Goal: Task Accomplishment & Management: Complete application form

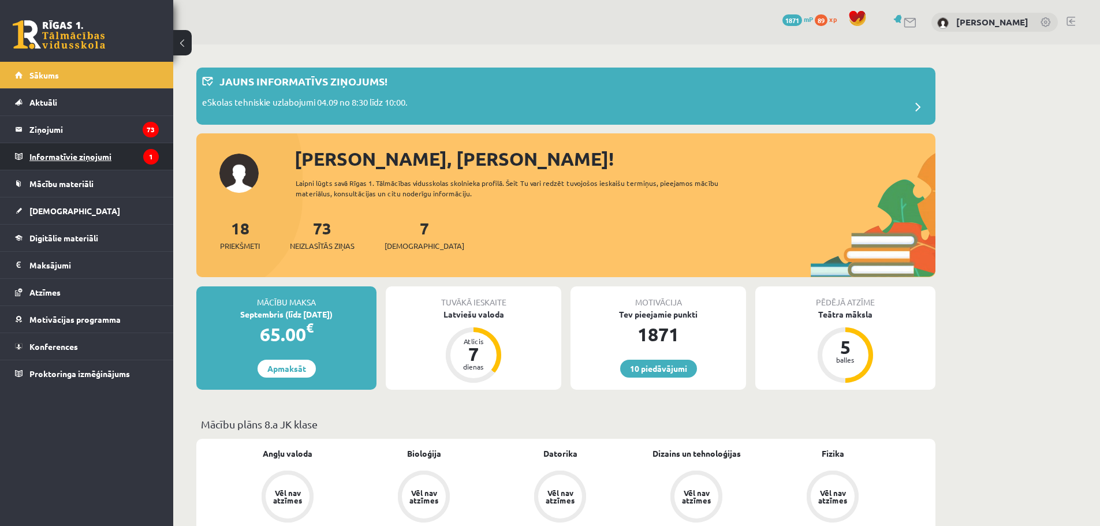
click at [24, 159] on link "Informatīvie ziņojumi 1" at bounding box center [87, 156] width 144 height 27
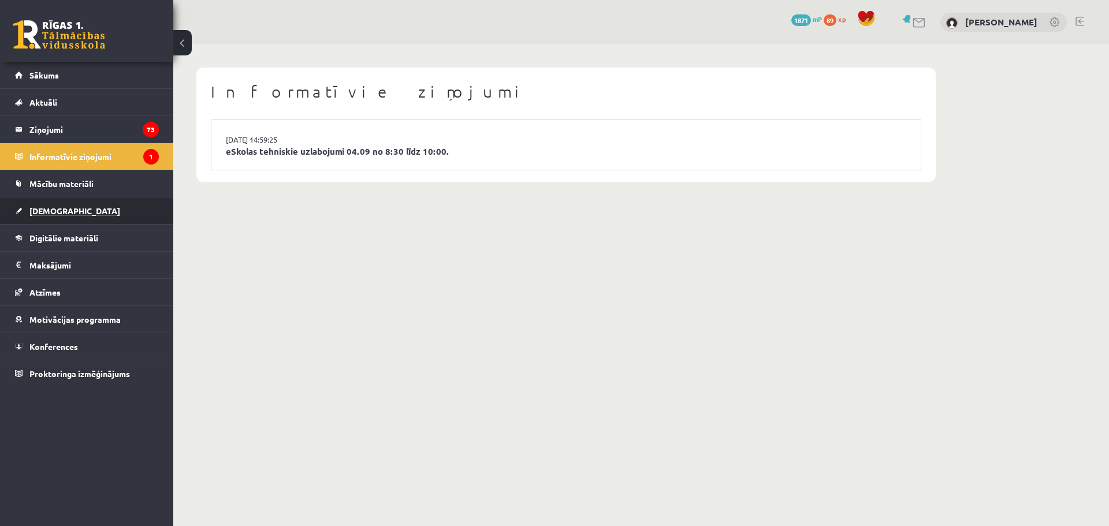
click at [48, 208] on span "[DEMOGRAPHIC_DATA]" at bounding box center [74, 211] width 91 height 10
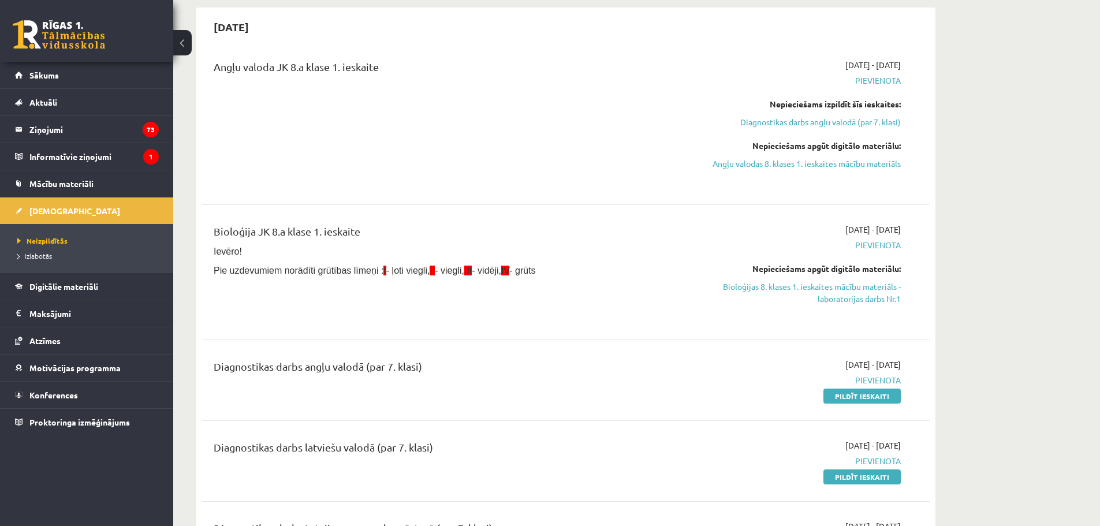
scroll to position [115, 0]
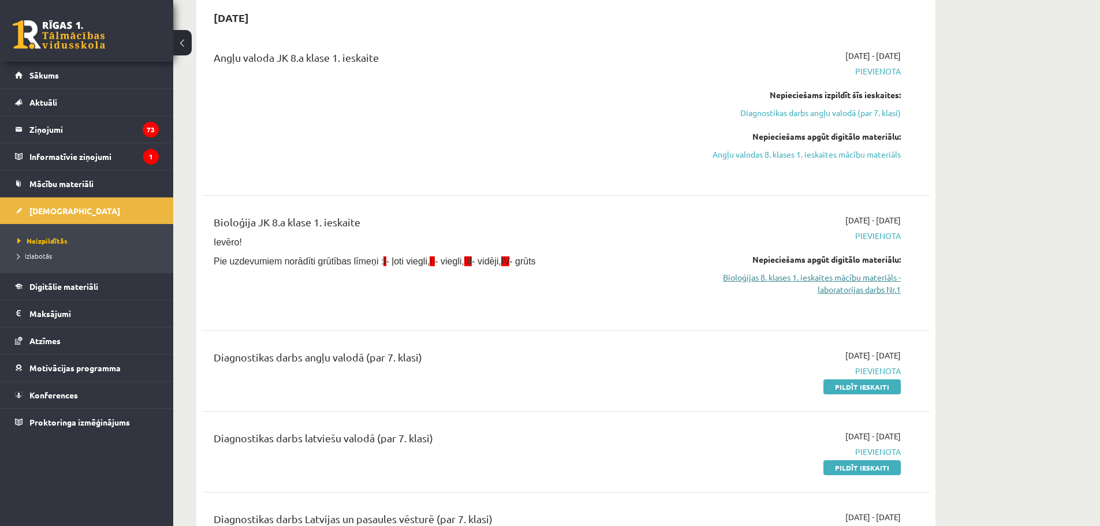
click at [879, 289] on link "Bioloģijas 8. klases 1. ieskaites mācību materiāls - laboratorijas darbs Nr.1" at bounding box center [792, 283] width 218 height 24
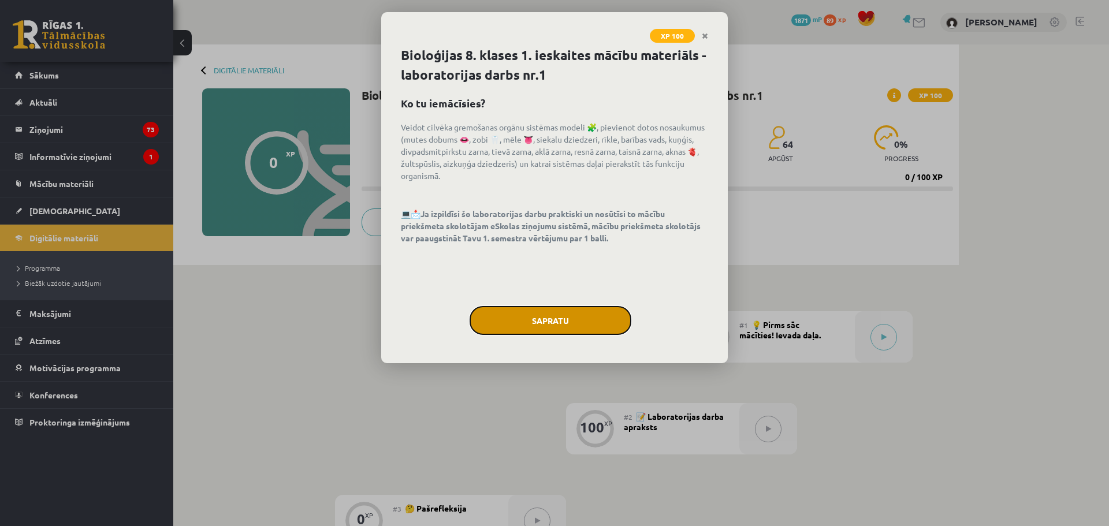
click at [584, 323] on button "Sapratu" at bounding box center [550, 320] width 162 height 29
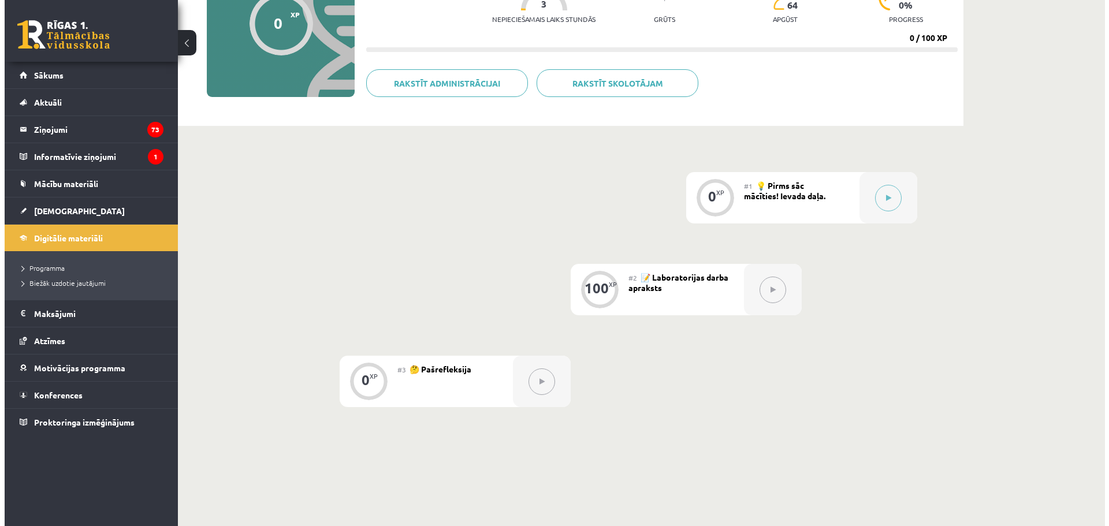
scroll to position [173, 0]
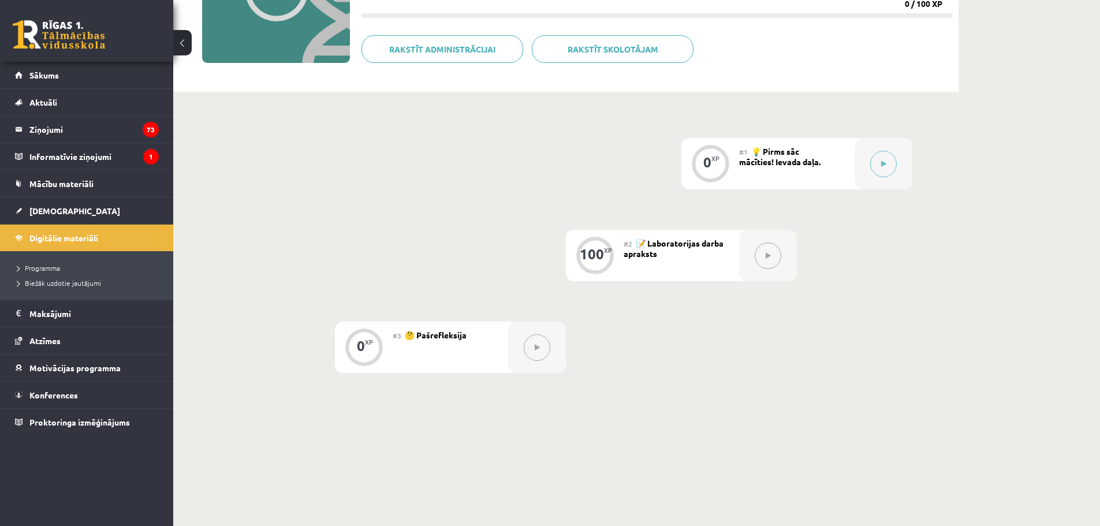
click at [661, 248] on div "#2 📝 Laboratorijas darba apraksts" at bounding box center [681, 255] width 115 height 51
click at [762, 258] on button at bounding box center [768, 256] width 27 height 27
click at [871, 161] on button at bounding box center [883, 164] width 27 height 27
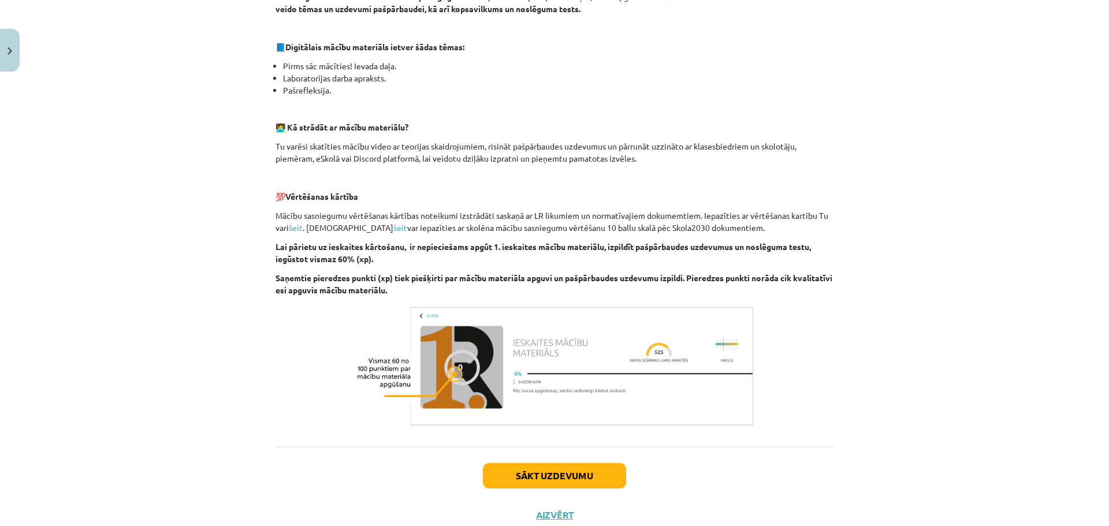
scroll to position [273, 0]
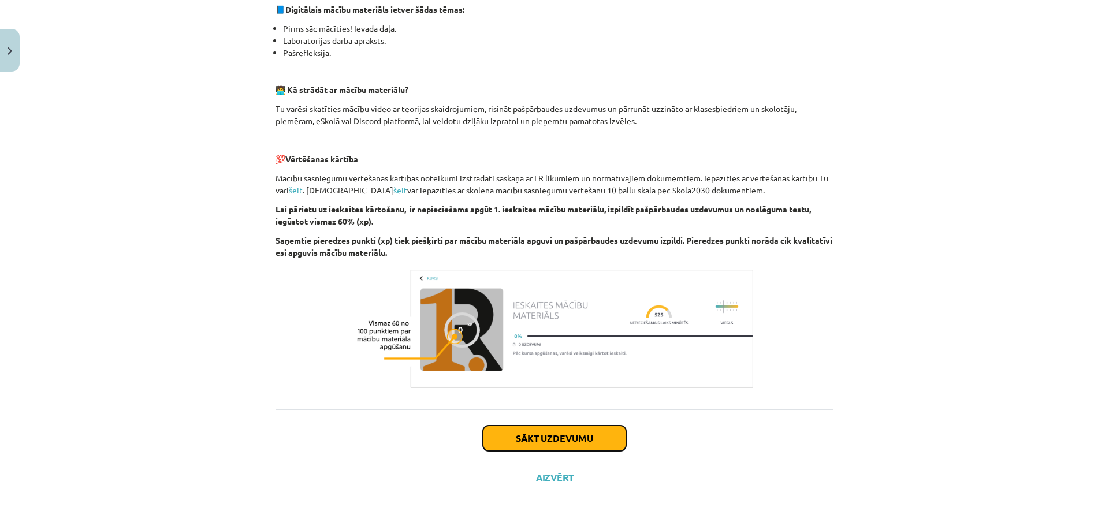
click at [538, 426] on button "Sākt uzdevumu" at bounding box center [554, 438] width 143 height 25
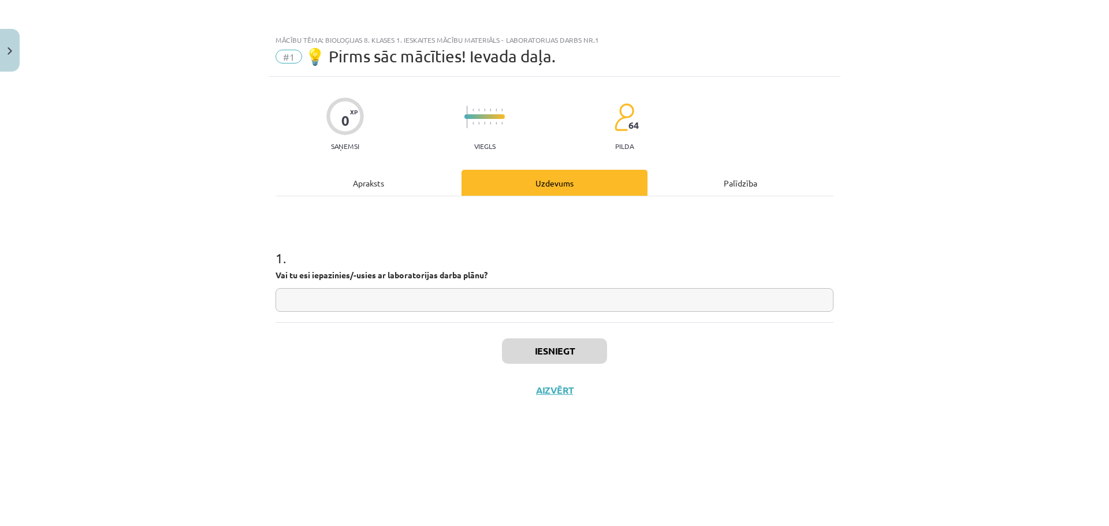
click at [525, 300] on input "text" at bounding box center [554, 300] width 558 height 24
type input "**"
click at [551, 352] on button "Iesniegt" at bounding box center [554, 350] width 105 height 25
click at [551, 405] on button "Nākamā nodarbība" at bounding box center [554, 398] width 113 height 27
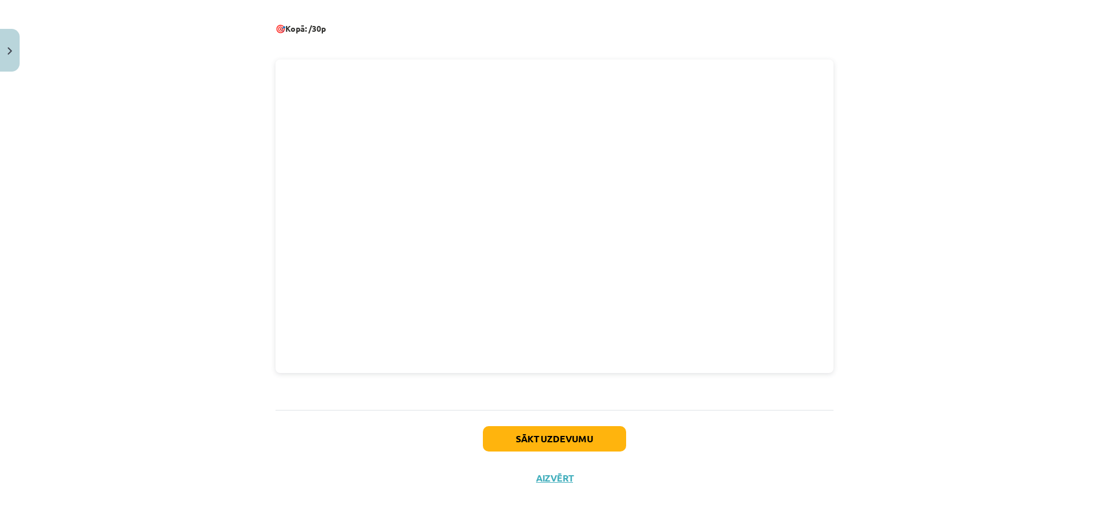
scroll to position [498, 0]
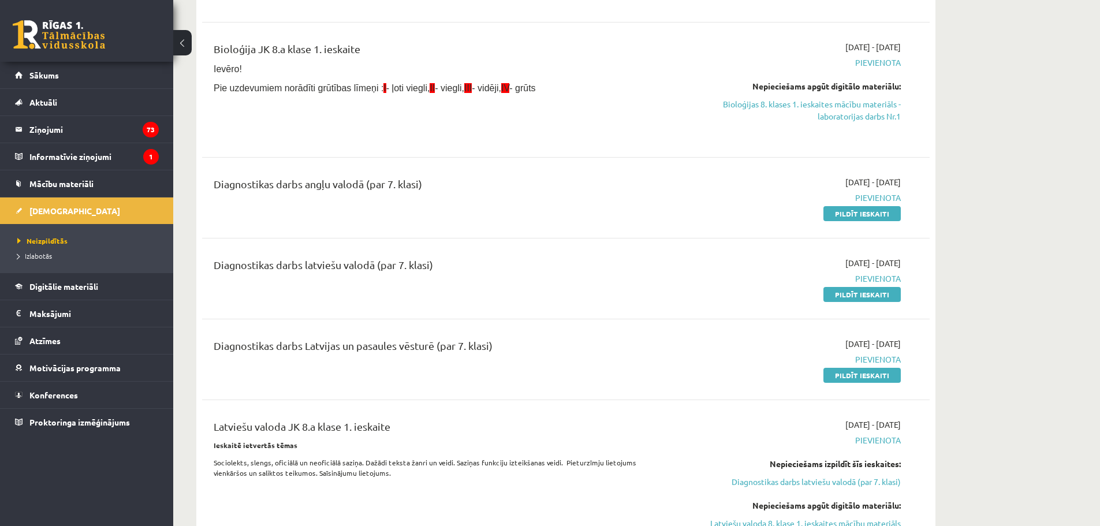
scroll to position [346, 0]
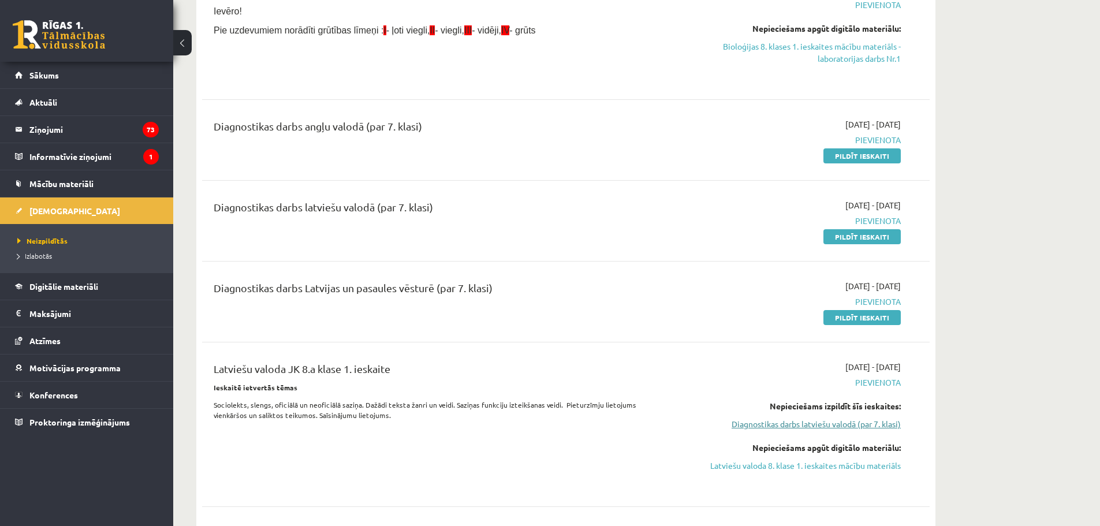
click at [819, 425] on link "Diagnostikas darbs latviešu valodā (par 7. klasi)" at bounding box center [792, 424] width 218 height 12
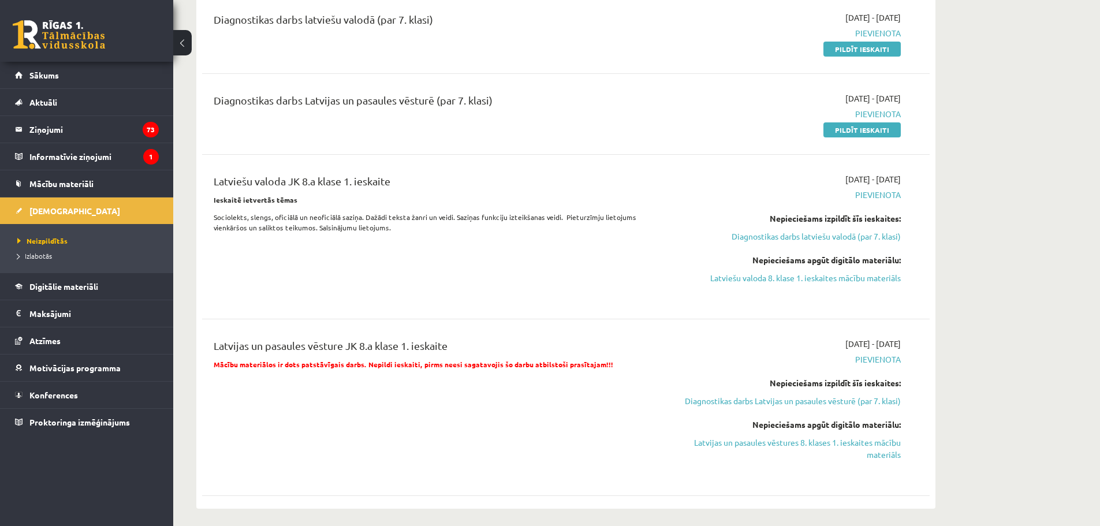
click at [811, 383] on div "Nepieciešams izpildīt šīs ieskaites:" at bounding box center [792, 383] width 218 height 12
click at [887, 402] on link "Diagnostikas darbs Latvijas un pasaules vēsturē (par 7. klasi)" at bounding box center [792, 401] width 218 height 12
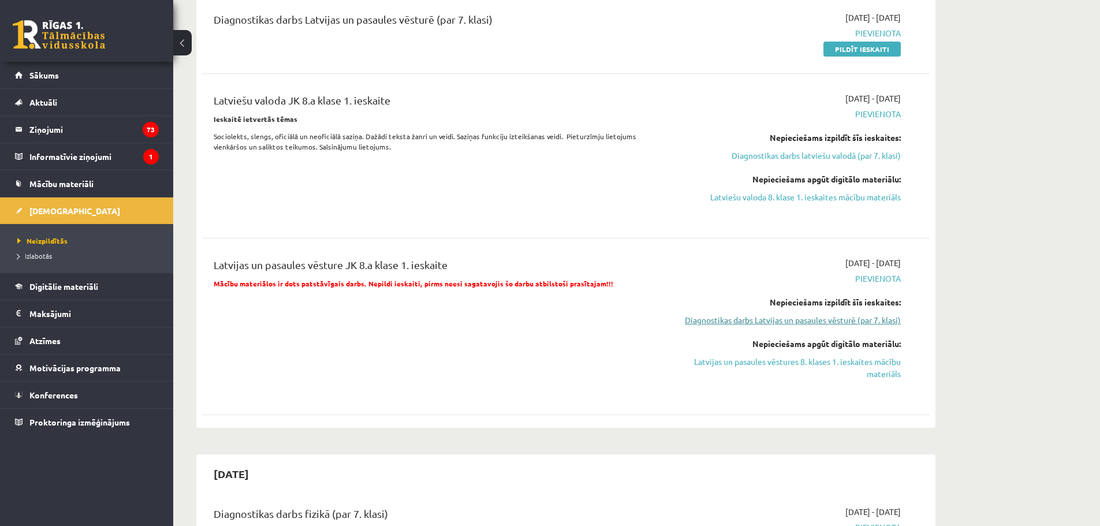
click at [831, 321] on link "Diagnostikas darbs Latvijas un pasaules vēsturē (par 7. klasi)" at bounding box center [792, 320] width 218 height 12
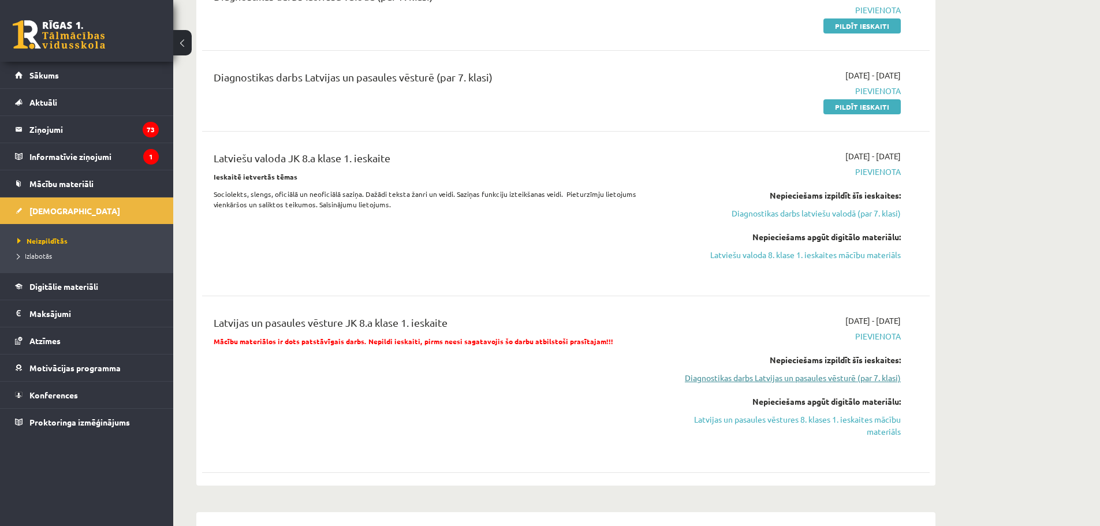
scroll to position [499, 0]
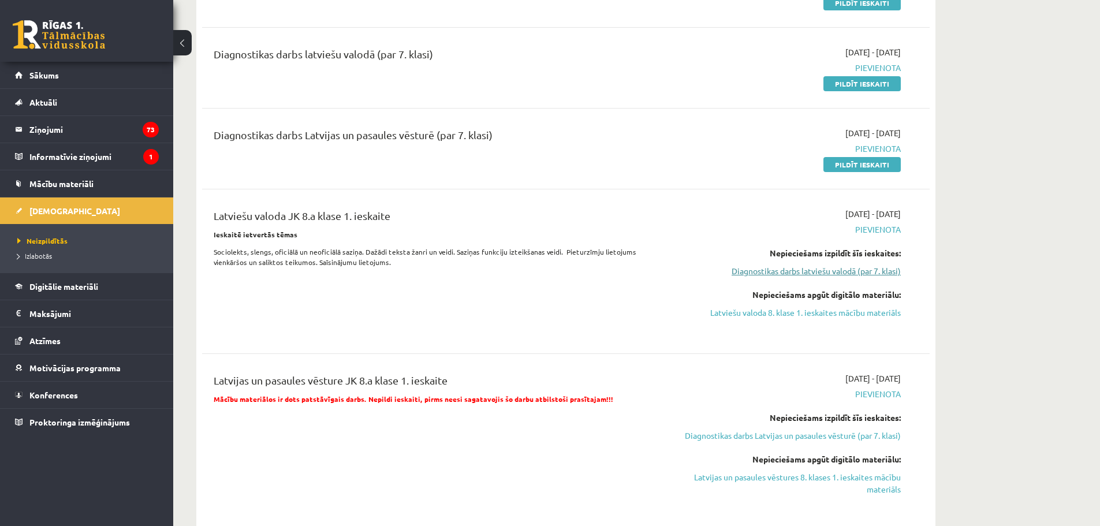
click at [829, 269] on link "Diagnostikas darbs latviešu valodā (par 7. klasi)" at bounding box center [792, 271] width 218 height 12
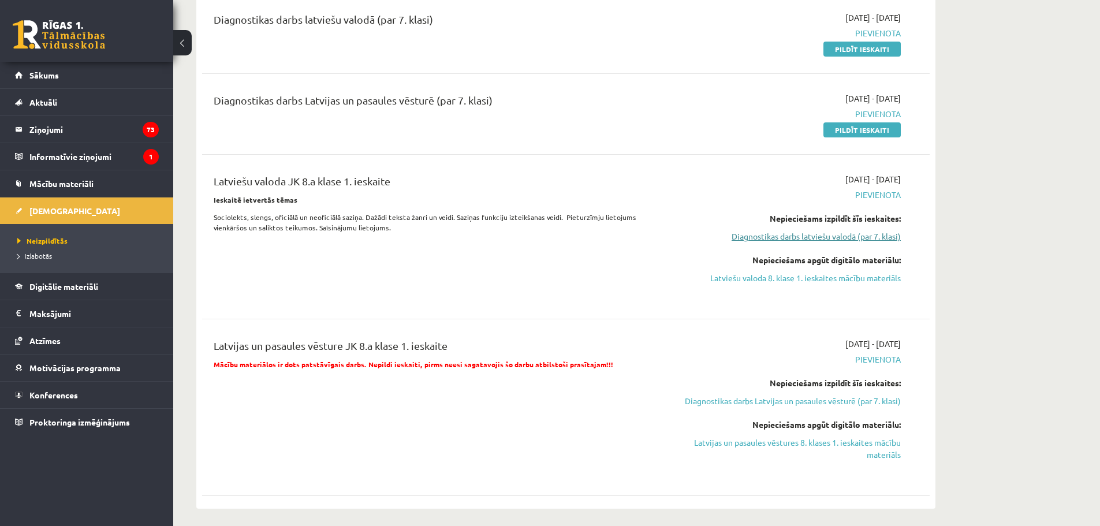
click at [821, 238] on link "Diagnostikas darbs latviešu valodā (par 7. klasi)" at bounding box center [792, 236] width 218 height 12
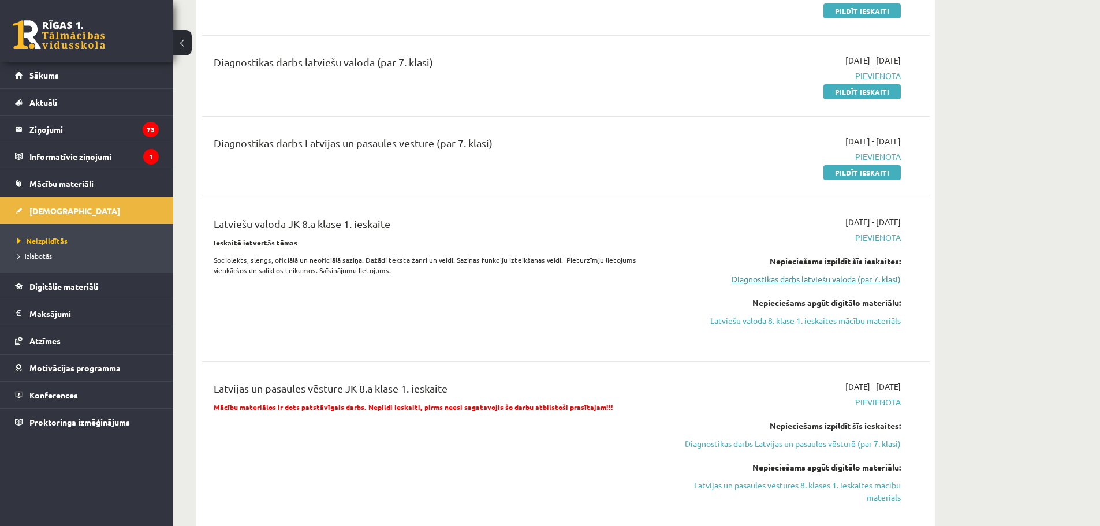
scroll to position [419, 0]
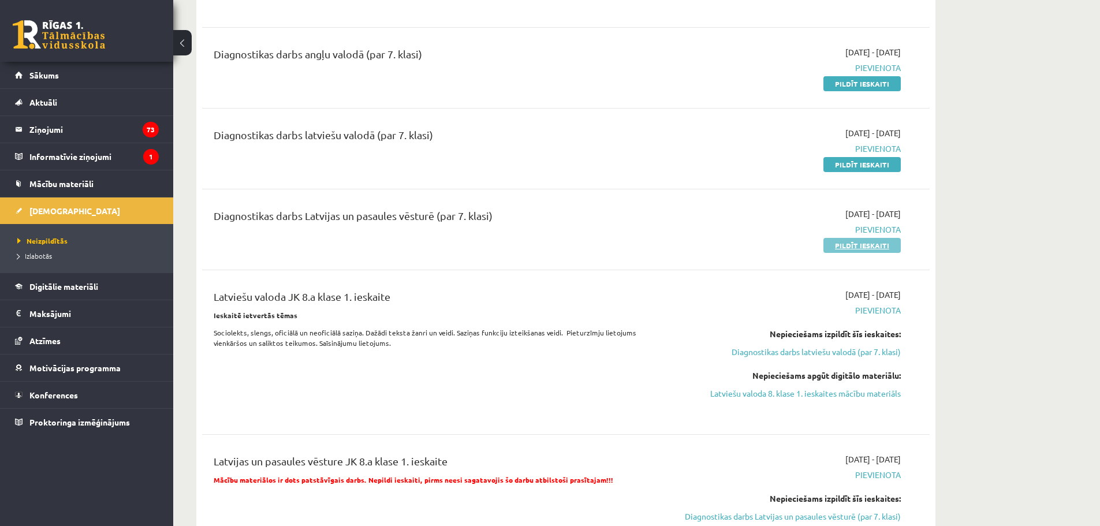
click at [863, 245] on link "Pildīt ieskaiti" at bounding box center [861, 245] width 77 height 15
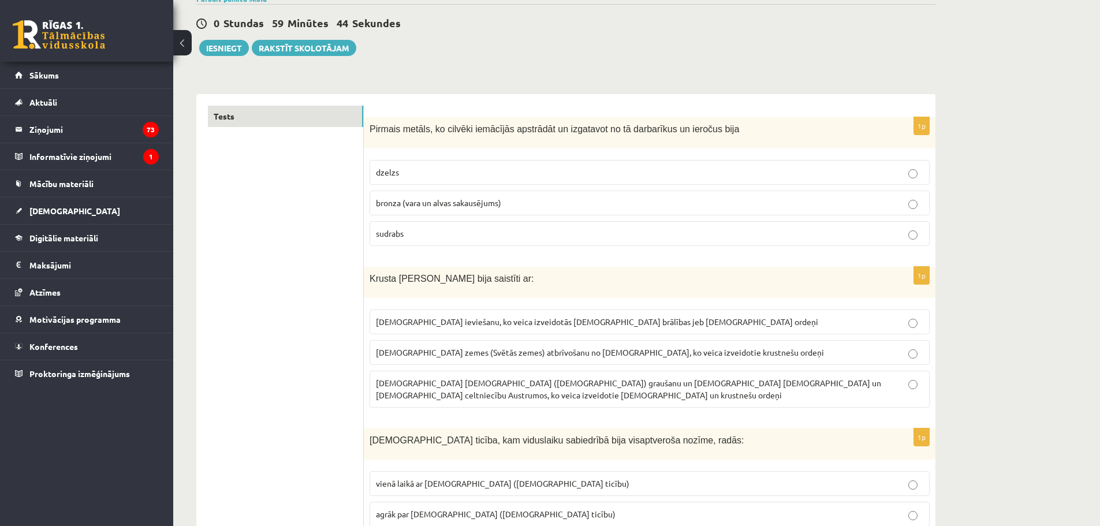
scroll to position [115, 0]
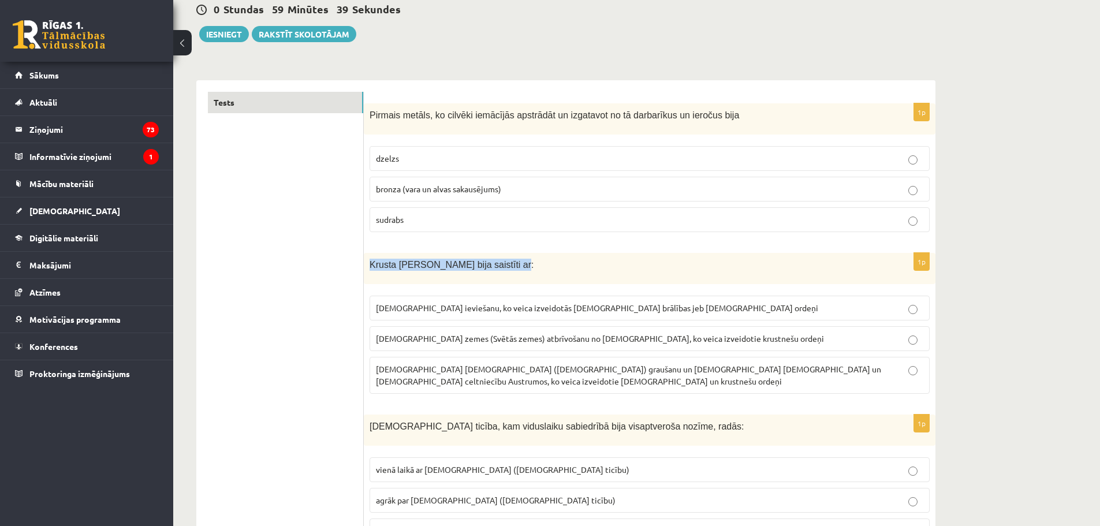
drag, startPoint x: 370, startPoint y: 263, endPoint x: 501, endPoint y: 264, distance: 131.1
click at [501, 264] on span "Krusta [PERSON_NAME] bija saistīti ar:" at bounding box center [452, 265] width 165 height 10
copy span "Krusta [PERSON_NAME] bija saistīti a"
click at [584, 308] on span "[DEMOGRAPHIC_DATA] ieviešanu, ko veica izveidotās [DEMOGRAPHIC_DATA] brālības j…" at bounding box center [597, 308] width 442 height 10
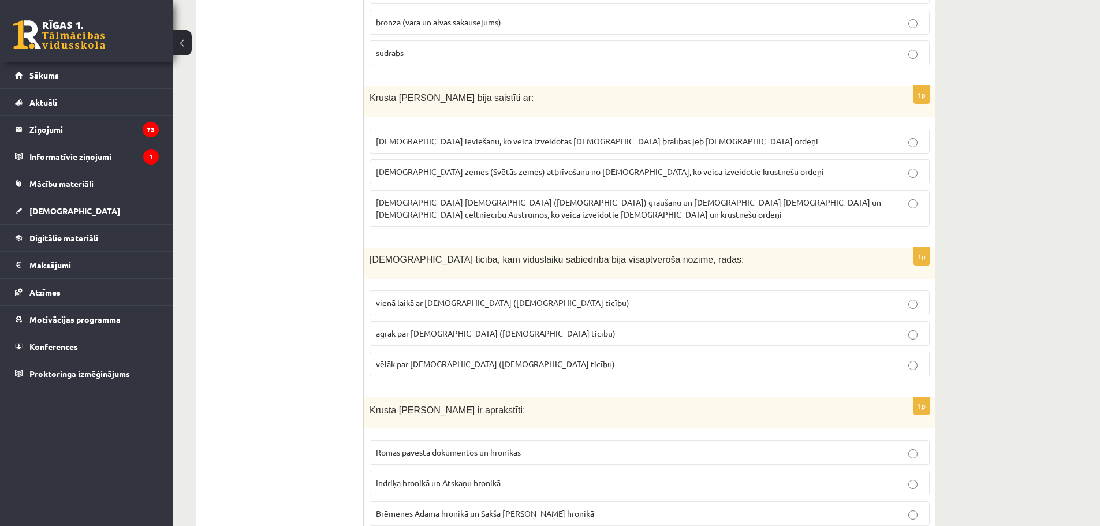
scroll to position [289, 0]
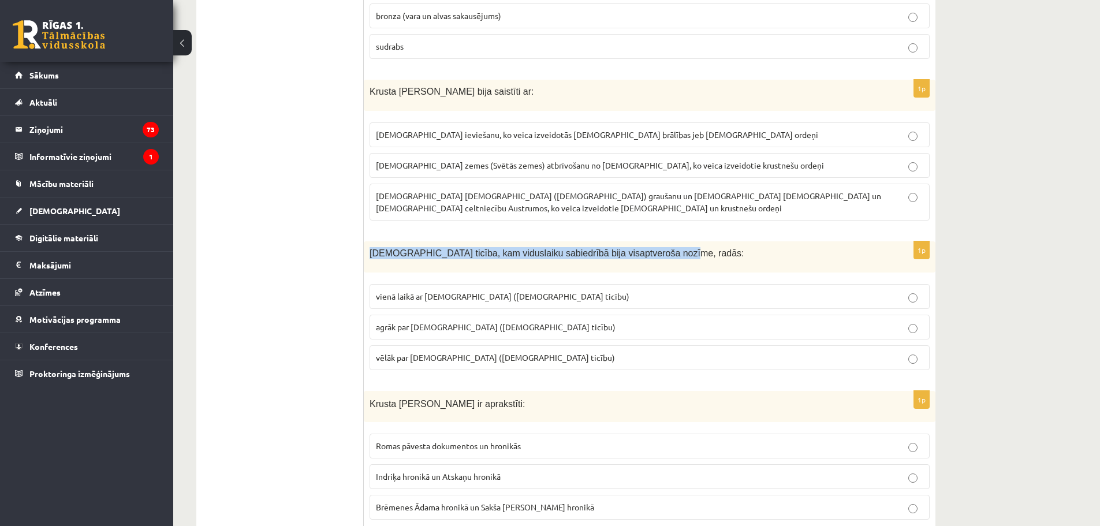
drag, startPoint x: 370, startPoint y: 240, endPoint x: 652, endPoint y: 246, distance: 283.0
click at [652, 247] on p "[DEMOGRAPHIC_DATA] ticība, kam viduslaiku sabiedrībā bija visaptveroša nozīme, …" at bounding box center [621, 253] width 502 height 12
copy span "[DEMOGRAPHIC_DATA] ticība, kam viduslaiku sabiedrībā bija visaptveroša nozīme, …"
click at [494, 322] on span "agrāk par [DEMOGRAPHIC_DATA] ([DEMOGRAPHIC_DATA] ticību)" at bounding box center [496, 327] width 240 height 10
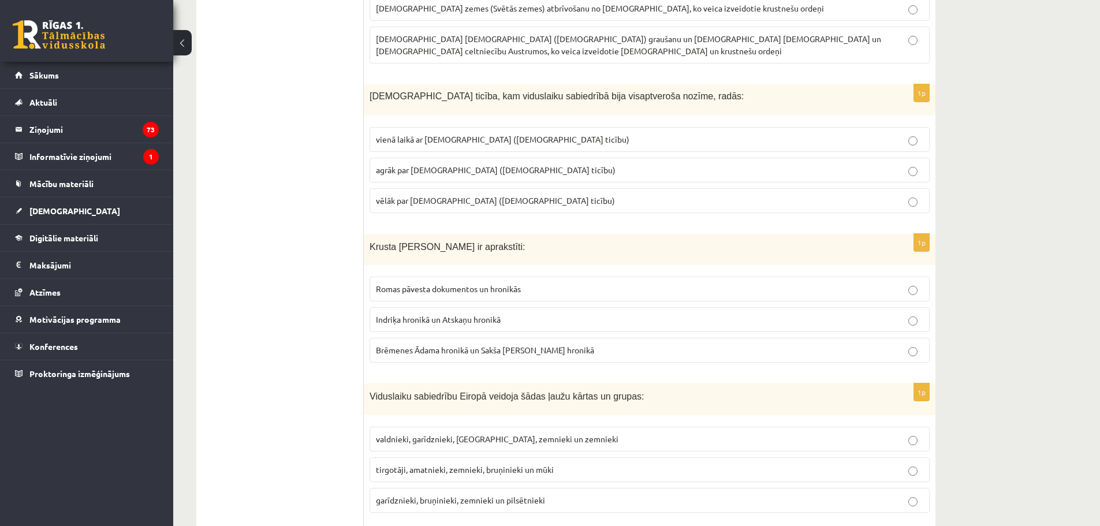
scroll to position [462, 0]
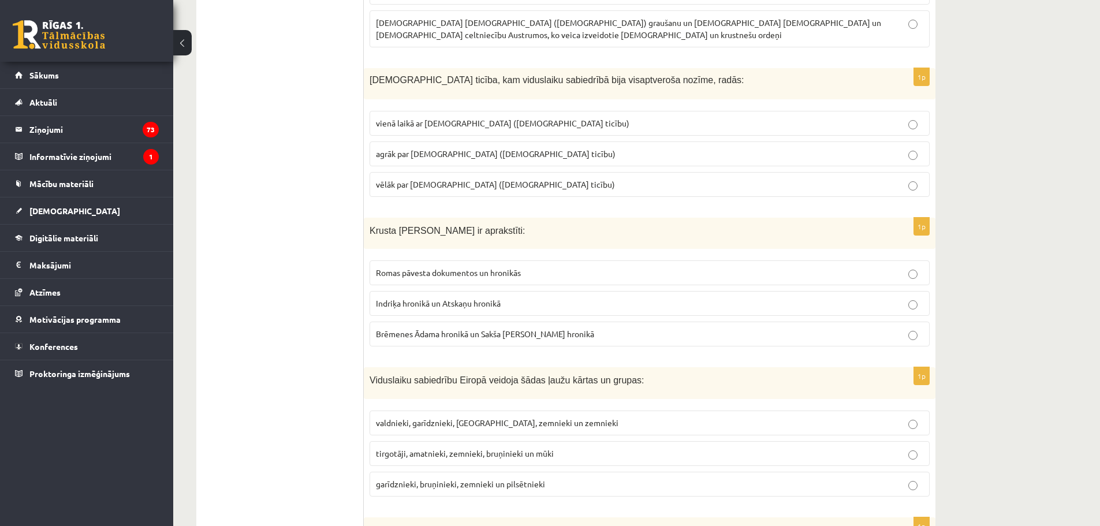
click at [425, 298] on span "Indriķa hronikā un Atskaņu hronikā" at bounding box center [438, 303] width 125 height 10
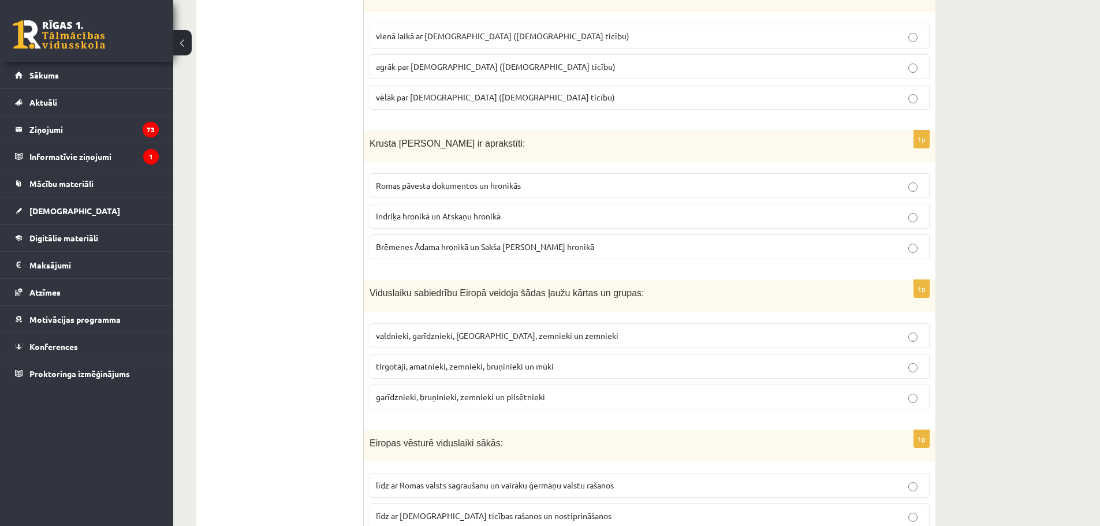
scroll to position [577, 0]
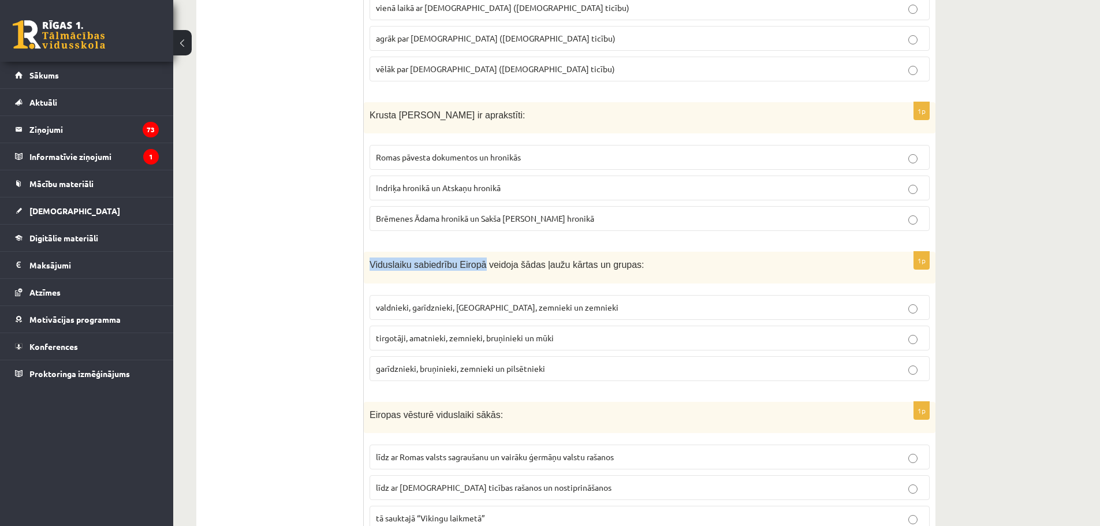
drag, startPoint x: 370, startPoint y: 249, endPoint x: 476, endPoint y: 258, distance: 107.1
click at [476, 260] on span "Viduslaiku sabiedrību Eiropā veidoja šādas ļaužu kārtas un grupas:" at bounding box center [507, 265] width 275 height 10
copy span "Viduslaiku sabiedrību Eiropā"
click at [502, 363] on span "garīdznieki, bruņinieki, zemnieki un pilsētnieki" at bounding box center [460, 368] width 169 height 10
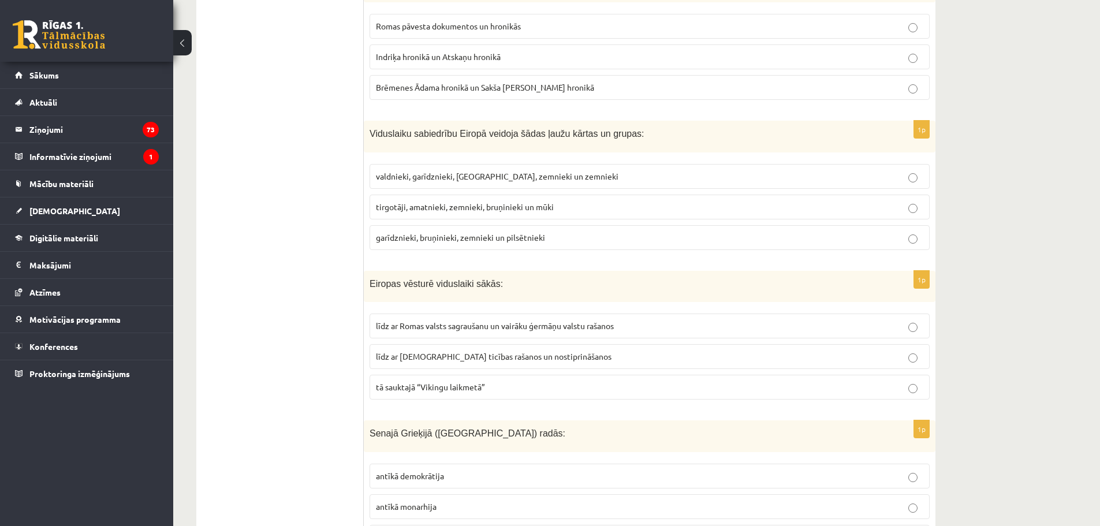
scroll to position [751, 0]
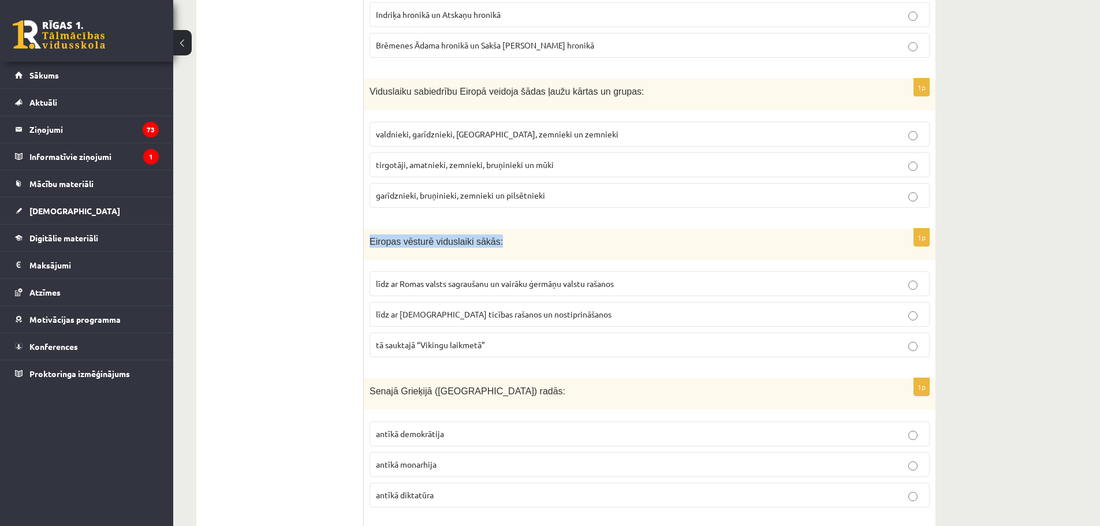
drag, startPoint x: 369, startPoint y: 229, endPoint x: 496, endPoint y: 232, distance: 127.1
click at [496, 232] on div "Eiropas vēsturē viduslaiki sākās:" at bounding box center [650, 245] width 572 height 32
copy span "Eiropas vēsturē viduslaiki sākās:"
click at [445, 278] on span "līdz ar Romas valsts sagraušanu un vairāku ģermāņu valstu rašanos" at bounding box center [495, 283] width 238 height 10
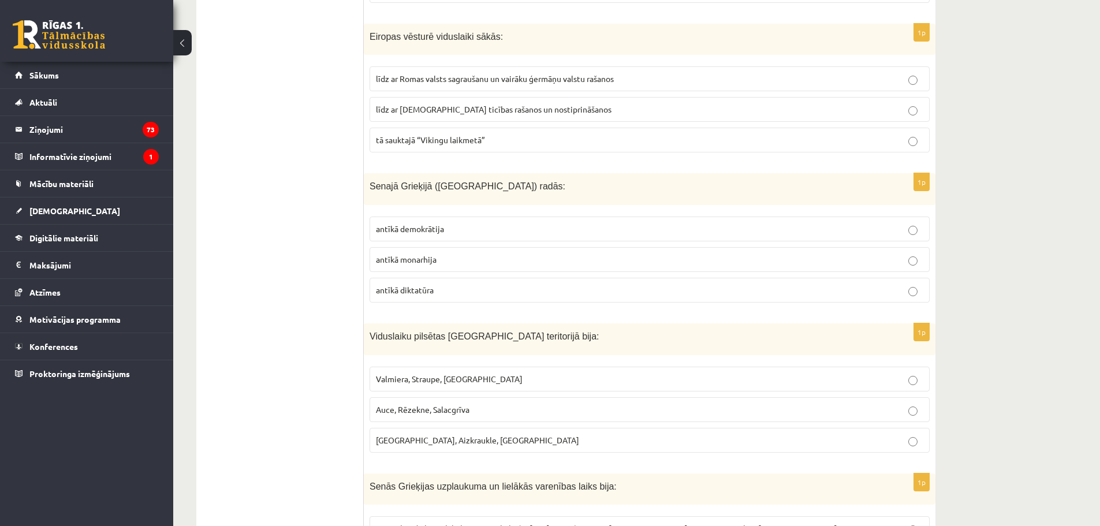
scroll to position [982, 0]
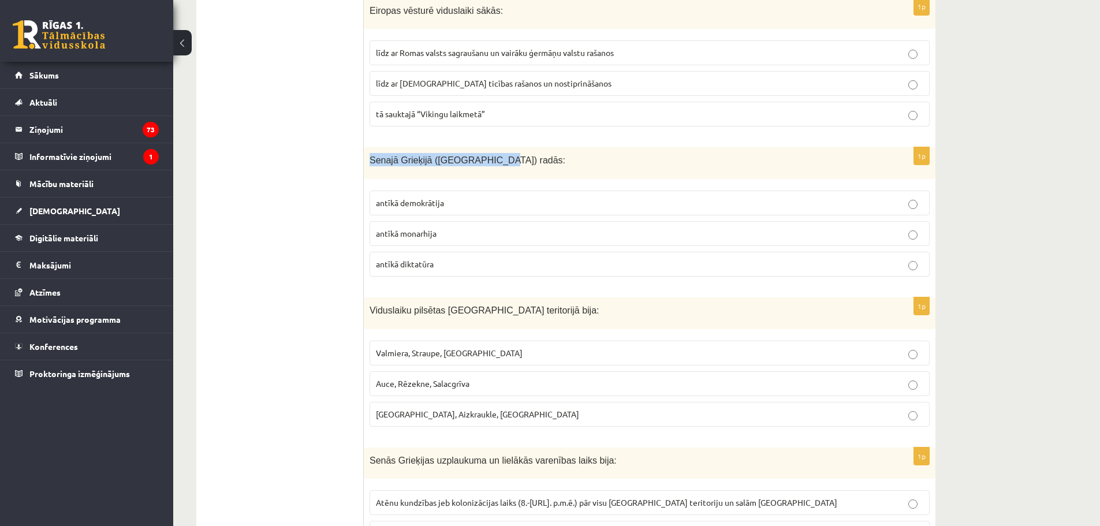
drag, startPoint x: 371, startPoint y: 146, endPoint x: 490, endPoint y: 161, distance: 119.3
click at [490, 161] on div "Senajā Grieķijā ([GEOGRAPHIC_DATA]) radās:" at bounding box center [650, 163] width 572 height 32
copy span "Senajā Grieķijā ([GEOGRAPHIC_DATA]) radās:"
click at [464, 197] on p "antīkā demokrātija" at bounding box center [649, 203] width 547 height 12
click at [449, 409] on span "[GEOGRAPHIC_DATA], Aizkraukle, [GEOGRAPHIC_DATA]" at bounding box center [477, 414] width 203 height 10
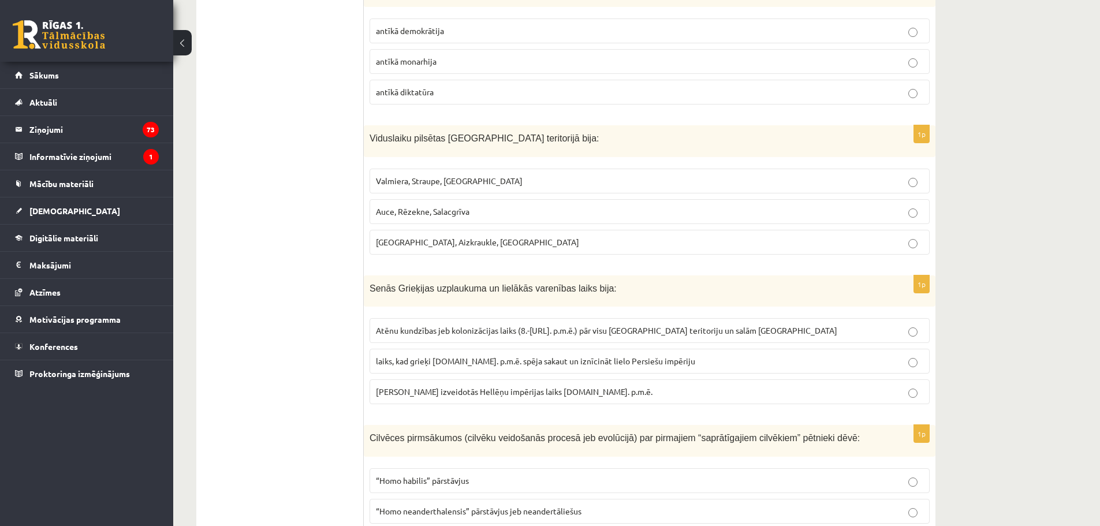
scroll to position [1155, 0]
drag, startPoint x: 370, startPoint y: 275, endPoint x: 575, endPoint y: 268, distance: 205.7
click at [575, 280] on p "Senās Grieķijas uzplaukuma un lielākās varenības laiks bija:" at bounding box center [621, 286] width 502 height 13
copy span "Senās Grieķijas uzplaukuma un lielākās varenības laiks"
click at [621, 385] on span "Maķedonijas Aleksandra izveidotās Hellēņu impērijas laiks 4.gs. p.m.ē." at bounding box center [514, 390] width 277 height 10
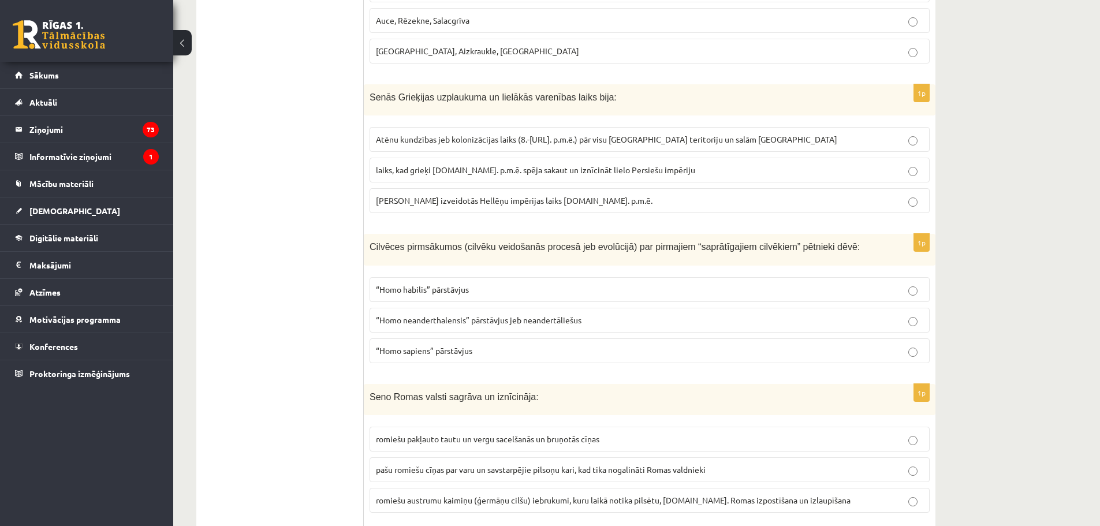
scroll to position [1386, 0]
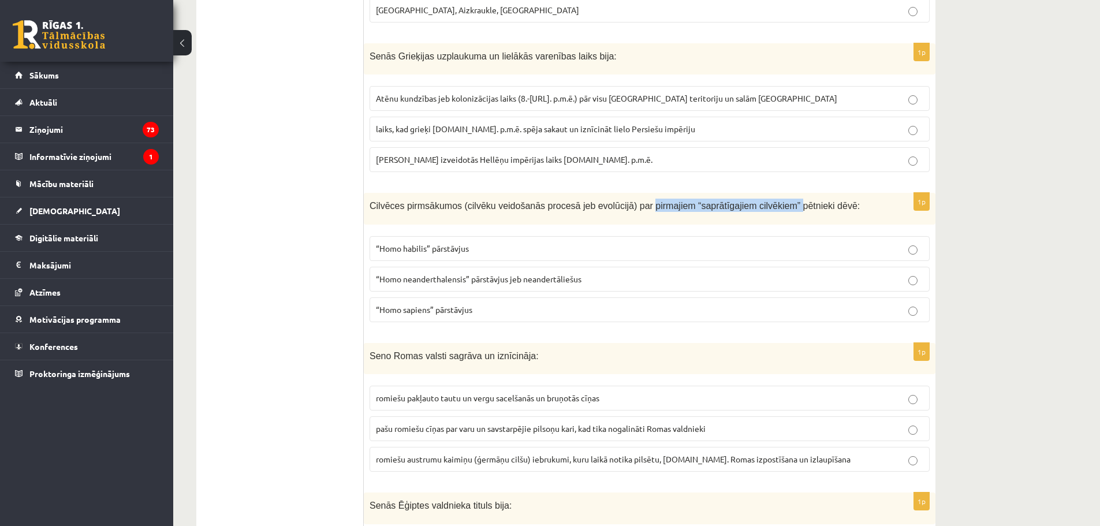
drag, startPoint x: 628, startPoint y: 191, endPoint x: 765, endPoint y: 184, distance: 137.6
click at [765, 193] on div "Cilvēces pirmsākumos (cilvēku veidošanās procesā jeb evolūcijā) par pirmajiem “…" at bounding box center [650, 209] width 572 height 32
copy span "pirmajiem “saprātīgajiem cilvēkiem”"
click at [414, 304] on span "“Homo sapiens” pārstāvjus" at bounding box center [424, 309] width 96 height 10
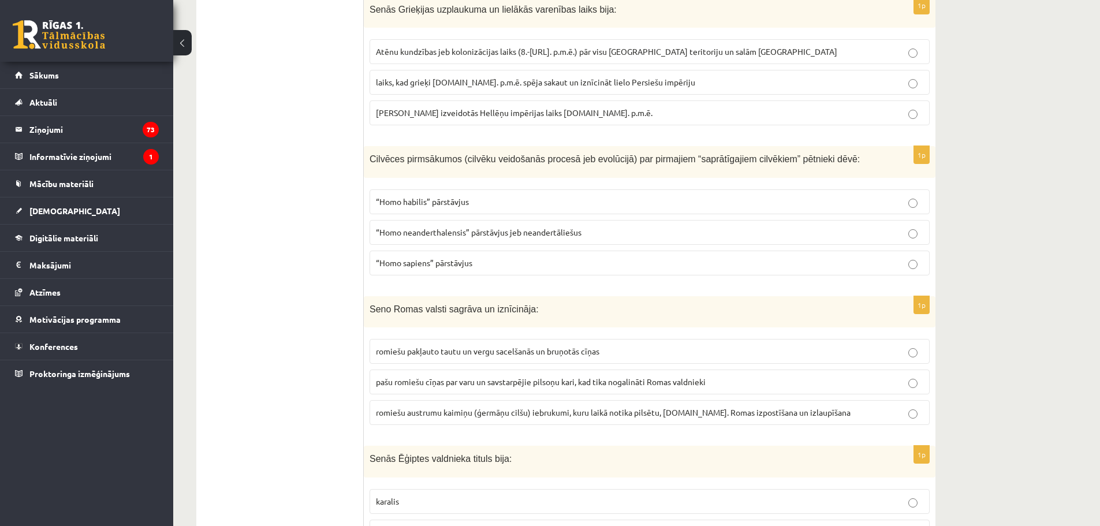
scroll to position [1559, 0]
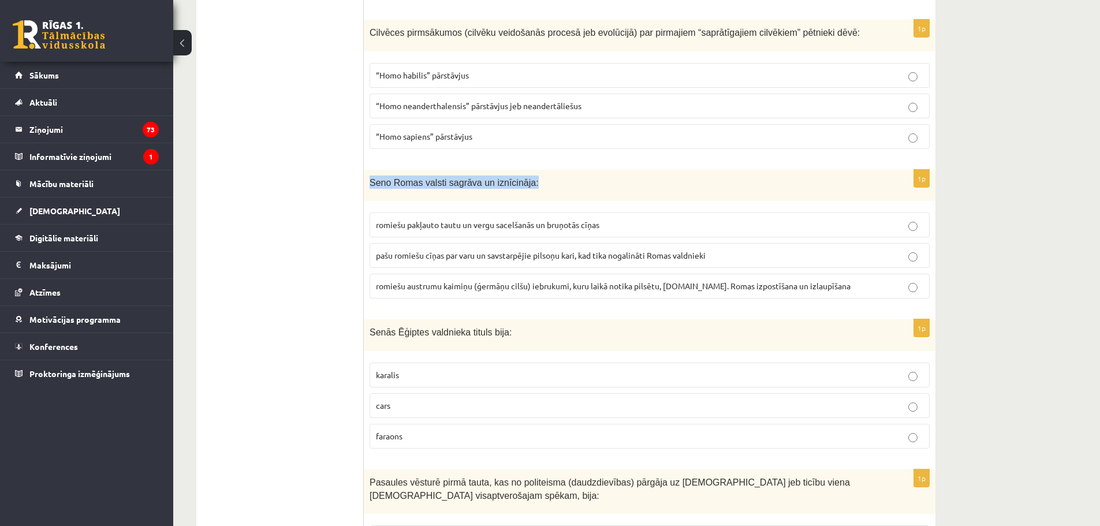
drag, startPoint x: 370, startPoint y: 170, endPoint x: 518, endPoint y: 160, distance: 148.1
click at [518, 170] on div "Seno Romas valsti sagrāva un iznīcināja:" at bounding box center [650, 186] width 572 height 32
copy span "Seno Romas valsti sagrāva un iznīcināja:"
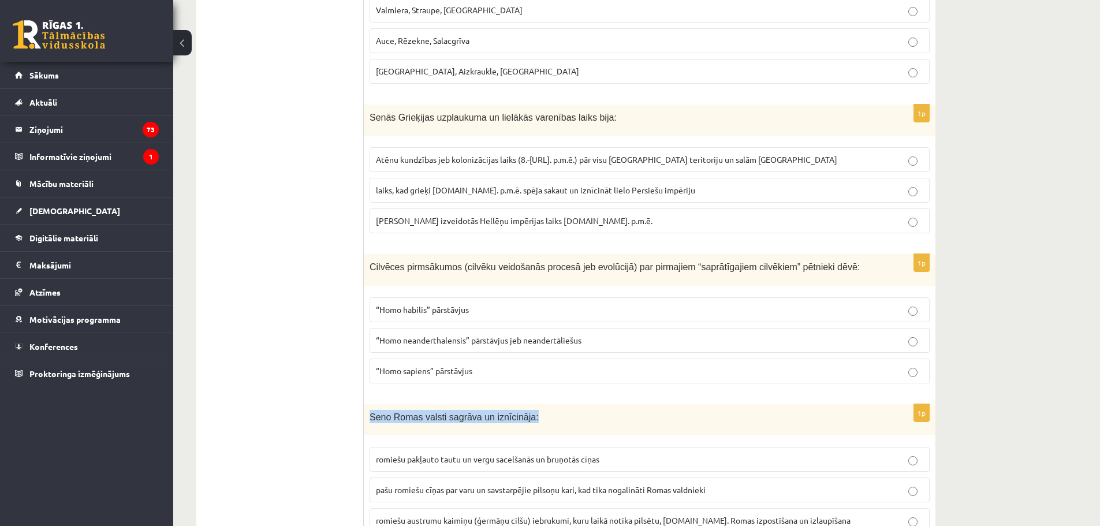
scroll to position [1270, 0]
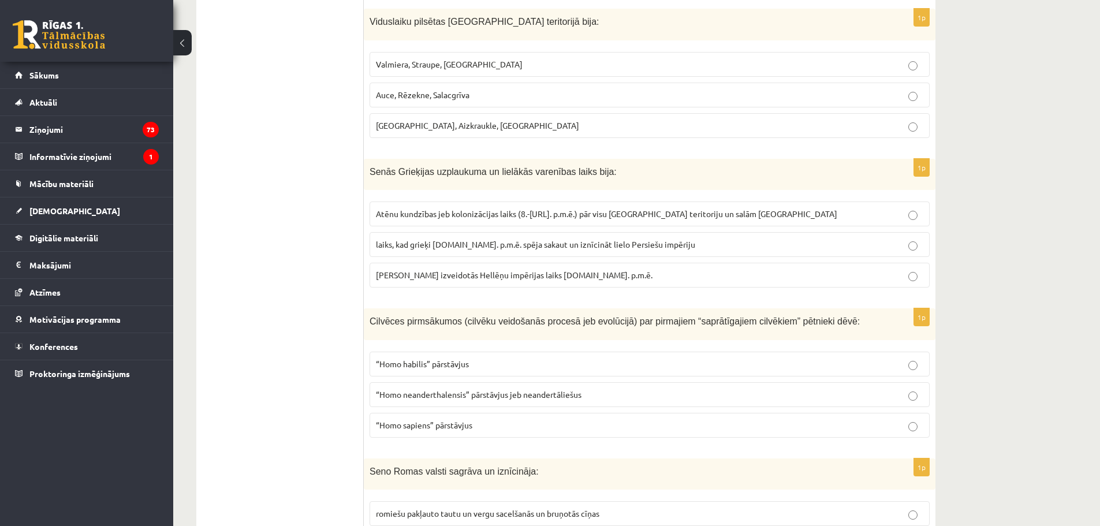
click at [602, 208] on span "Atēnu kundzības jeb kolonizācijas laiks (8.-6.gs. p.m.ē.) pār visu Grieķijas te…" at bounding box center [606, 213] width 461 height 10
click at [562, 270] on span "Maķedonijas Aleksandra izveidotās Hellēņu impērijas laiks 4.gs. p.m.ē." at bounding box center [514, 275] width 277 height 10
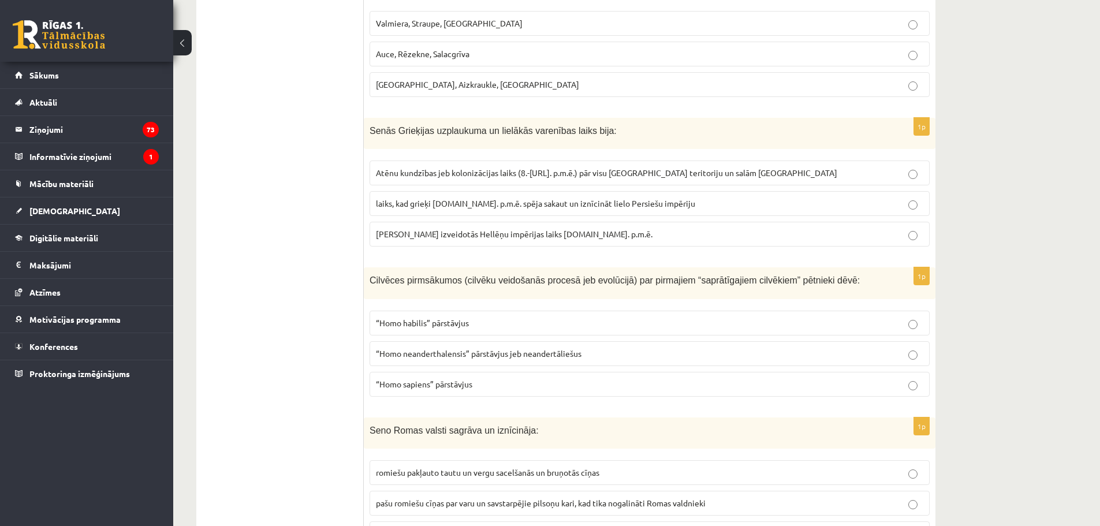
scroll to position [1444, 0]
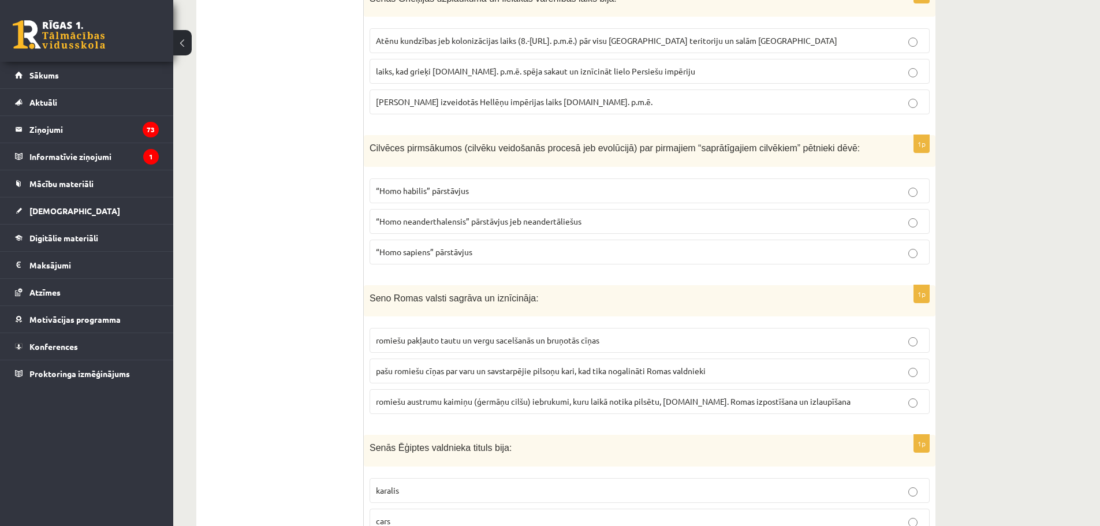
click at [570, 365] on span "pašu romiešu cīņas par varu un savstarpējie pilsoņu kari, kad tika nogalināti R…" at bounding box center [541, 370] width 330 height 10
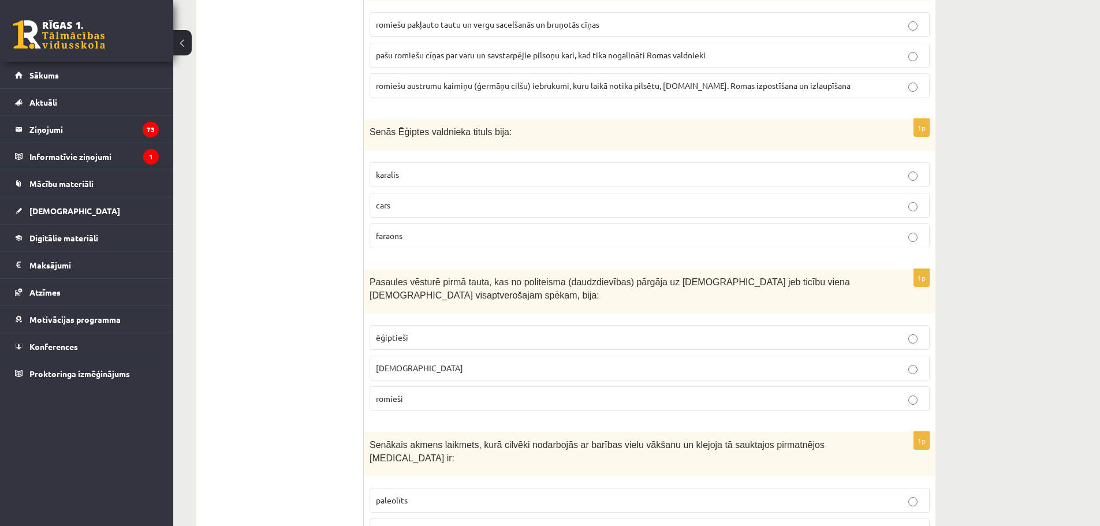
scroll to position [1790, 0]
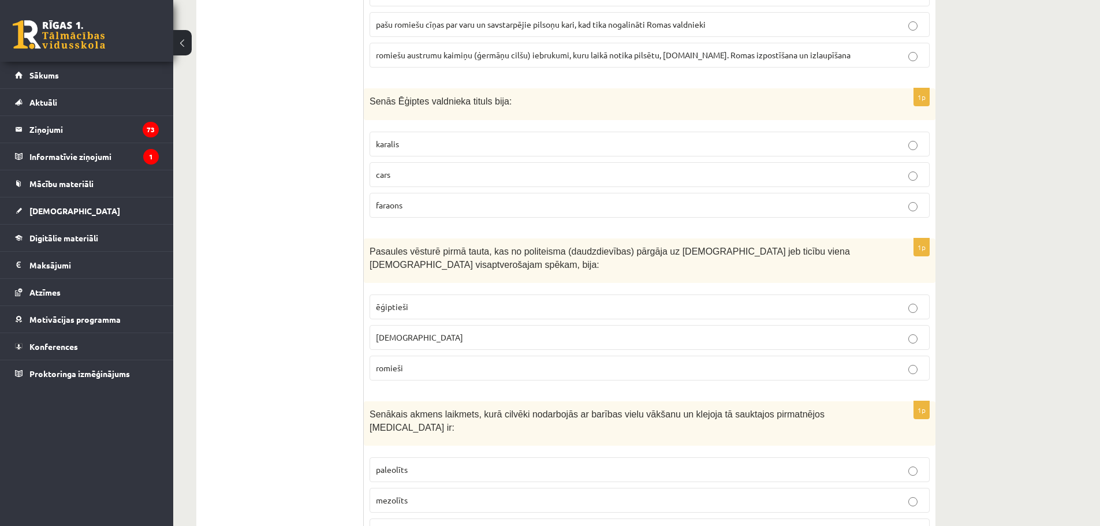
click at [399, 200] on span "faraons" at bounding box center [389, 205] width 27 height 10
drag, startPoint x: 457, startPoint y: 237, endPoint x: 700, endPoint y: 226, distance: 243.4
copy span "tauta, kas no politeisma (daudzdievības) pārgāja uz monoteismu"
click at [435, 331] on p "ebreji" at bounding box center [649, 337] width 547 height 12
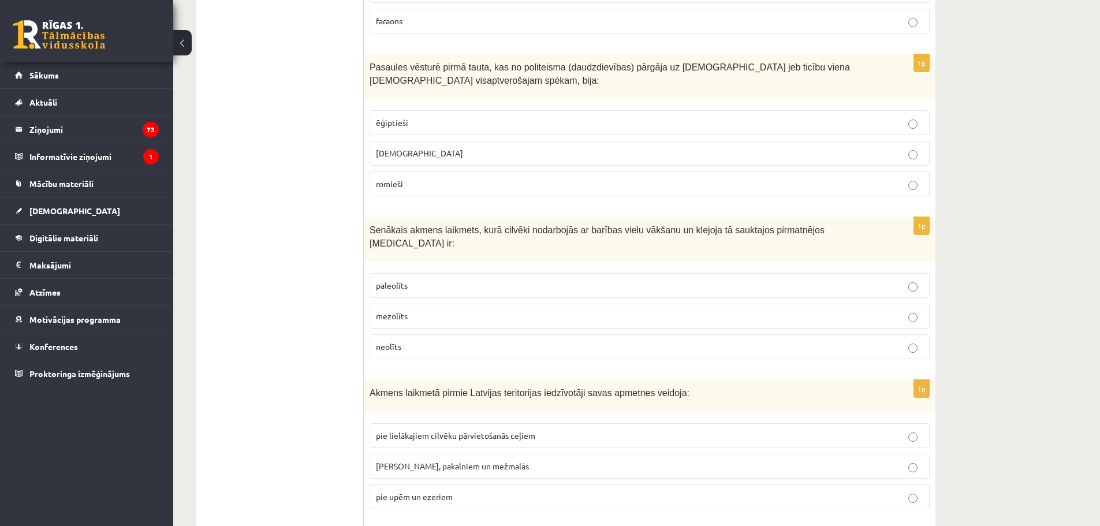
scroll to position [2021, 0]
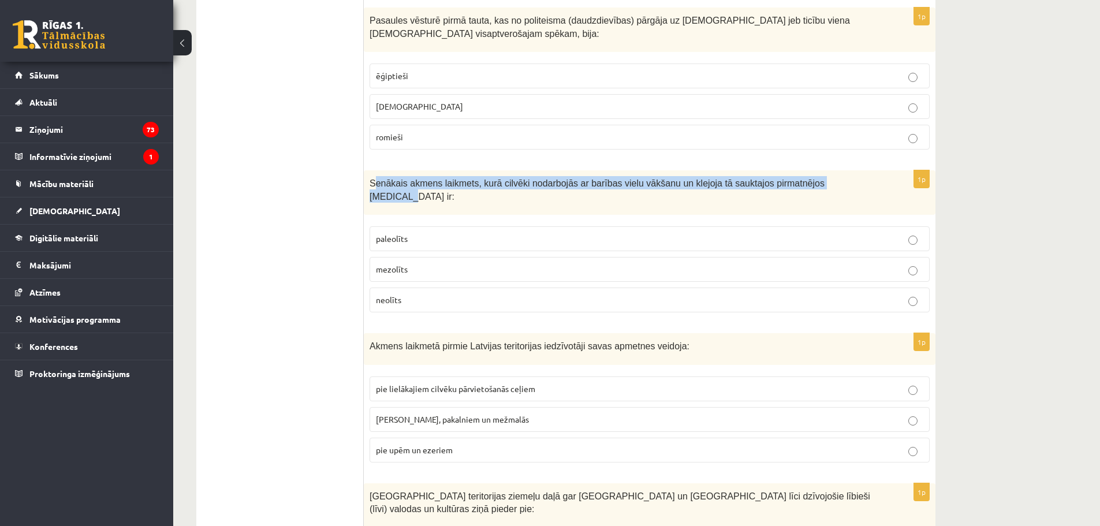
drag, startPoint x: 372, startPoint y: 169, endPoint x: 819, endPoint y: 164, distance: 446.9
click at [819, 170] on div "Senākais akmens laikmets, kurā cilvēki nodarbojās ar barības vielu vākšanu un k…" at bounding box center [650, 192] width 572 height 44
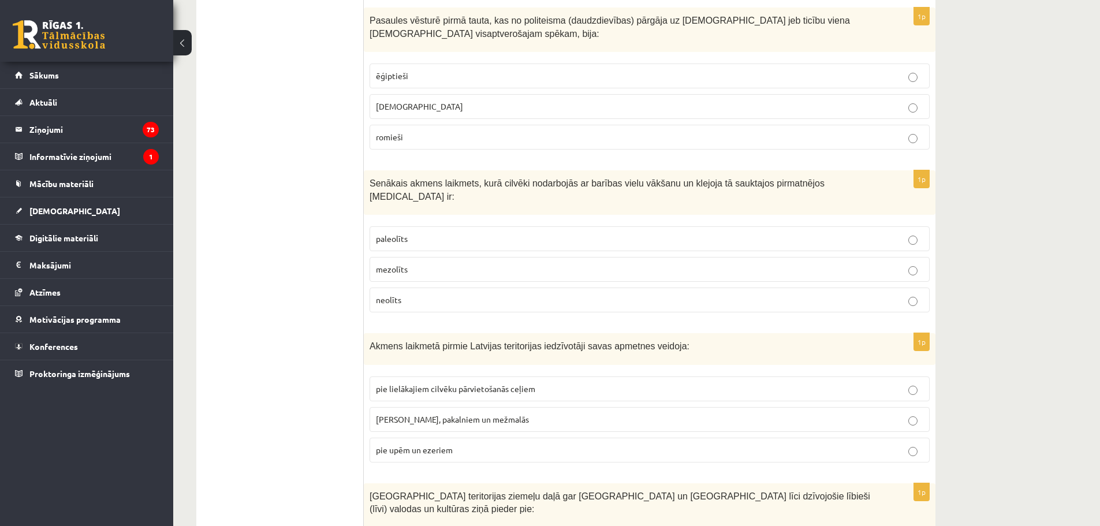
click at [411, 294] on p "neolīts" at bounding box center [649, 300] width 547 height 12
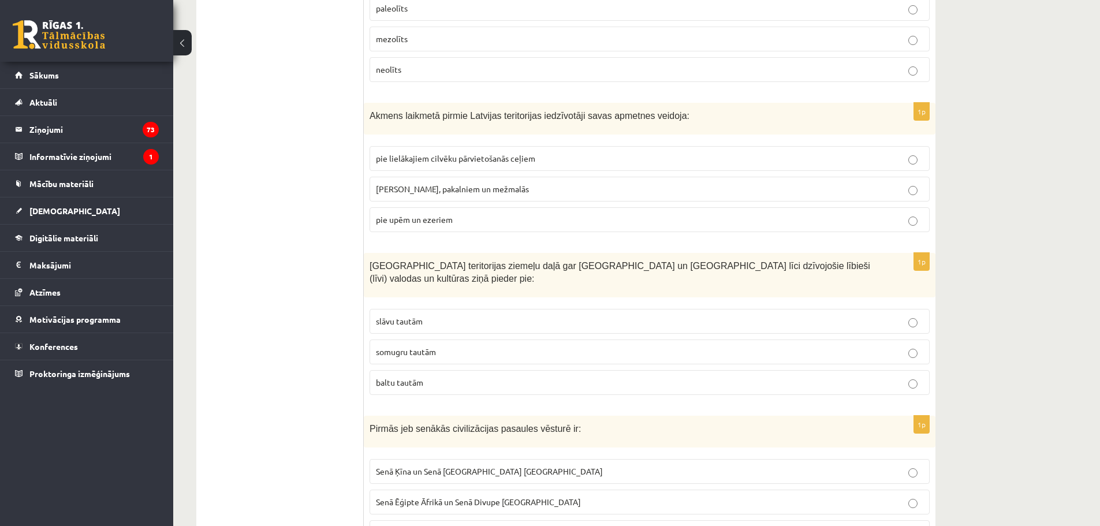
scroll to position [2252, 0]
drag, startPoint x: 370, startPoint y: 87, endPoint x: 663, endPoint y: 88, distance: 292.7
click at [663, 108] on p "Akmens laikmetā pirmie Latvijas teritorijas iedzīvotāji savas apmetnes veidoja:" at bounding box center [621, 114] width 502 height 13
click at [437, 214] on span "pie upēm un ezeriem" at bounding box center [414, 219] width 77 height 10
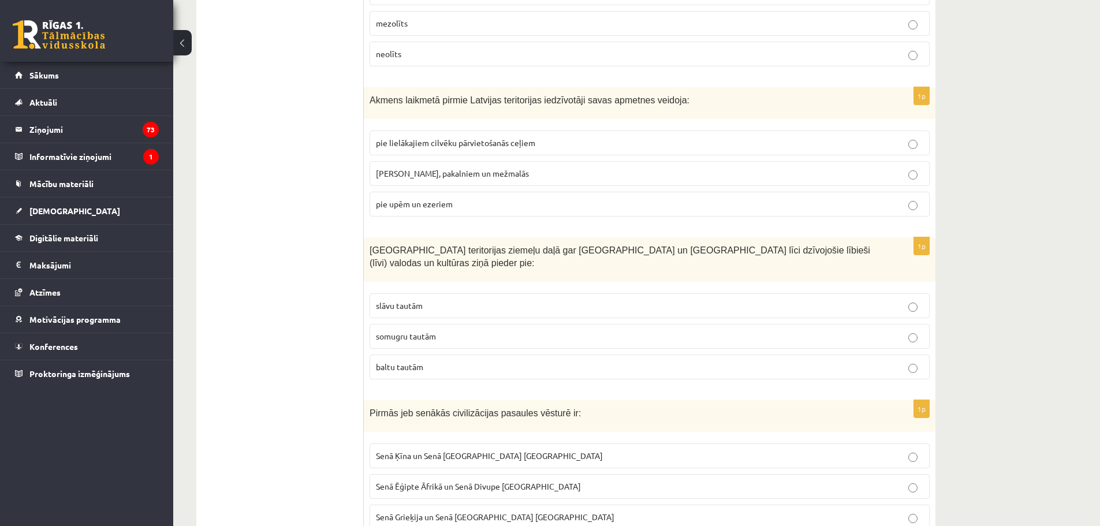
scroll to position [2310, 0]
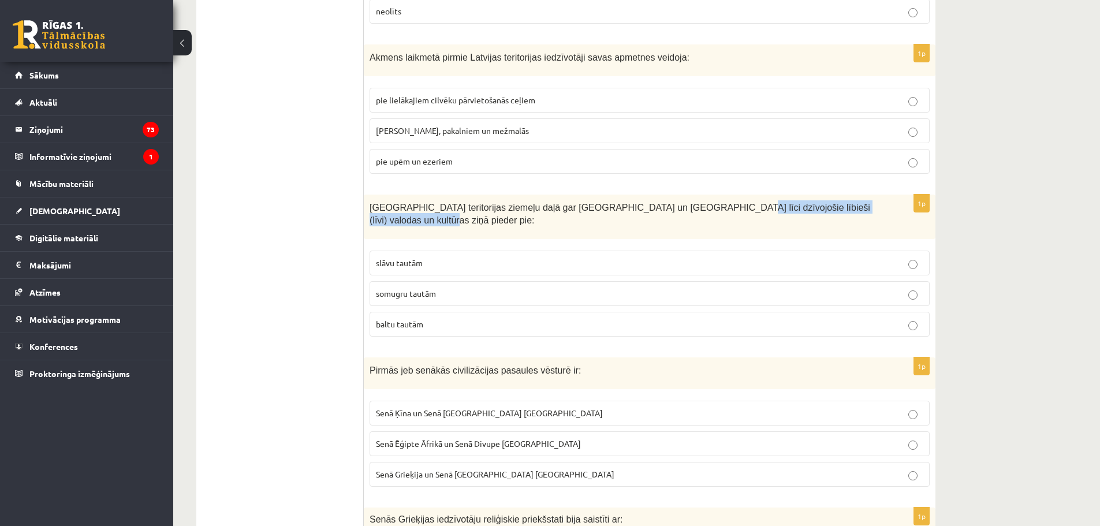
drag, startPoint x: 652, startPoint y: 181, endPoint x: 829, endPoint y: 174, distance: 176.2
click at [829, 195] on div "Latvijas teritorijas ziemeļu daļā gar Baltijas jūru un Rīgas jūras līci dzīvojo…" at bounding box center [650, 217] width 572 height 44
click at [420, 288] on span "somugru tautām" at bounding box center [406, 293] width 60 height 10
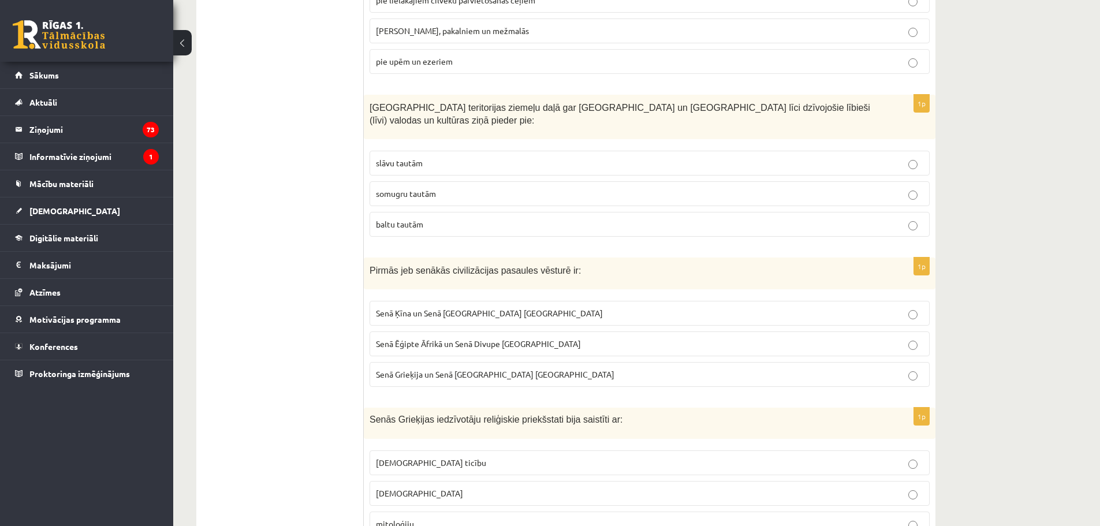
scroll to position [2483, 0]
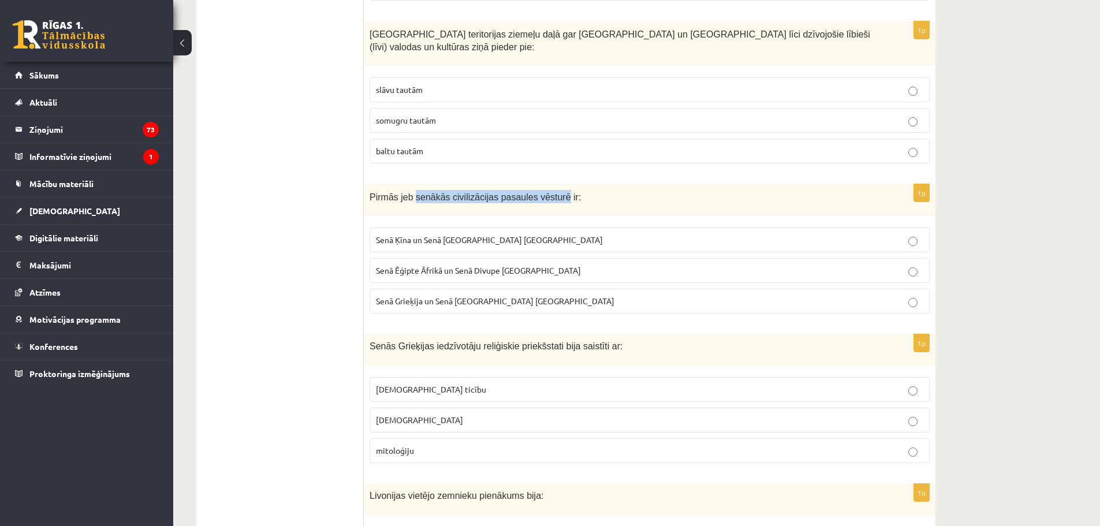
drag, startPoint x: 411, startPoint y: 158, endPoint x: 549, endPoint y: 147, distance: 137.8
click at [549, 184] on div "Pirmās jeb senākās civilizācijas pasaules vēsturē ir:" at bounding box center [650, 200] width 572 height 32
click at [486, 296] on span "Senā Grieķija un Senā Roma Eiropā" at bounding box center [495, 301] width 238 height 10
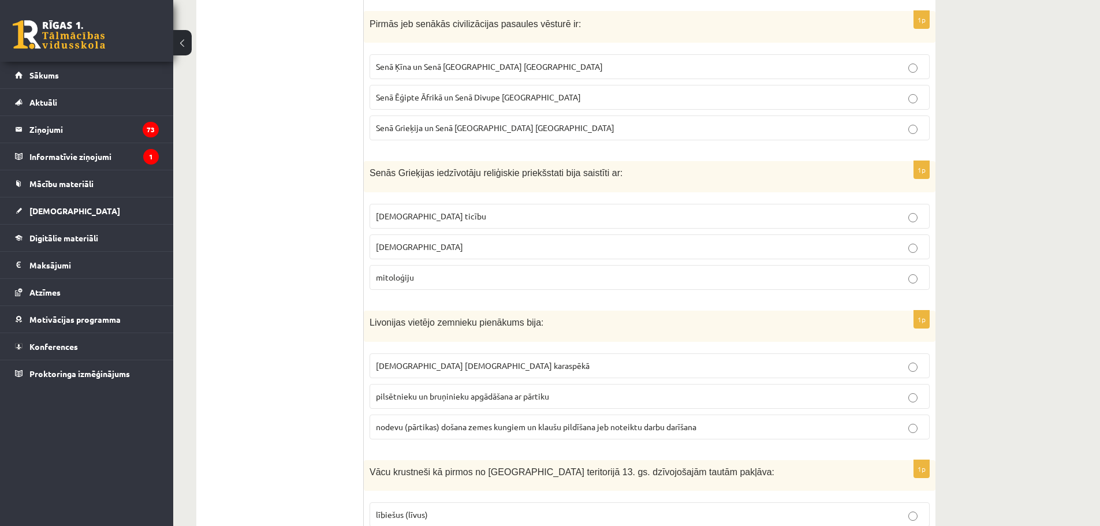
scroll to position [2598, 0]
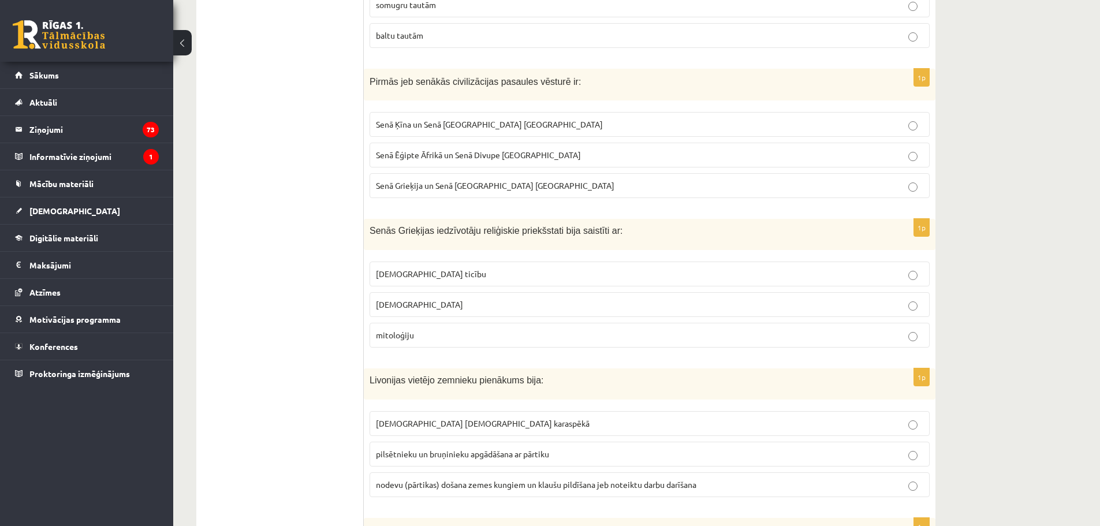
click at [486, 150] on span "Senā Ēģipte Āfrikā un Senā Divupe Āzijā" at bounding box center [478, 155] width 205 height 10
drag, startPoint x: 373, startPoint y: 188, endPoint x: 508, endPoint y: 181, distance: 134.7
click at [508, 219] on div "Senās Grieķijas iedzīvotāju reliģiskie priekšstati bija saistīti ar:" at bounding box center [650, 234] width 572 height 31
click at [439, 329] on p "mitoloģiju" at bounding box center [649, 335] width 547 height 12
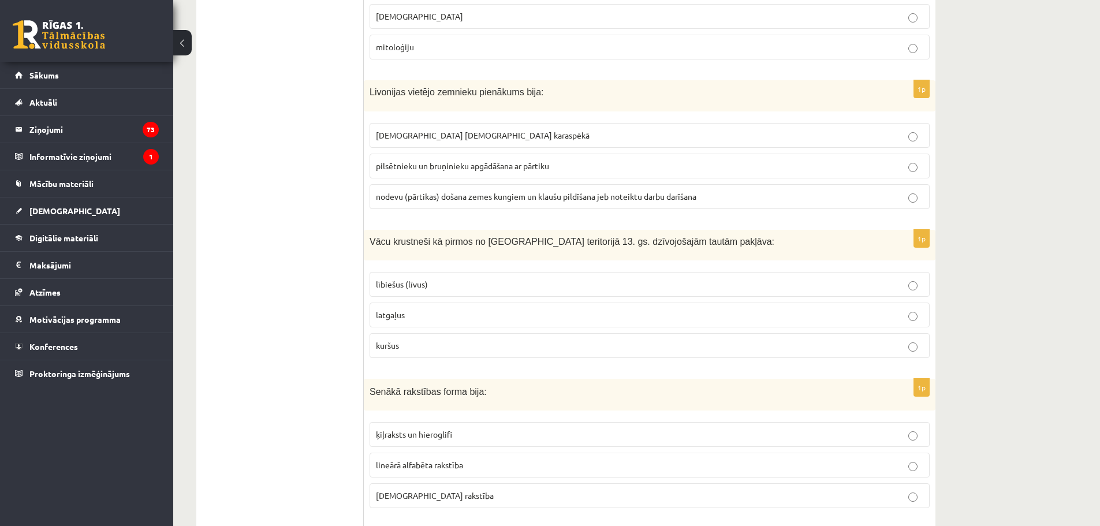
scroll to position [2887, 0]
drag, startPoint x: 371, startPoint y: 50, endPoint x: 511, endPoint y: 46, distance: 140.4
click at [511, 80] on div "Livonijas vietējo zemnieku pienākums bija:" at bounding box center [650, 95] width 572 height 31
click at [514, 191] on span "nodevu (pārtikas) došana zemes kungiem un klaušu pildīšana jeb noteiktu darbu d…" at bounding box center [536, 196] width 320 height 10
drag, startPoint x: 372, startPoint y: 201, endPoint x: 678, endPoint y: 185, distance: 306.5
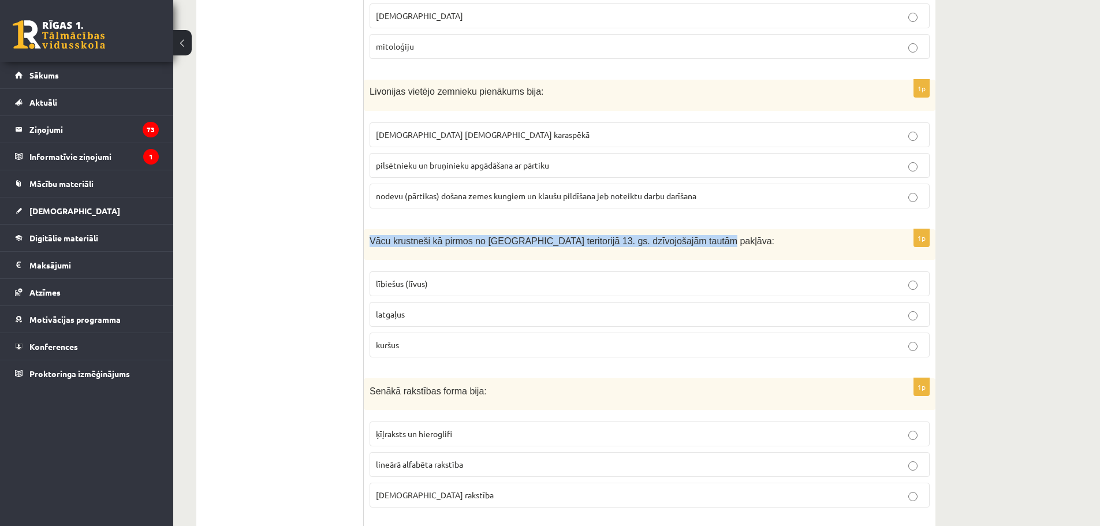
click at [423, 278] on span "lībiešus (līvus)" at bounding box center [402, 283] width 52 height 10
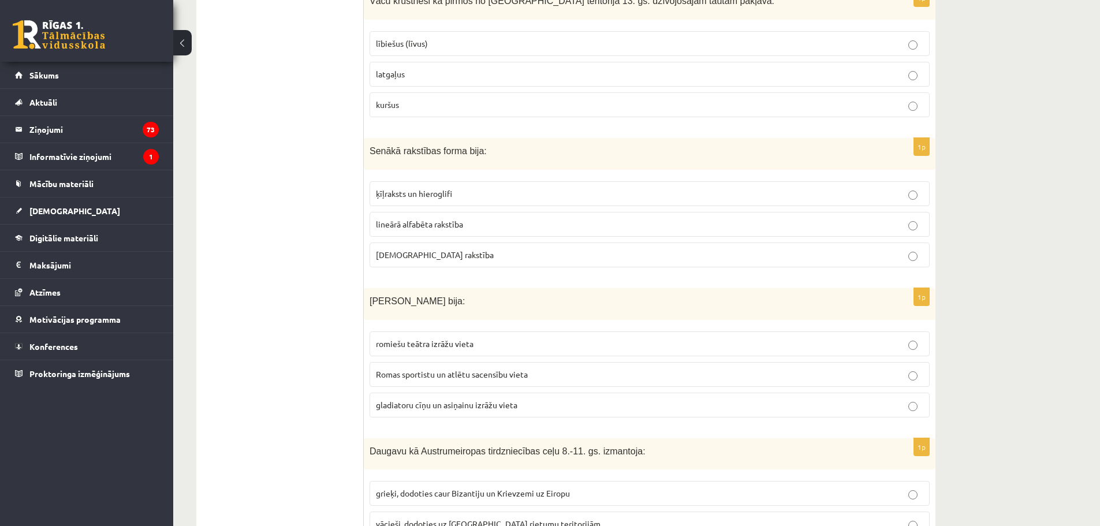
scroll to position [3176, 0]
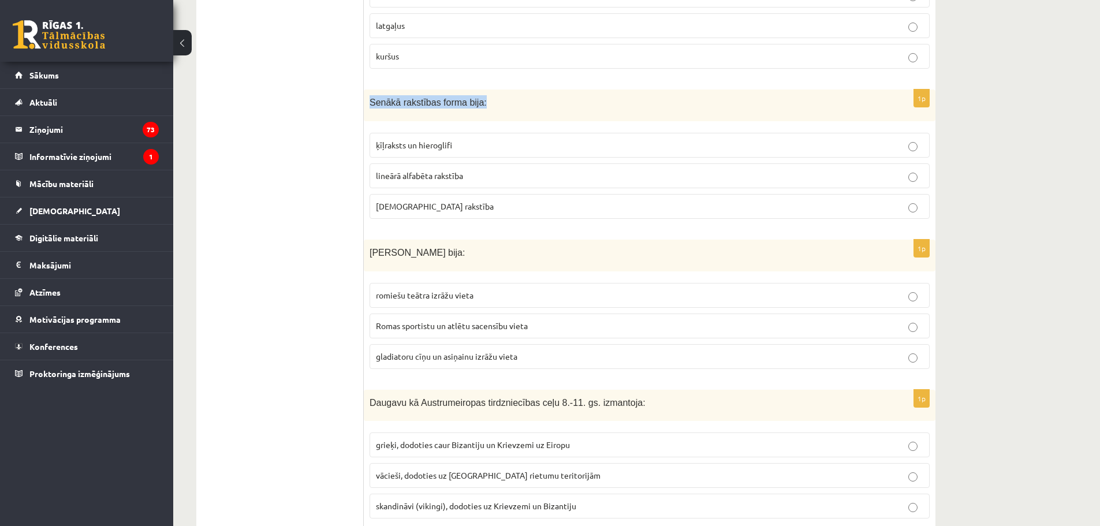
drag, startPoint x: 368, startPoint y: 62, endPoint x: 476, endPoint y: 73, distance: 108.5
click at [476, 89] on div "Senākā rakstības forma bija:" at bounding box center [650, 105] width 572 height 32
click at [449, 140] on span "ķīļraksts un hieroglifi" at bounding box center [414, 145] width 76 height 10
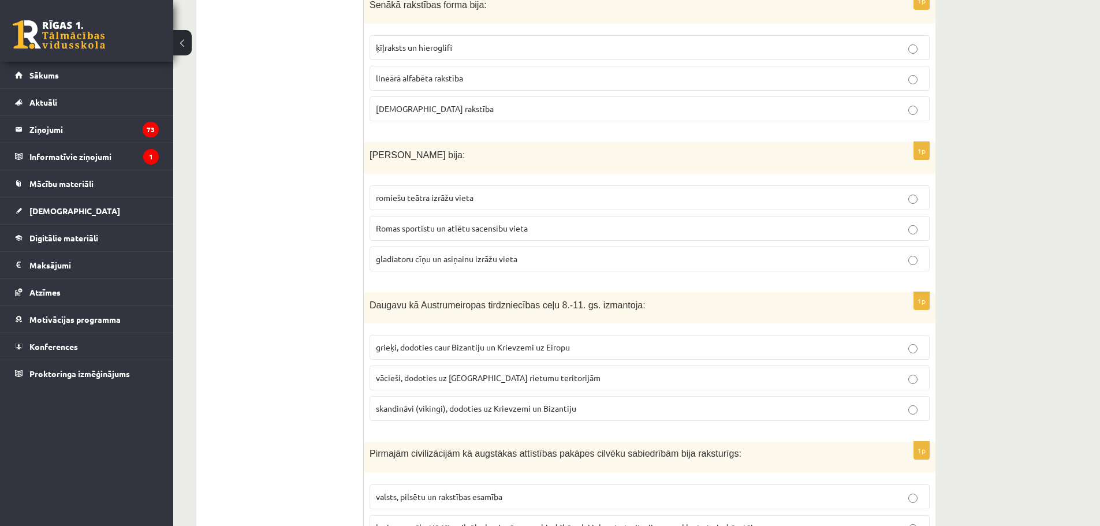
scroll to position [3291, 0]
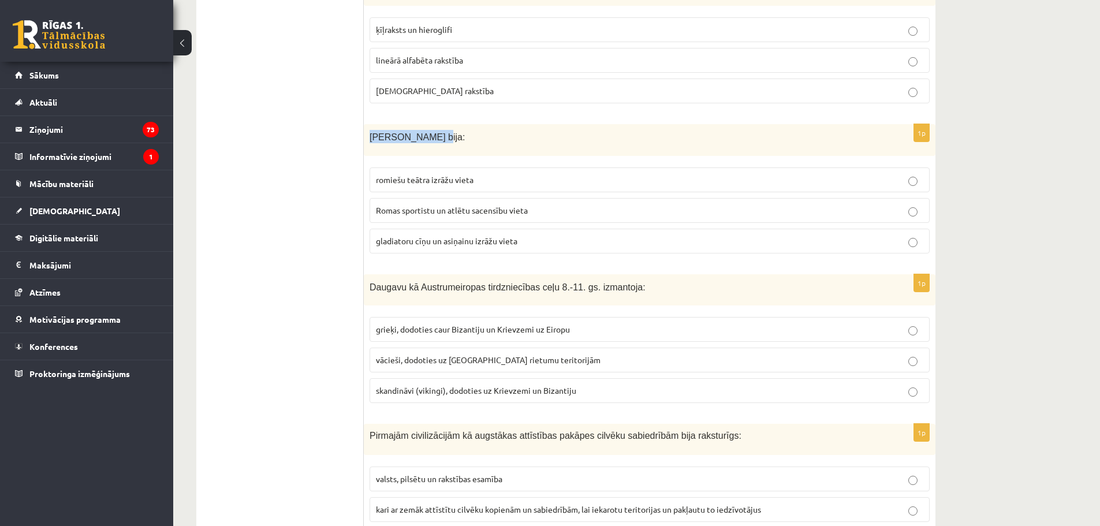
drag, startPoint x: 371, startPoint y: 96, endPoint x: 426, endPoint y: 95, distance: 55.4
click at [426, 132] on span "Romas Kolizejs bija:" at bounding box center [417, 137] width 95 height 10
click at [465, 174] on span "romiešu teātra izrāžu vieta" at bounding box center [425, 179] width 98 height 10
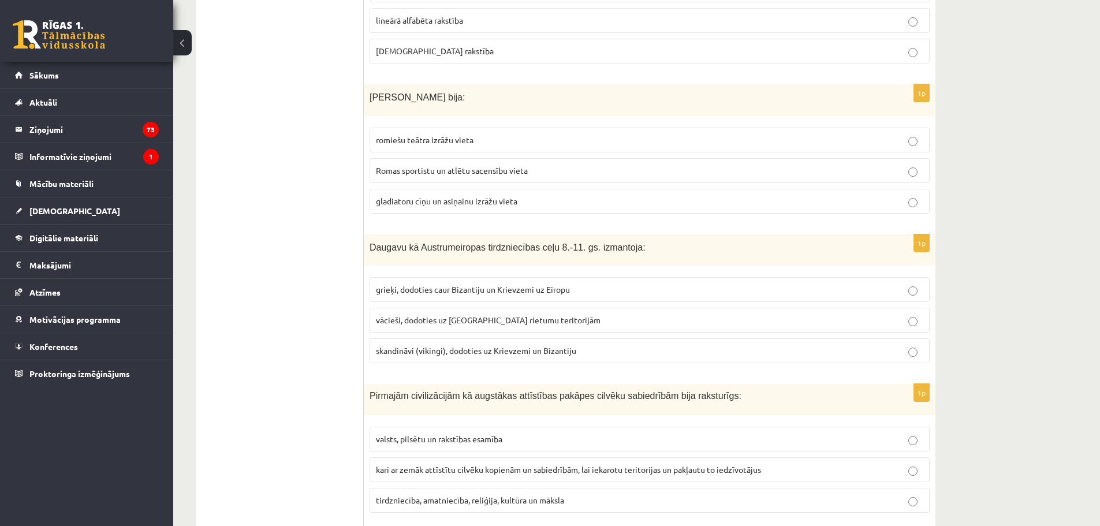
scroll to position [3349, 0]
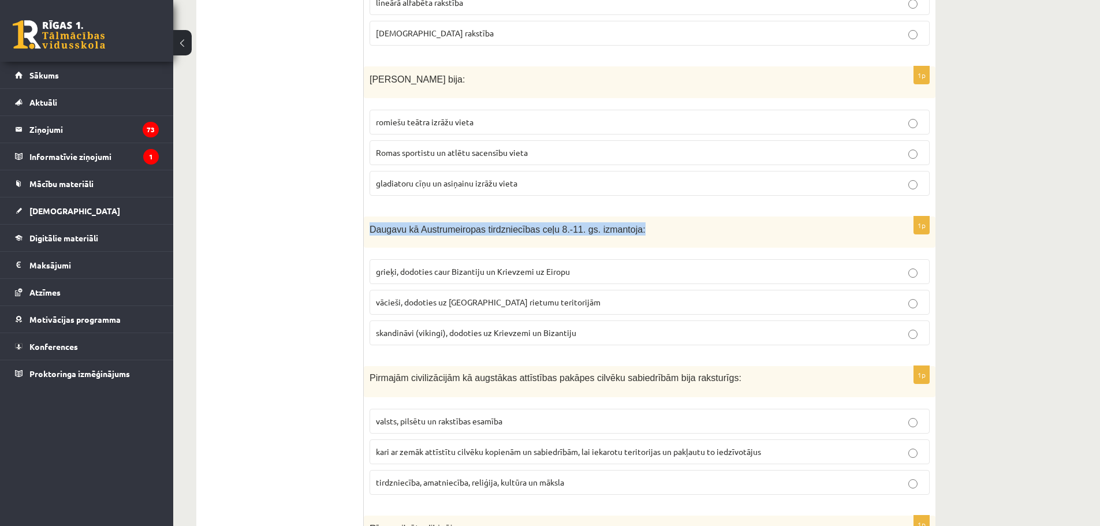
drag, startPoint x: 372, startPoint y: 191, endPoint x: 617, endPoint y: 173, distance: 246.1
click at [467, 327] on span "skandināvi (vikingi), dodoties uz Krievzemi un Bizantiju" at bounding box center [476, 332] width 200 height 10
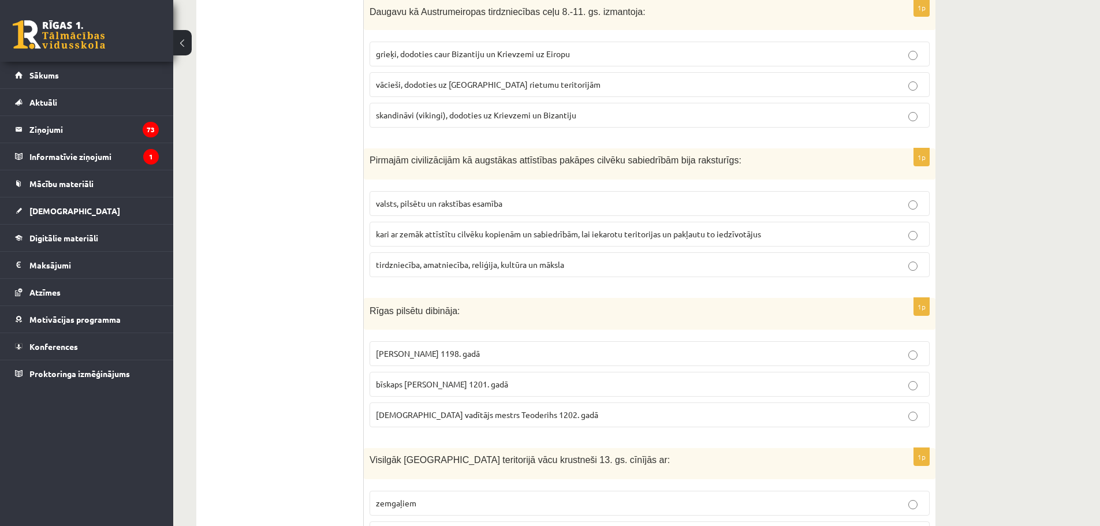
scroll to position [3580, 0]
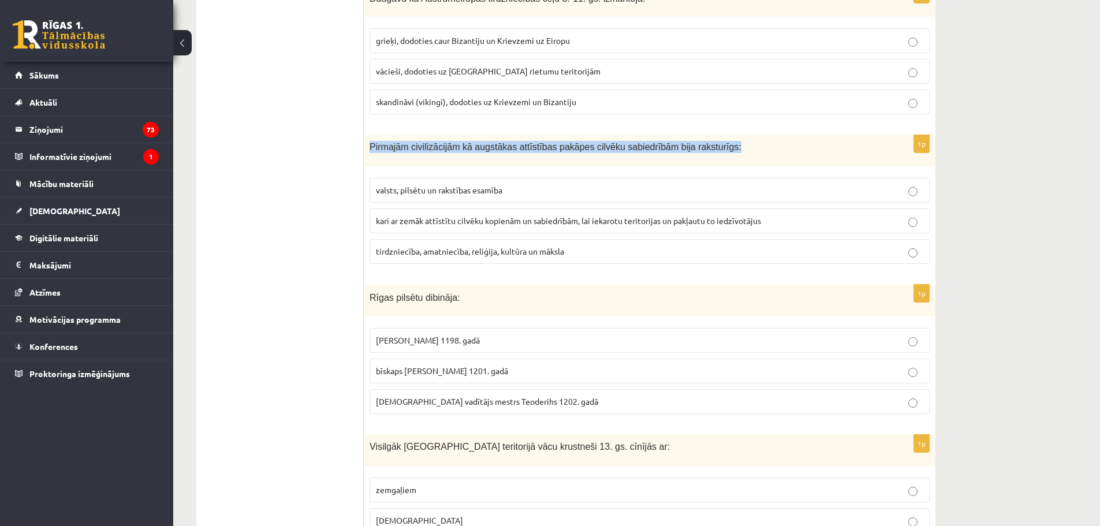
drag, startPoint x: 368, startPoint y: 107, endPoint x: 715, endPoint y: 103, distance: 347.0
click at [715, 135] on div "Pirmajām civilizācijām kā augstākas attīstības pakāpes cilvēku sabiedrībām bija…" at bounding box center [650, 150] width 572 height 31
click at [524, 184] on p "valsts, pilsētu un rakstības esamība" at bounding box center [649, 190] width 547 height 12
click at [511, 215] on span "kari ar zemāk attīstītu cilvēku kopienām un sabiedrībām, lai iekarotu teritorij…" at bounding box center [568, 220] width 385 height 10
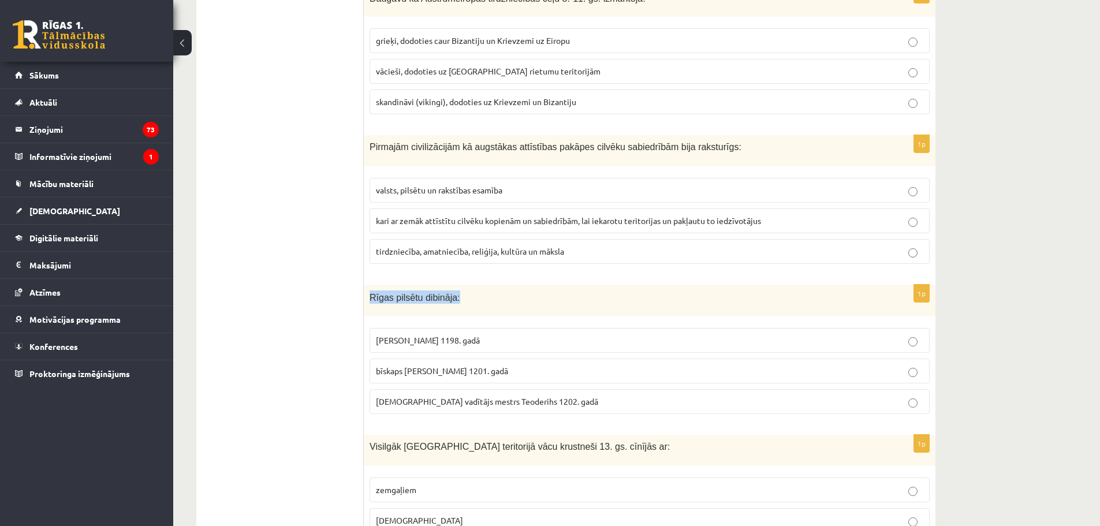
drag, startPoint x: 370, startPoint y: 259, endPoint x: 454, endPoint y: 259, distance: 84.3
click at [454, 290] on p "Rīgas pilsētu dibināja:" at bounding box center [621, 296] width 502 height 13
click at [461, 365] on span "bīskaps Alberts 1201. gadā" at bounding box center [442, 370] width 132 height 10
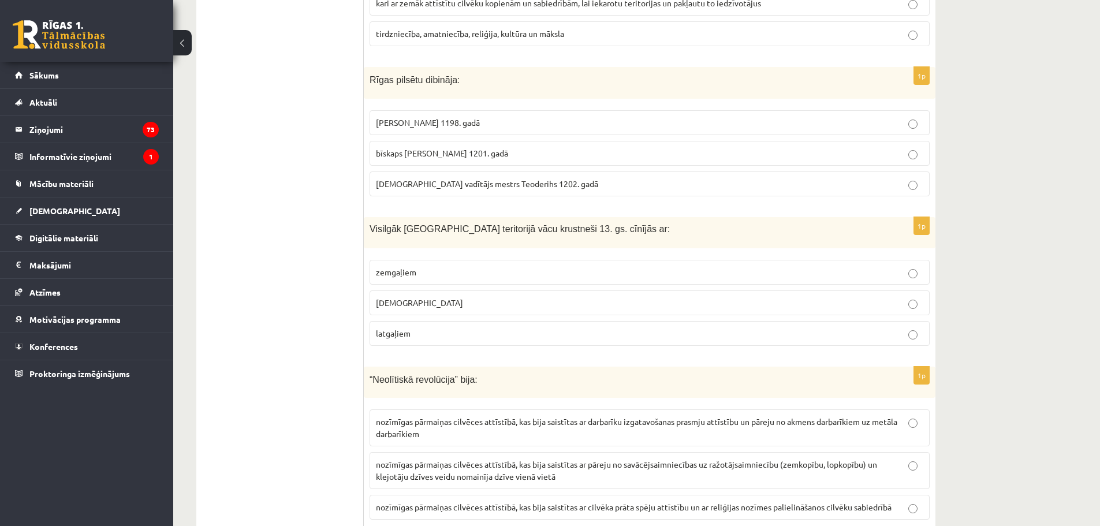
scroll to position [3811, 0]
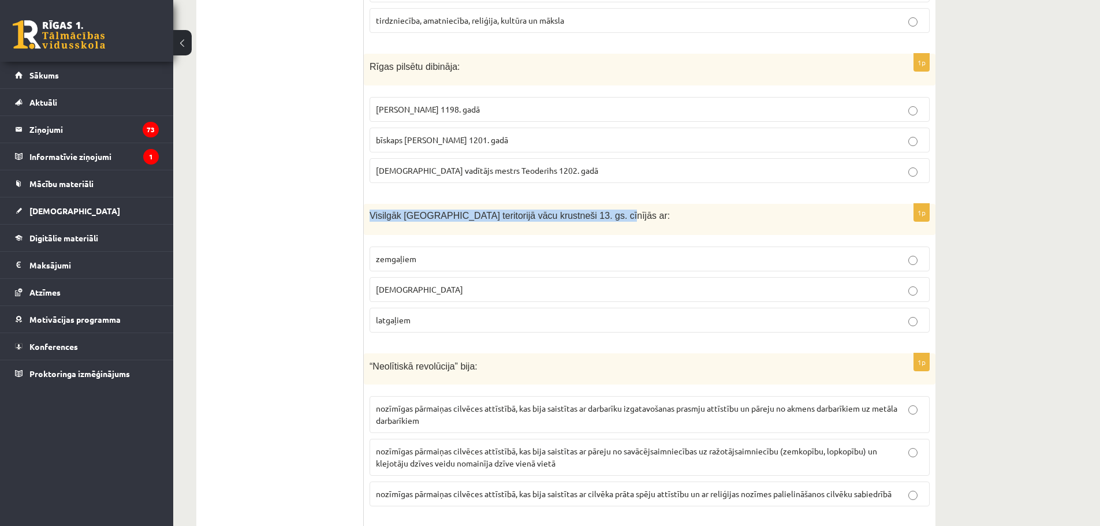
drag, startPoint x: 370, startPoint y: 176, endPoint x: 585, endPoint y: 176, distance: 215.4
click at [585, 210] on p "Visilgāk Latvijas teritorijā vācu krustneši 13. gs. cīnījās ar:" at bounding box center [621, 216] width 502 height 12
click at [449, 253] on p "zemgaļiem" at bounding box center [649, 259] width 547 height 12
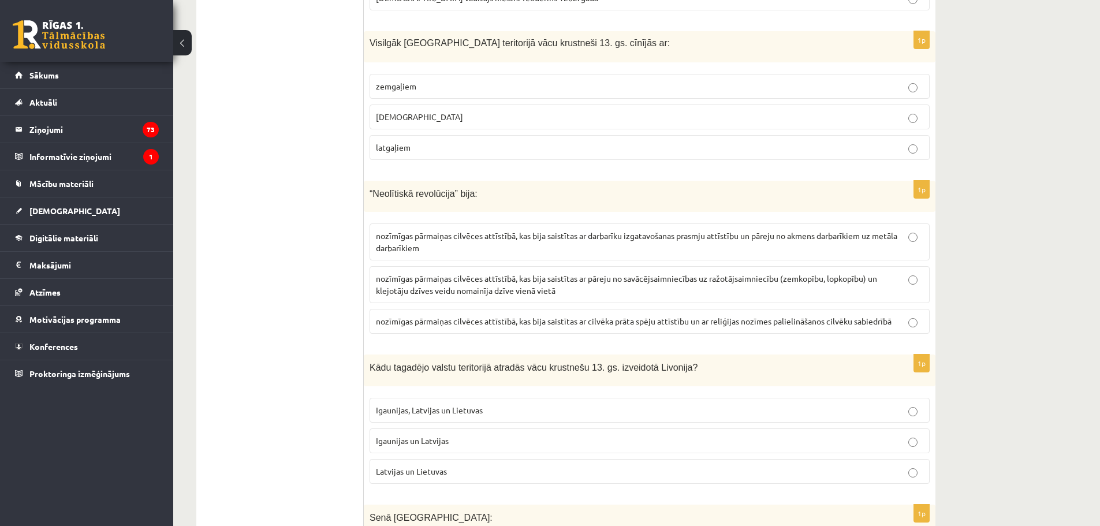
scroll to position [3984, 0]
drag, startPoint x: 375, startPoint y: 151, endPoint x: 448, endPoint y: 154, distance: 72.8
click at [448, 188] on span "“Neolītiskā revolūcija” bija:" at bounding box center [424, 193] width 108 height 10
click at [908, 272] on p "nozīmīgas pārmaiņas cilvēces attīstībā, kas bija saistītas ar pāreju no savācēj…" at bounding box center [649, 284] width 547 height 24
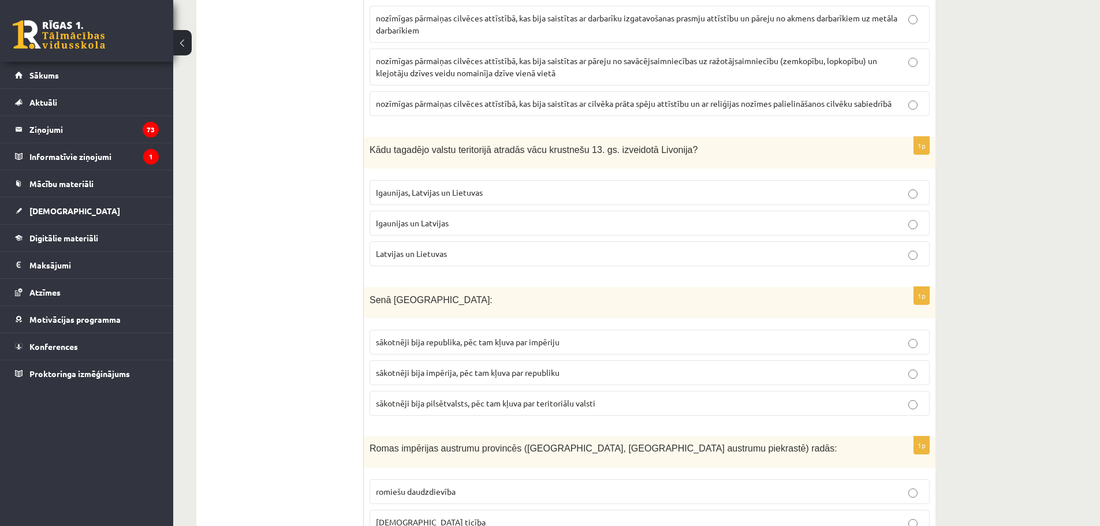
scroll to position [4189, 0]
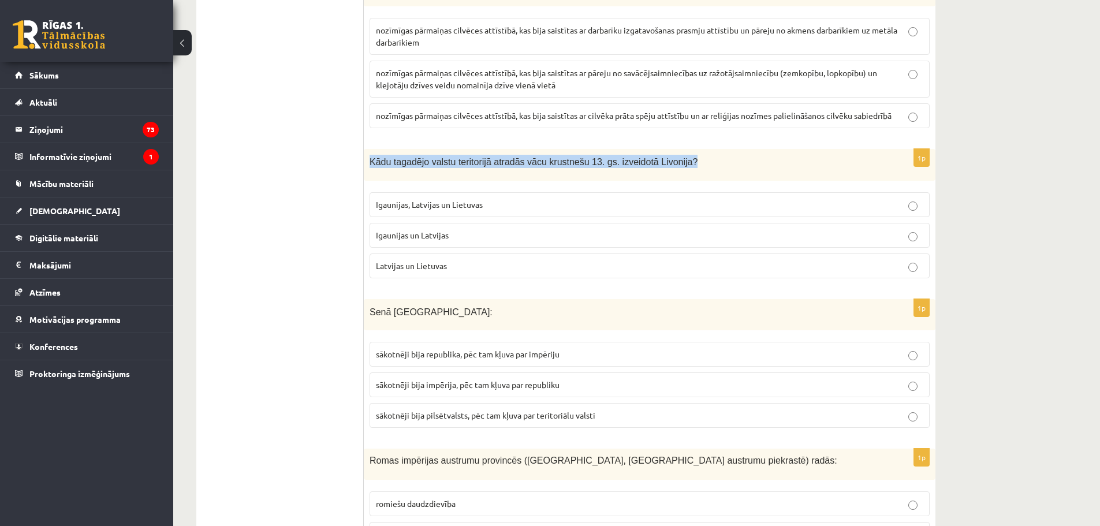
drag, startPoint x: 370, startPoint y: 125, endPoint x: 691, endPoint y: 127, distance: 321.0
click at [691, 155] on p "Kādu tagadējo valstu teritorijā atradās vācu krustnešu 13. gs. izveidotā Livoni…" at bounding box center [621, 161] width 502 height 13
click at [431, 229] on p "Igaunijas un Latvijas" at bounding box center [649, 235] width 547 height 12
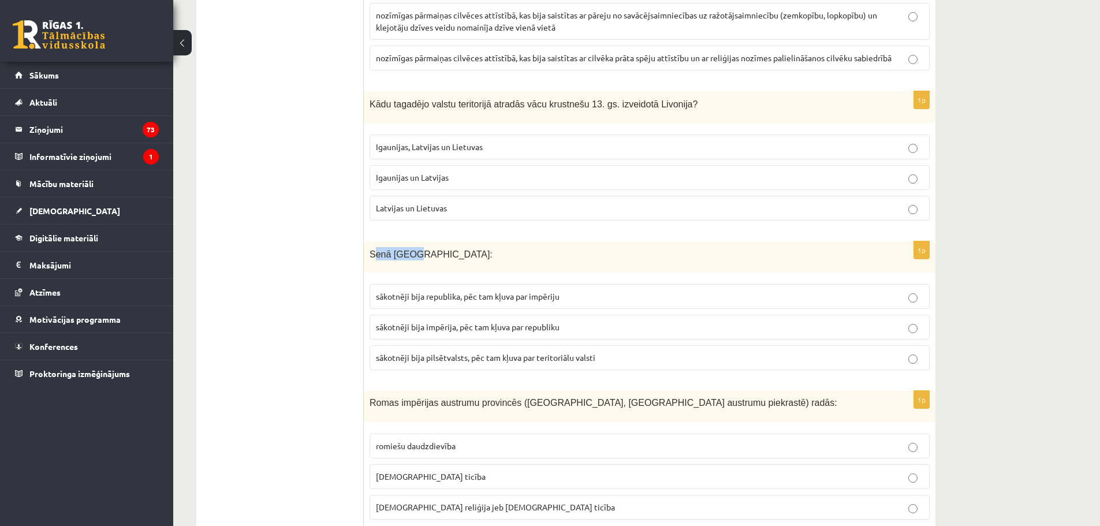
drag, startPoint x: 373, startPoint y: 212, endPoint x: 427, endPoint y: 214, distance: 53.7
click at [427, 247] on p "Senā Roma:" at bounding box center [621, 253] width 502 height 13
click at [548, 291] on span "sākotnēji bija republika, pēc tam kļuva par impēriju" at bounding box center [468, 296] width 184 height 10
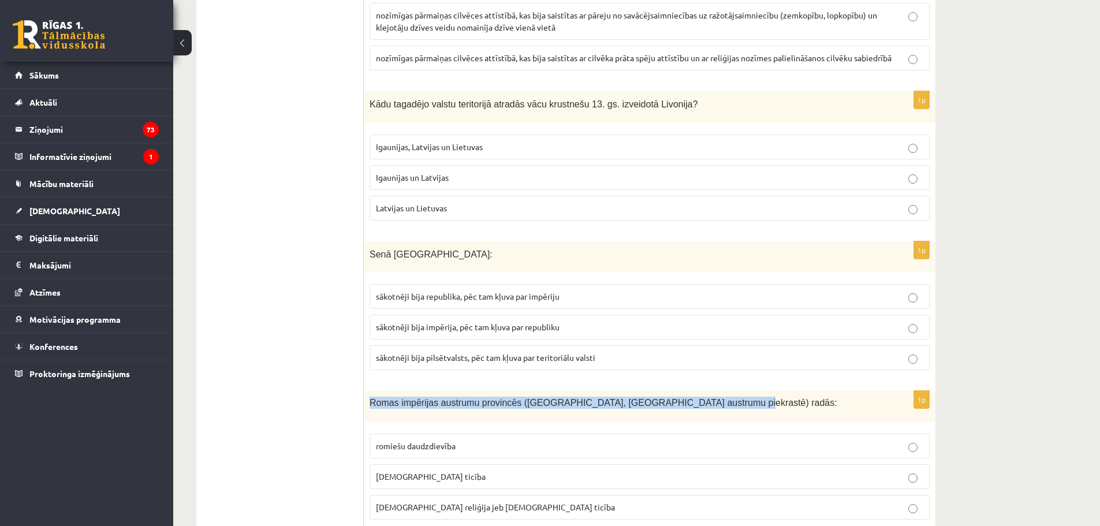
drag, startPoint x: 370, startPoint y: 363, endPoint x: 695, endPoint y: 358, distance: 325.7
click at [695, 391] on div "Romas impērijas austrumu provincēs (Palestīnā, Vidusjūras austrumu piekrastē) r…" at bounding box center [650, 406] width 572 height 31
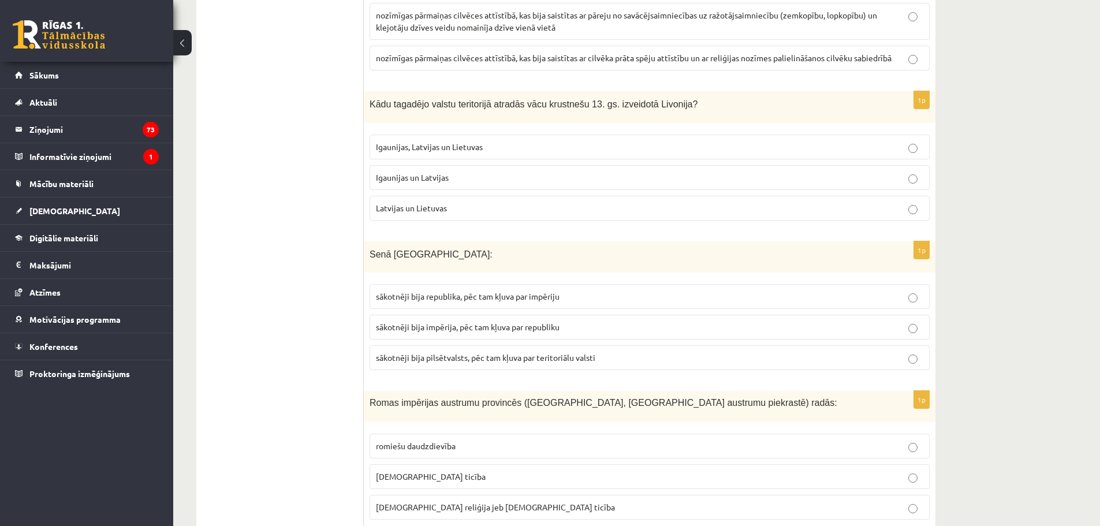
click at [458, 440] on p "romiešu daudzdievība" at bounding box center [649, 446] width 547 height 12
drag, startPoint x: 456, startPoint y: 408, endPoint x: 374, endPoint y: 405, distance: 82.0
click at [374, 434] on label "romiešu daudzdievība" at bounding box center [650, 446] width 560 height 25
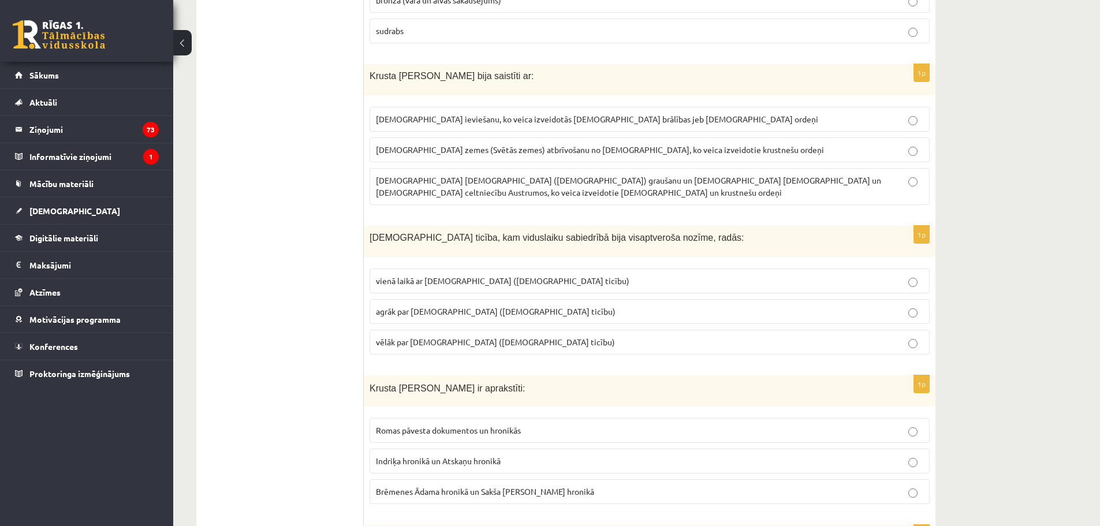
scroll to position [0, 0]
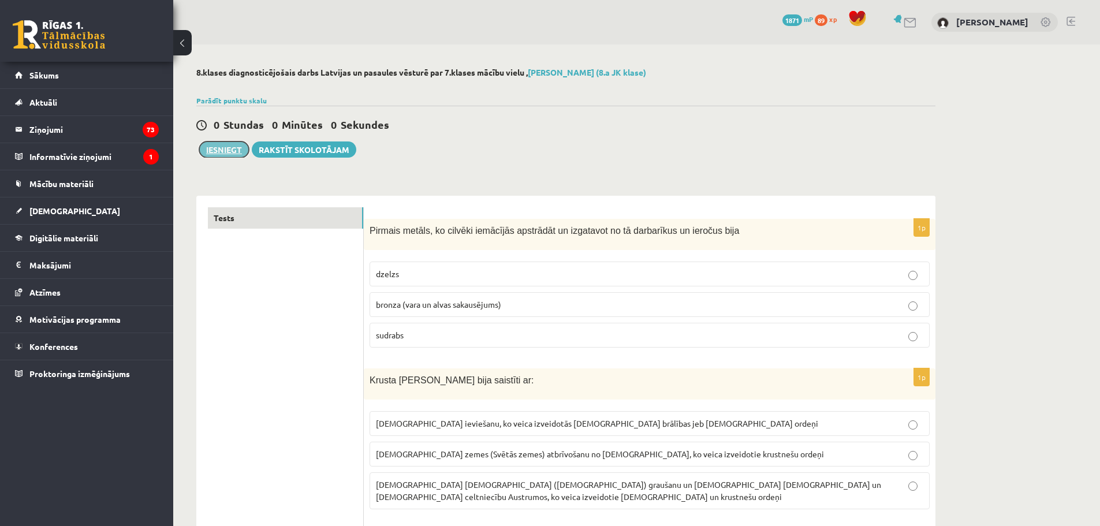
click at [222, 147] on button "Iesniegt" at bounding box center [224, 149] width 50 height 16
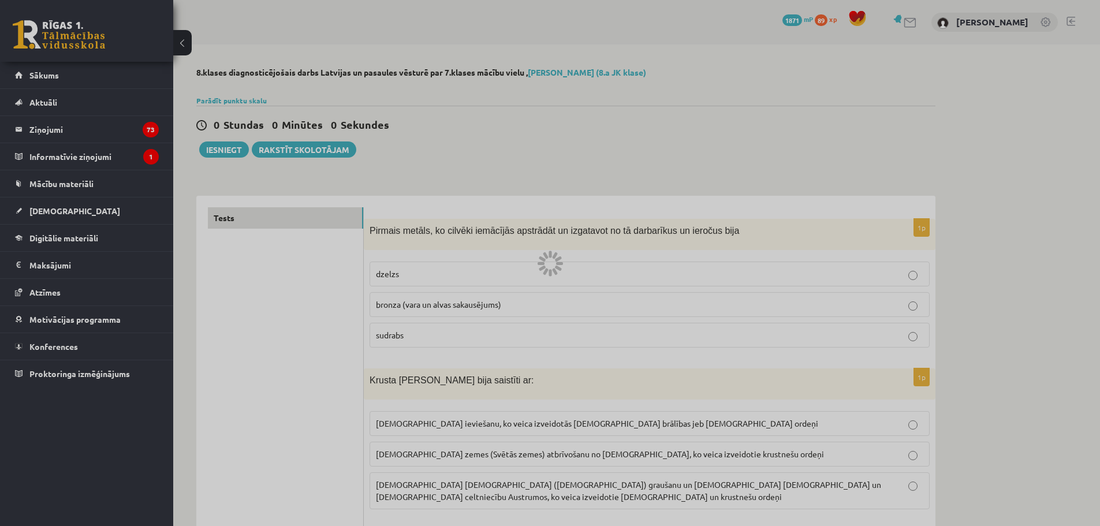
click at [221, 147] on div at bounding box center [550, 263] width 1100 height 526
click at [223, 150] on div at bounding box center [550, 263] width 1100 height 526
click at [233, 149] on div at bounding box center [550, 263] width 1100 height 526
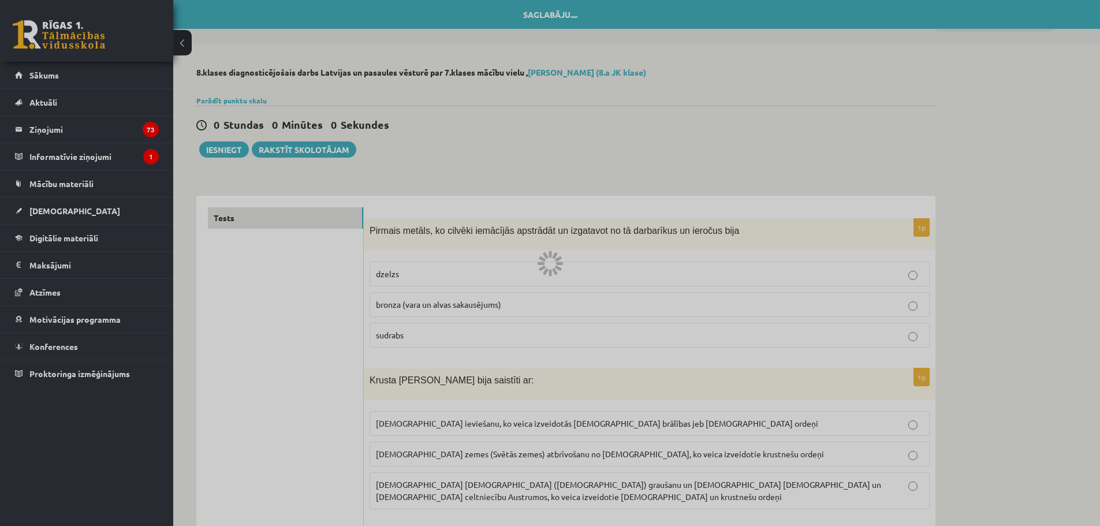
click at [560, 12] on div at bounding box center [550, 263] width 1100 height 526
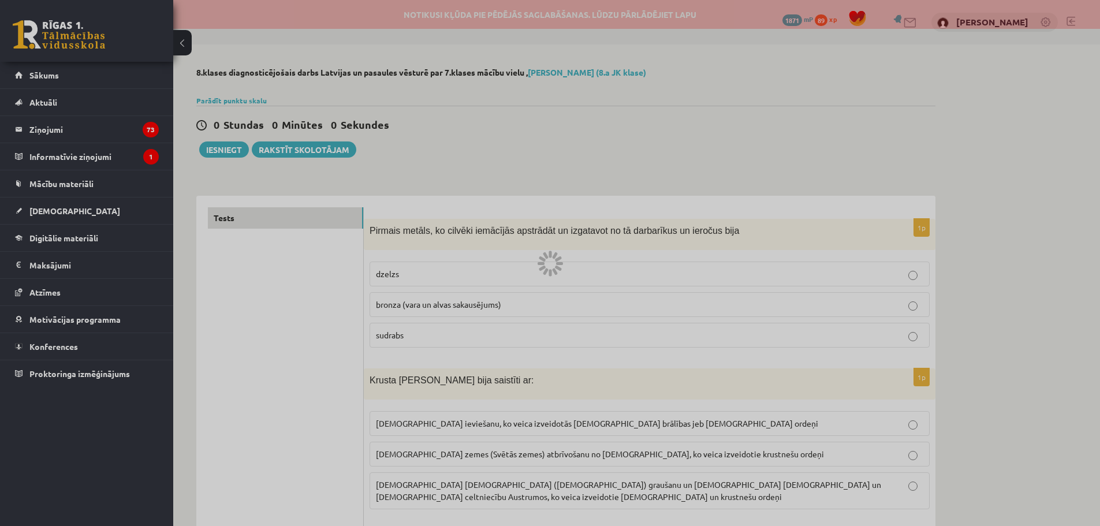
click at [456, 20] on div at bounding box center [550, 263] width 1100 height 526
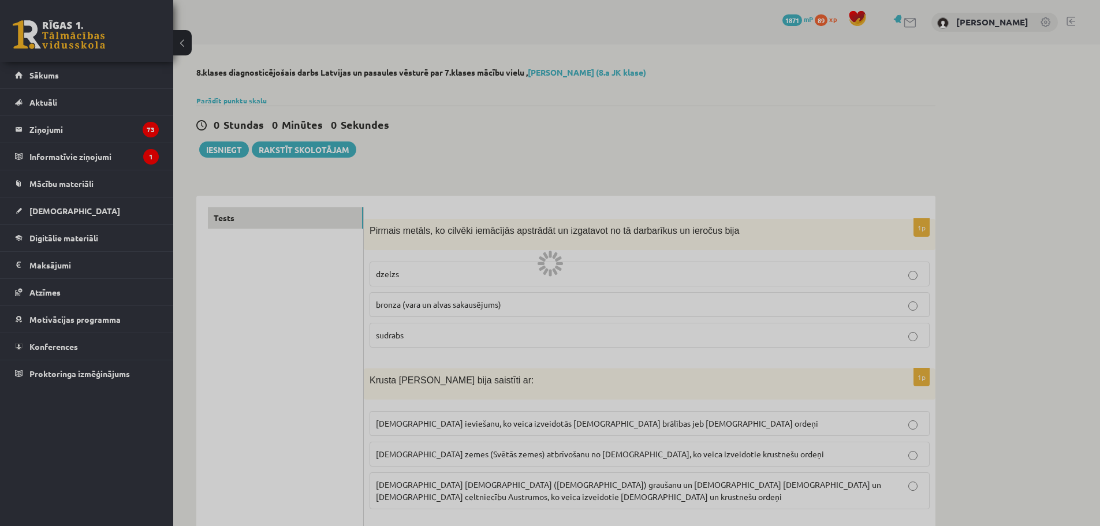
drag, startPoint x: 655, startPoint y: 118, endPoint x: 716, endPoint y: 95, distance: 65.1
click at [716, 95] on div at bounding box center [550, 263] width 1100 height 526
click at [226, 154] on div at bounding box center [550, 263] width 1100 height 526
drag, startPoint x: 247, startPoint y: 224, endPoint x: 245, endPoint y: 199, distance: 25.5
click at [246, 224] on div at bounding box center [550, 263] width 1100 height 526
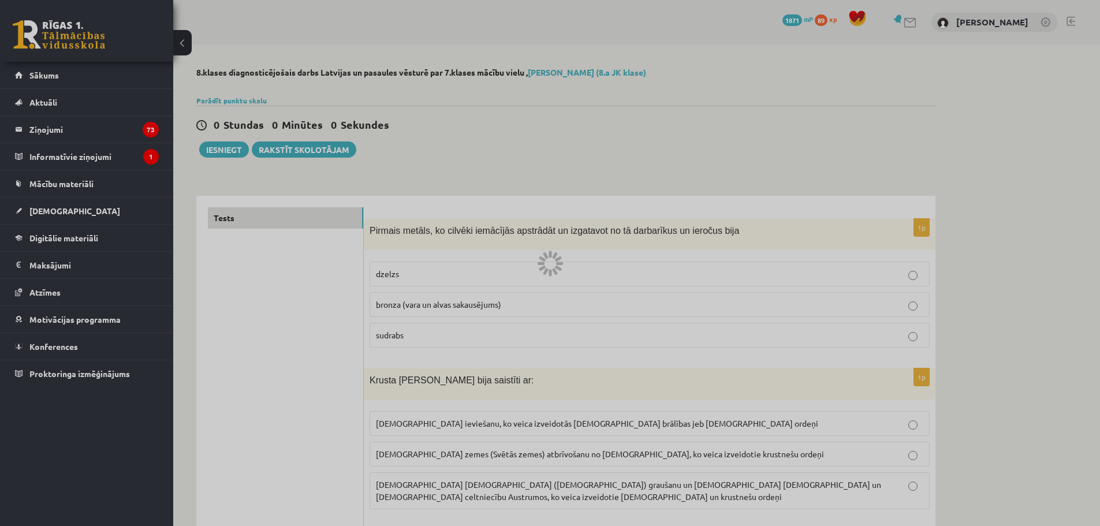
click at [46, 206] on div at bounding box center [550, 263] width 1100 height 526
click at [56, 208] on div at bounding box center [550, 263] width 1100 height 526
click at [55, 211] on div at bounding box center [550, 263] width 1100 height 526
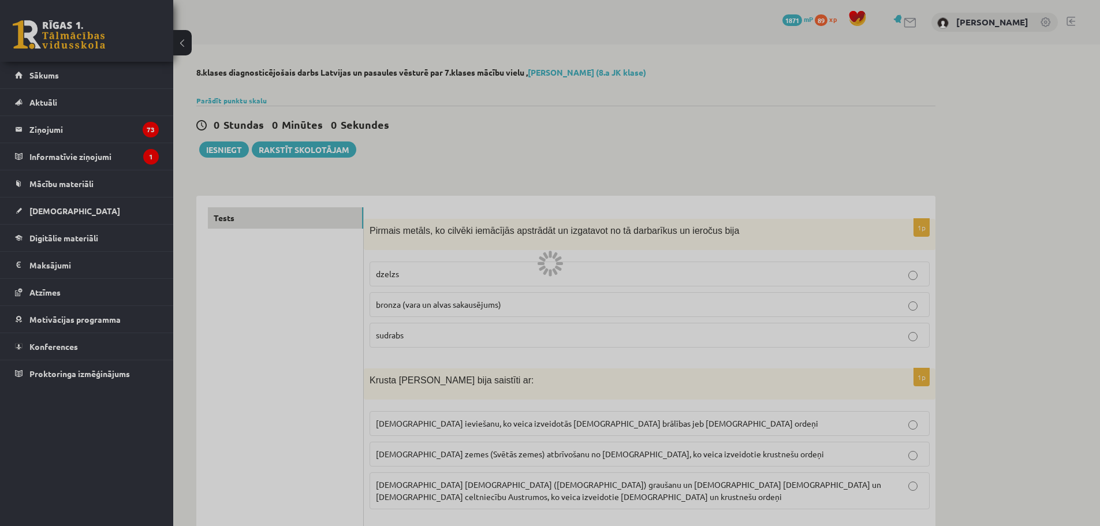
click at [55, 211] on div at bounding box center [550, 263] width 1100 height 526
click at [50, 182] on div at bounding box center [550, 263] width 1100 height 526
click at [68, 11] on div at bounding box center [550, 263] width 1100 height 526
click at [72, 39] on div at bounding box center [550, 263] width 1100 height 526
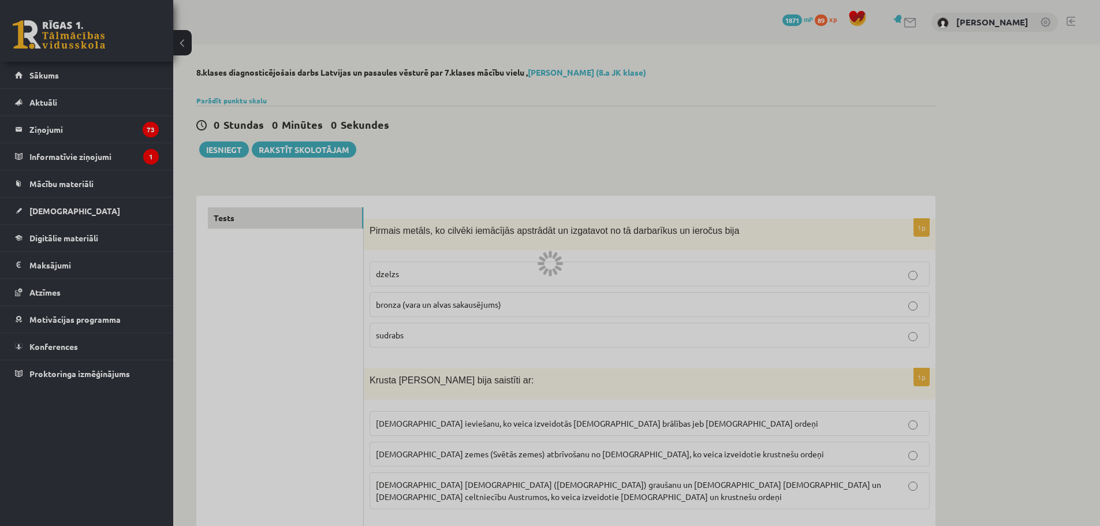
click at [72, 39] on div at bounding box center [550, 263] width 1100 height 526
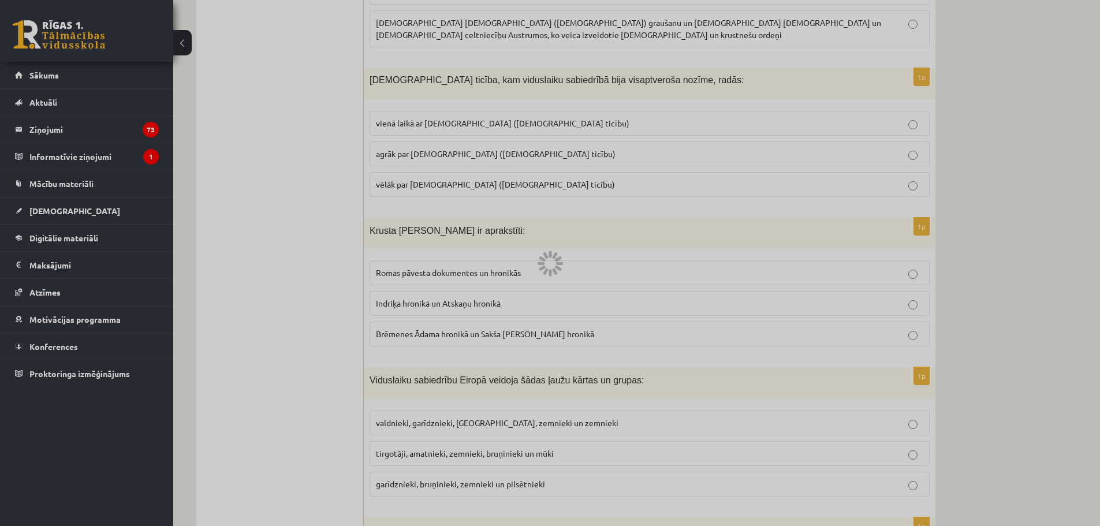
scroll to position [58, 0]
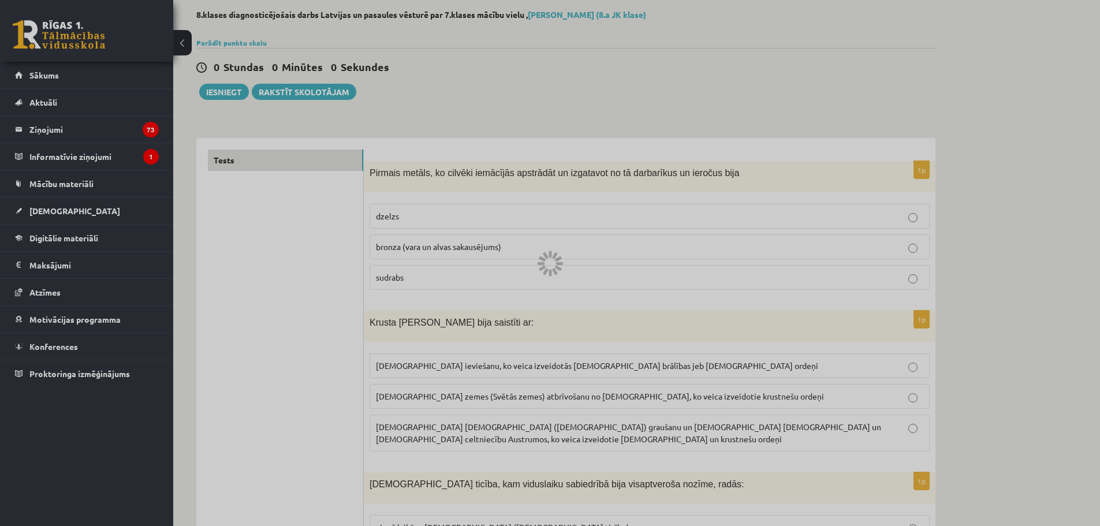
click at [550, 263] on div at bounding box center [550, 263] width 0 height 0
click at [557, 261] on div at bounding box center [558, 259] width 8 height 6
drag, startPoint x: 619, startPoint y: 87, endPoint x: 589, endPoint y: 104, distance: 34.7
click at [589, 104] on div at bounding box center [550, 263] width 1100 height 526
click at [434, 173] on div at bounding box center [550, 263] width 1100 height 526
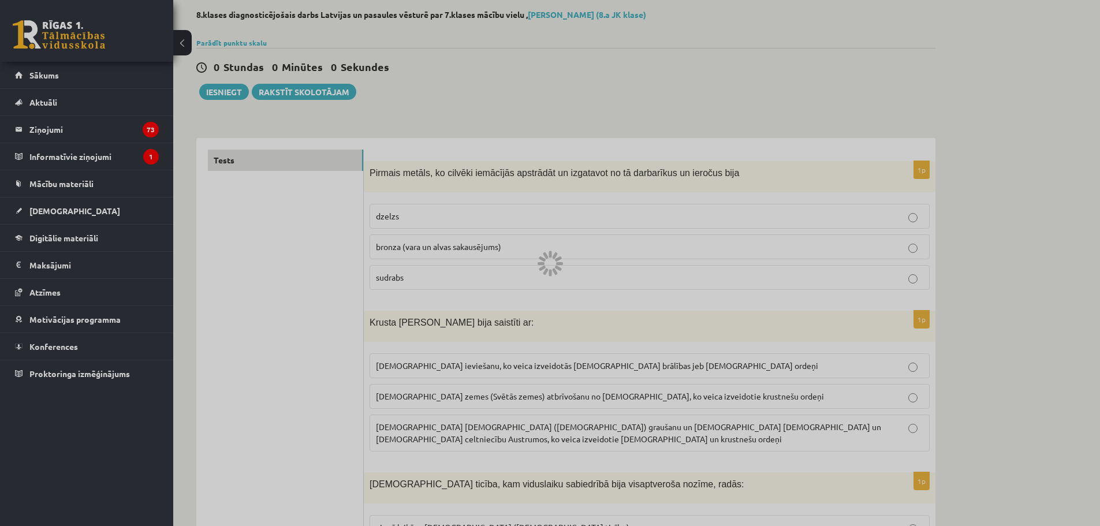
click at [461, 125] on div at bounding box center [550, 263] width 1100 height 526
click at [494, 236] on div at bounding box center [550, 263] width 1100 height 526
click at [556, 259] on div at bounding box center [558, 259] width 8 height 6
click at [557, 259] on div at bounding box center [558, 259] width 8 height 6
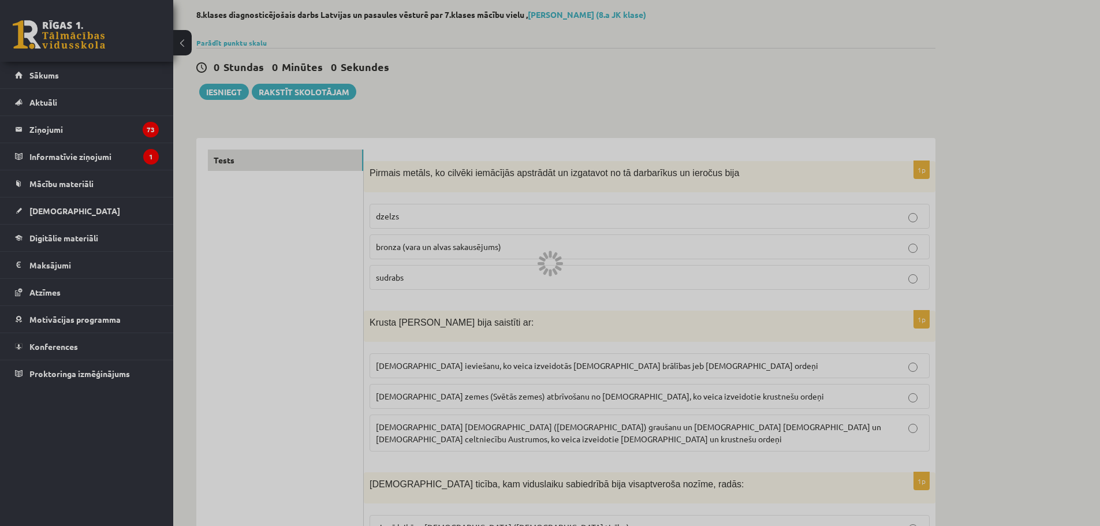
drag, startPoint x: 557, startPoint y: 258, endPoint x: 268, endPoint y: 139, distance: 312.5
click at [484, 230] on body "0 Dāvanas 1871 mP 89 xp Armīns Salmanis Sākums Aktuāli Kā mācīties eSKOLĀ Konta…" at bounding box center [550, 205] width 1100 height 526
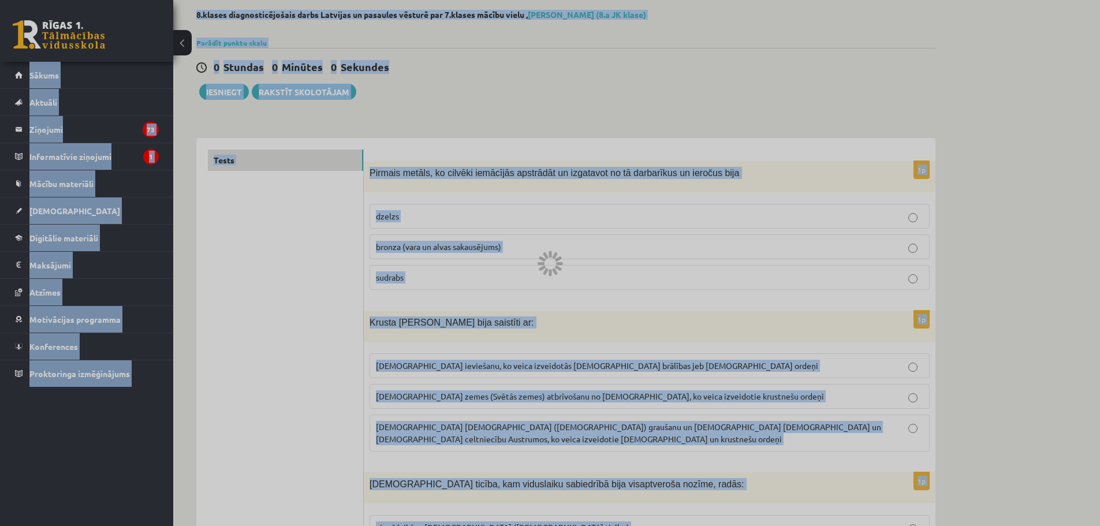
click at [315, 78] on div at bounding box center [550, 263] width 1100 height 526
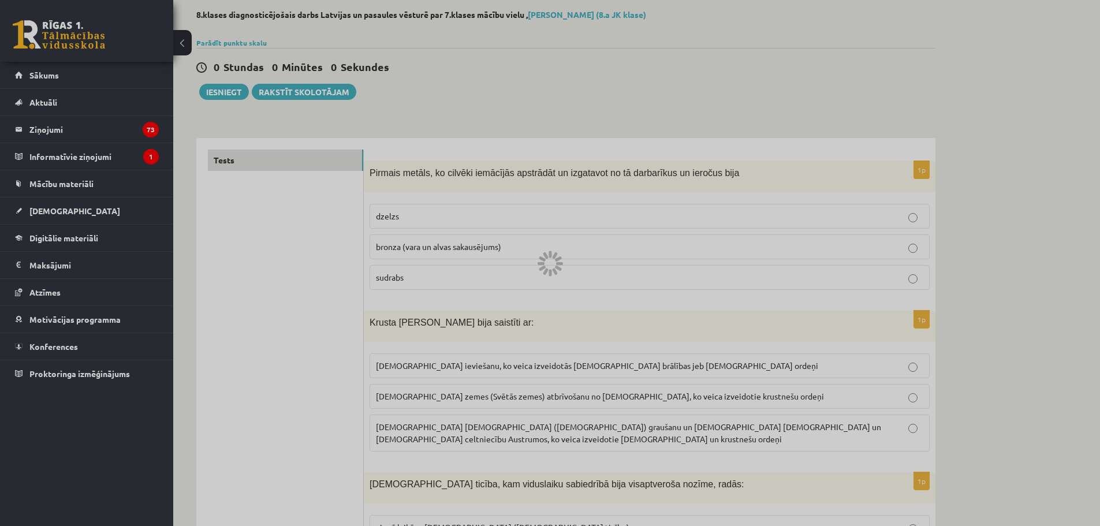
click at [437, 98] on div at bounding box center [550, 263] width 1100 height 526
drag, startPoint x: 437, startPoint y: 98, endPoint x: 425, endPoint y: 99, distance: 12.2
click at [432, 99] on div at bounding box center [550, 263] width 1100 height 526
click at [95, 40] on div at bounding box center [550, 263] width 1100 height 526
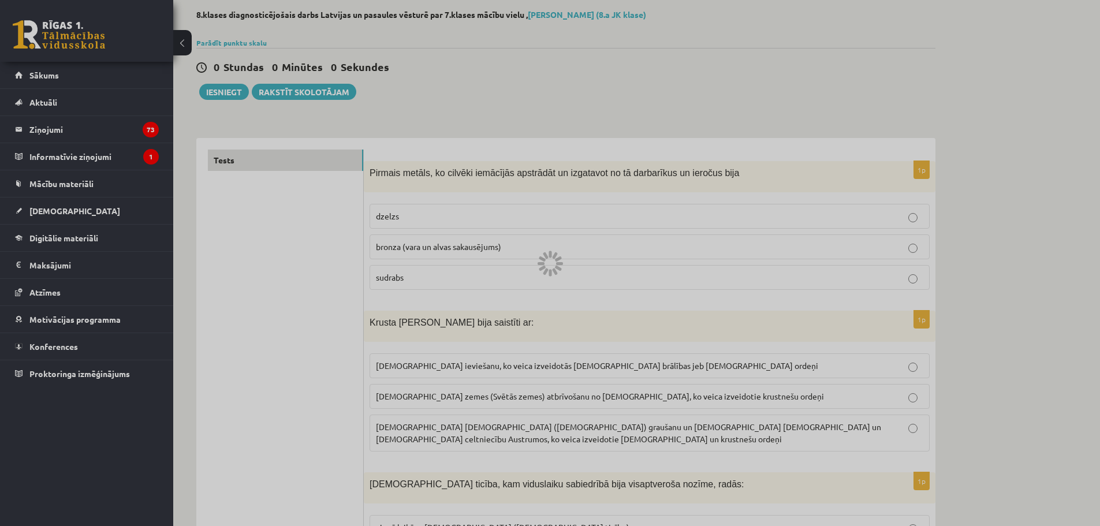
click at [95, 40] on div at bounding box center [550, 263] width 1100 height 526
click at [190, 46] on div at bounding box center [550, 263] width 1100 height 526
click at [188, 44] on div at bounding box center [550, 263] width 1100 height 526
click at [187, 43] on div at bounding box center [550, 263] width 1100 height 526
click at [185, 44] on div at bounding box center [550, 263] width 1100 height 526
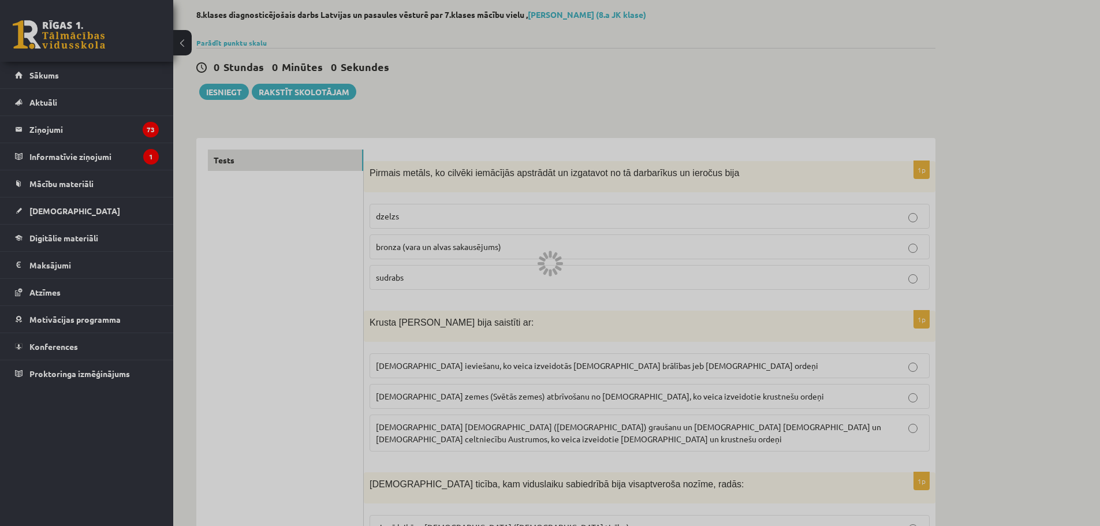
click at [57, 207] on div at bounding box center [550, 263] width 1100 height 526
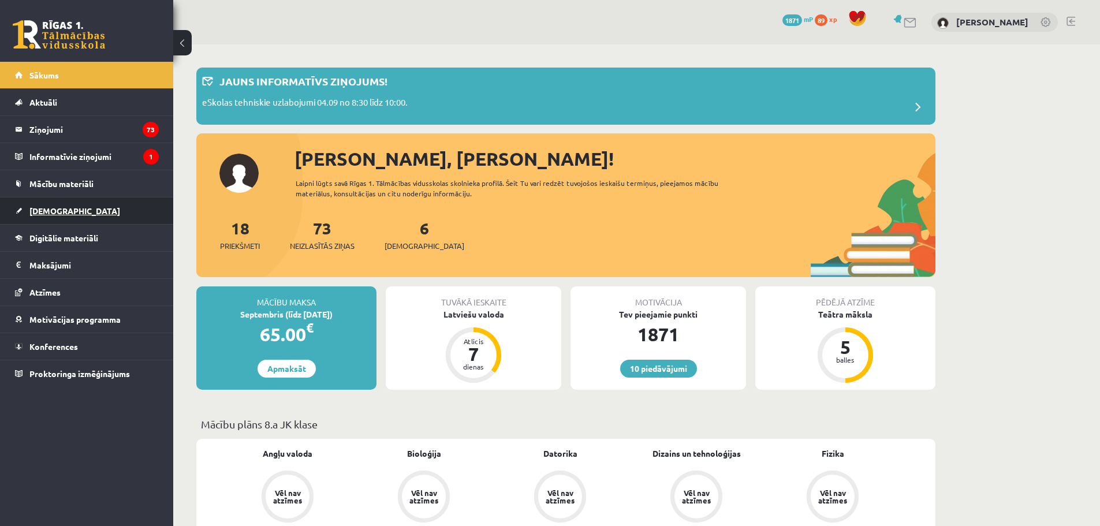
click at [55, 206] on span "[DEMOGRAPHIC_DATA]" at bounding box center [74, 211] width 91 height 10
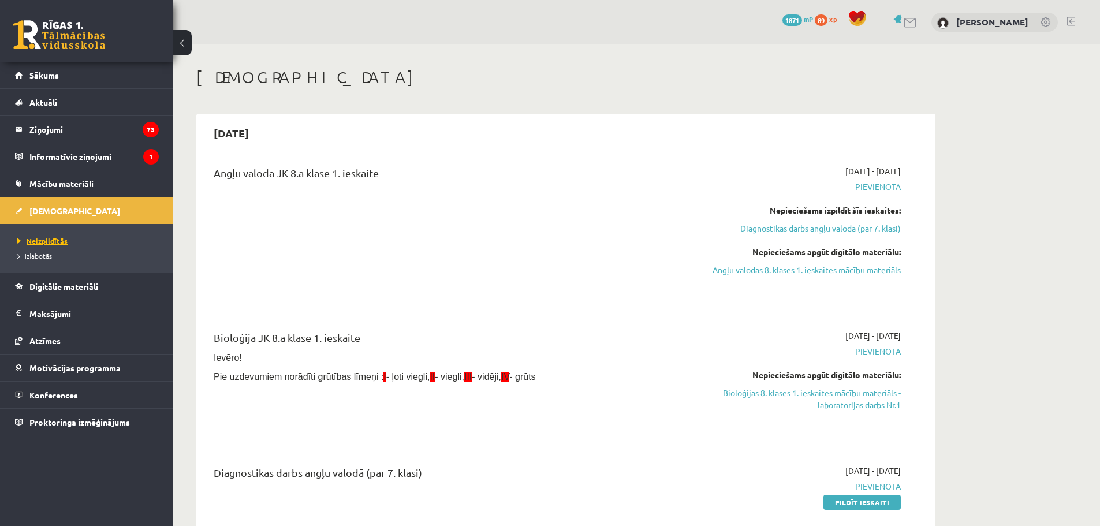
click at [46, 241] on span "Neizpildītās" at bounding box center [42, 240] width 50 height 9
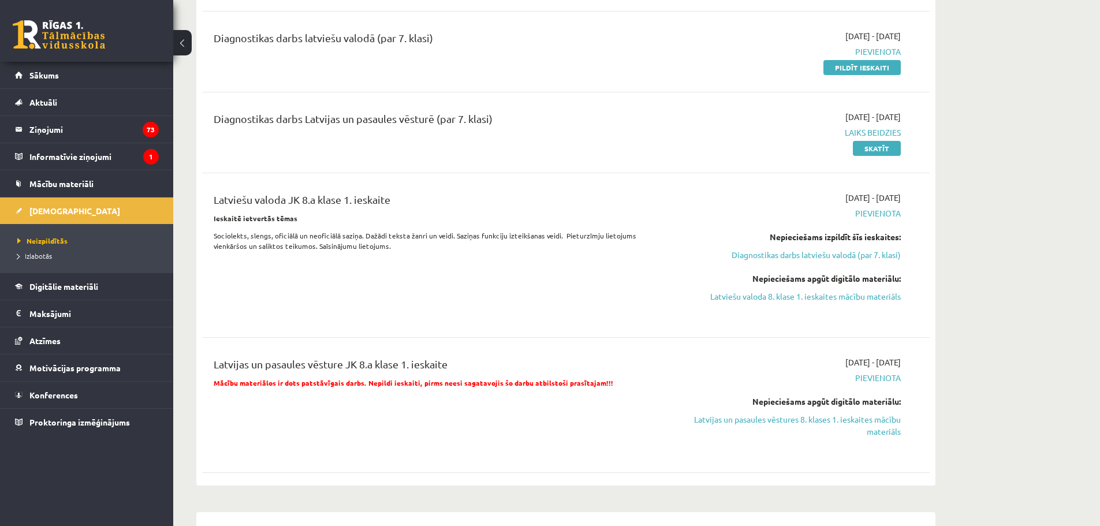
scroll to position [520, 0]
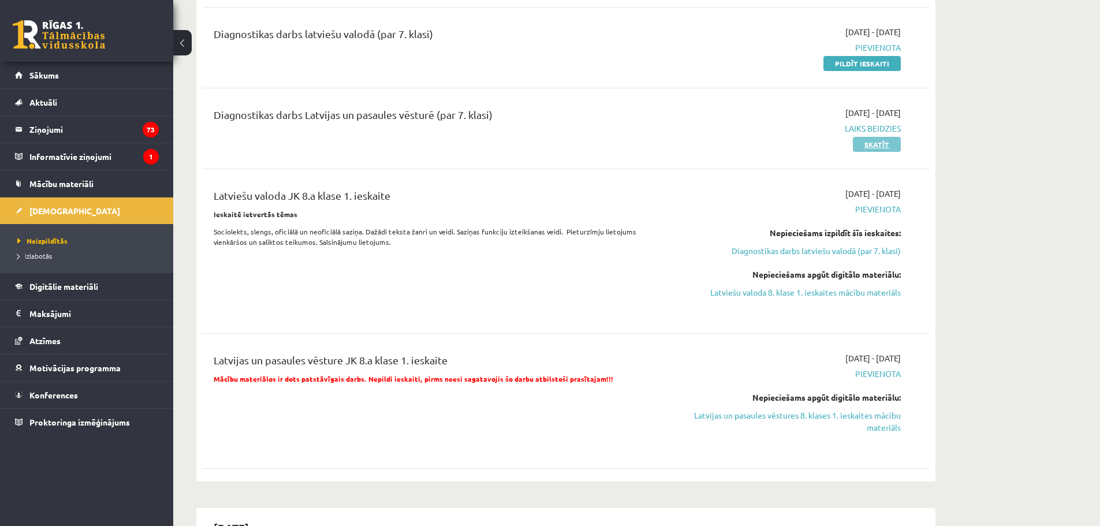
click at [875, 146] on link "Skatīt" at bounding box center [877, 144] width 48 height 15
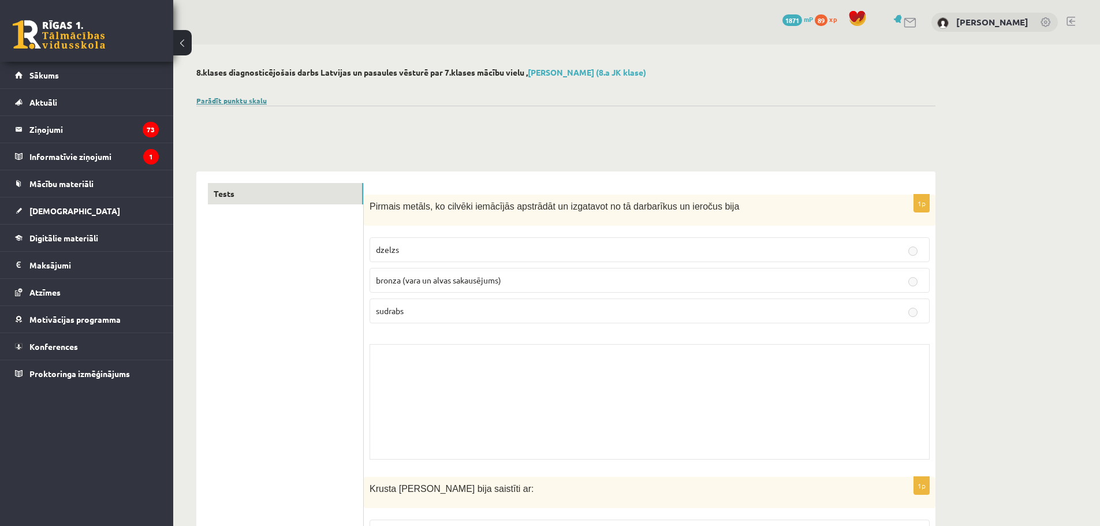
click at [228, 100] on link "Parādīt punktu skalu" at bounding box center [231, 100] width 70 height 9
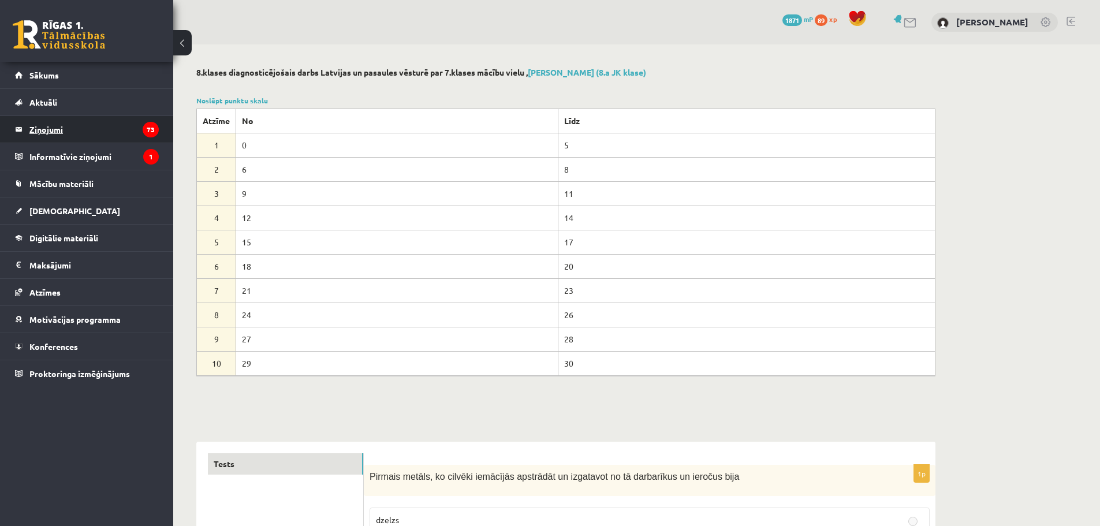
click at [47, 132] on legend "Ziņojumi 73" at bounding box center [93, 129] width 129 height 27
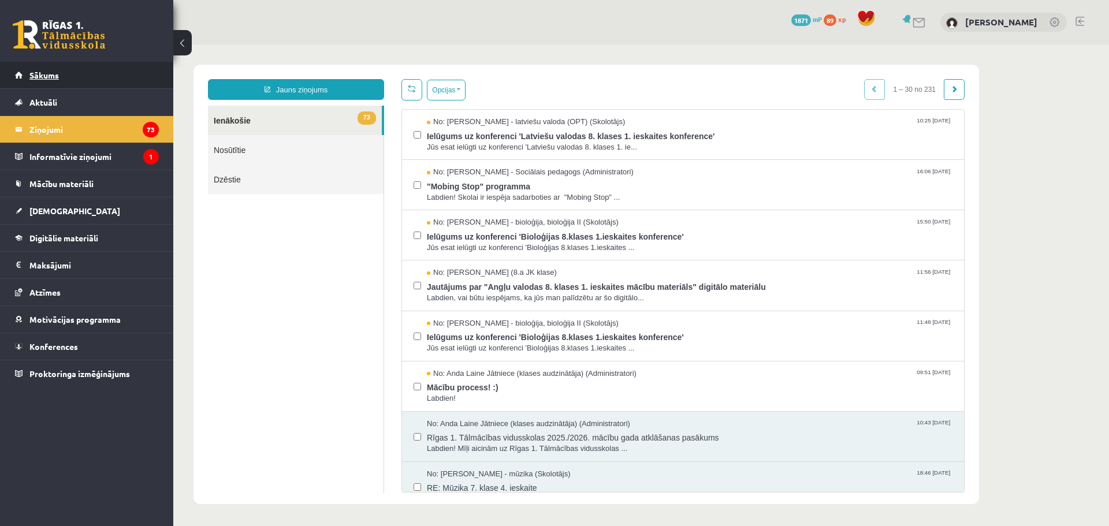
click at [46, 69] on link "Sākums" at bounding box center [87, 75] width 144 height 27
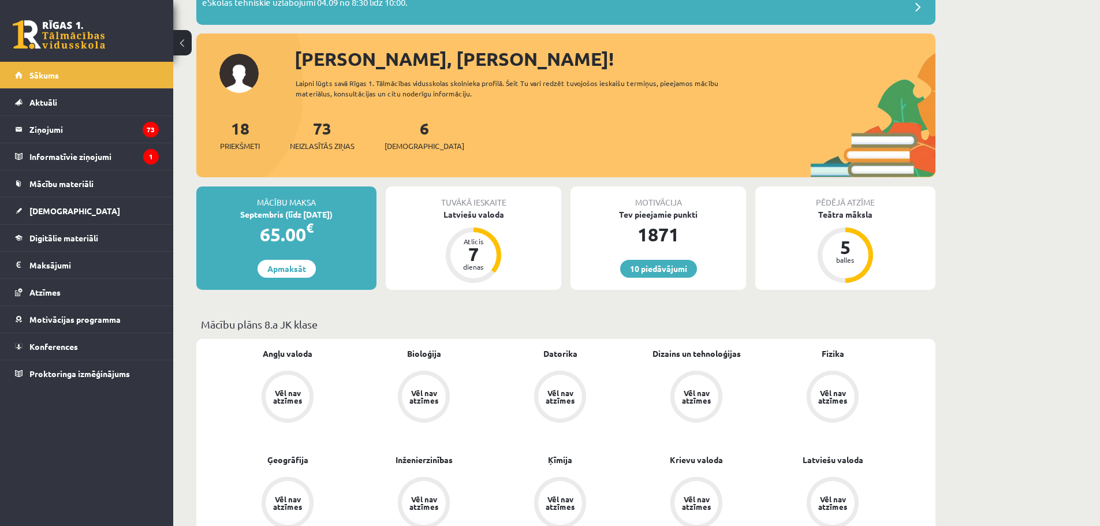
scroll to position [115, 0]
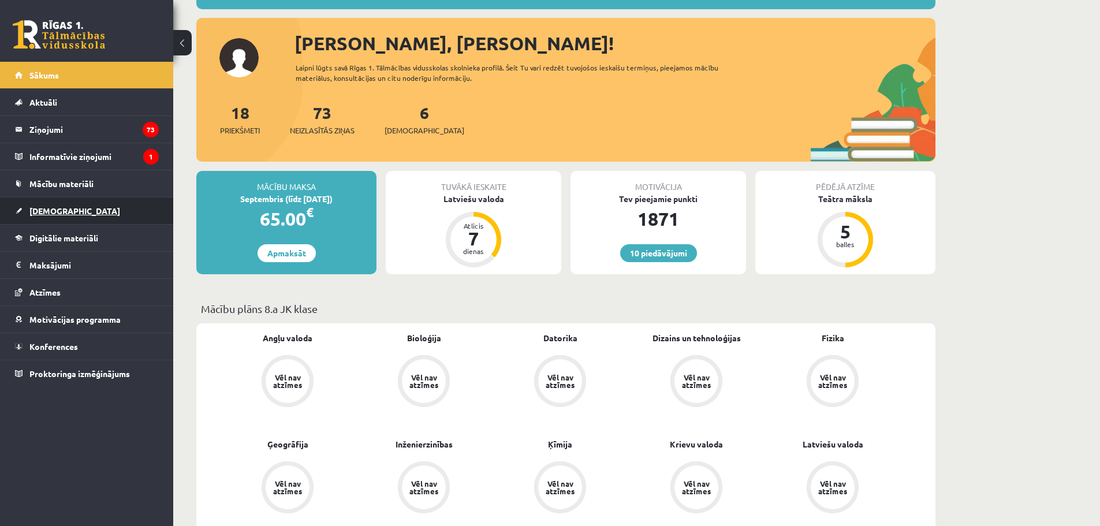
click at [53, 208] on span "[DEMOGRAPHIC_DATA]" at bounding box center [74, 211] width 91 height 10
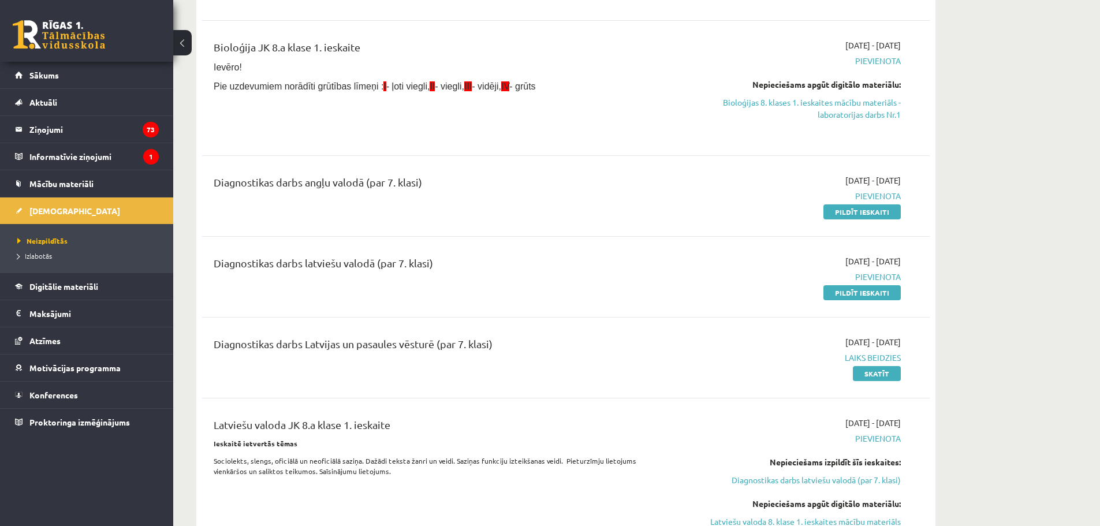
scroll to position [346, 0]
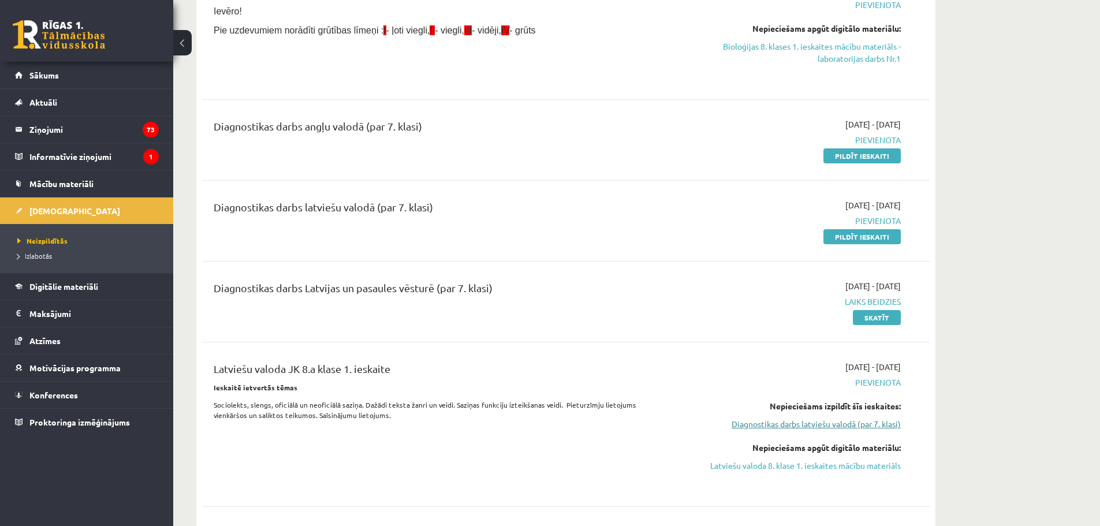
click at [858, 424] on link "Diagnostikas darbs latviešu valodā (par 7. klasi)" at bounding box center [792, 424] width 218 height 12
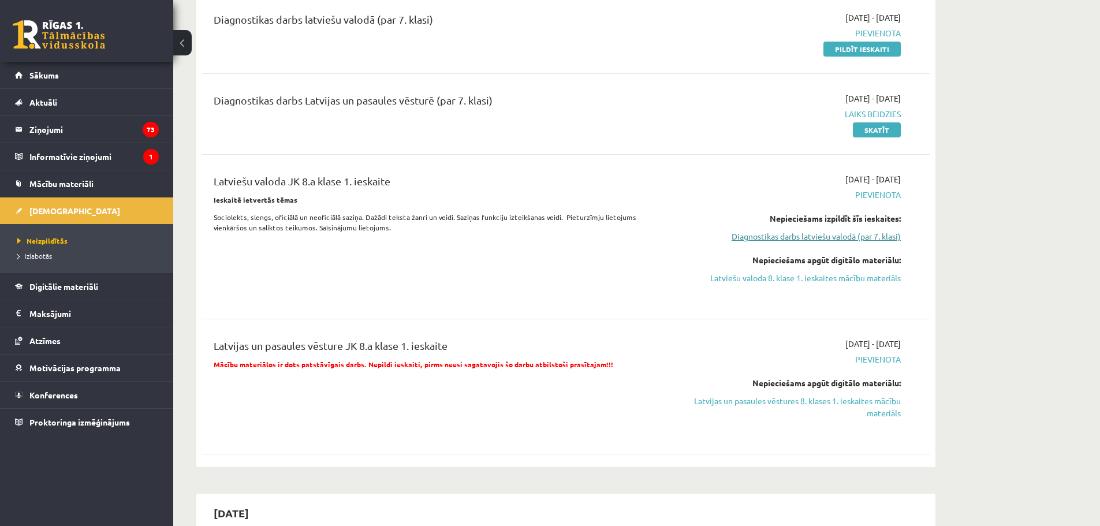
click at [837, 236] on link "Diagnostikas darbs latviešu valodā (par 7. klasi)" at bounding box center [792, 236] width 218 height 12
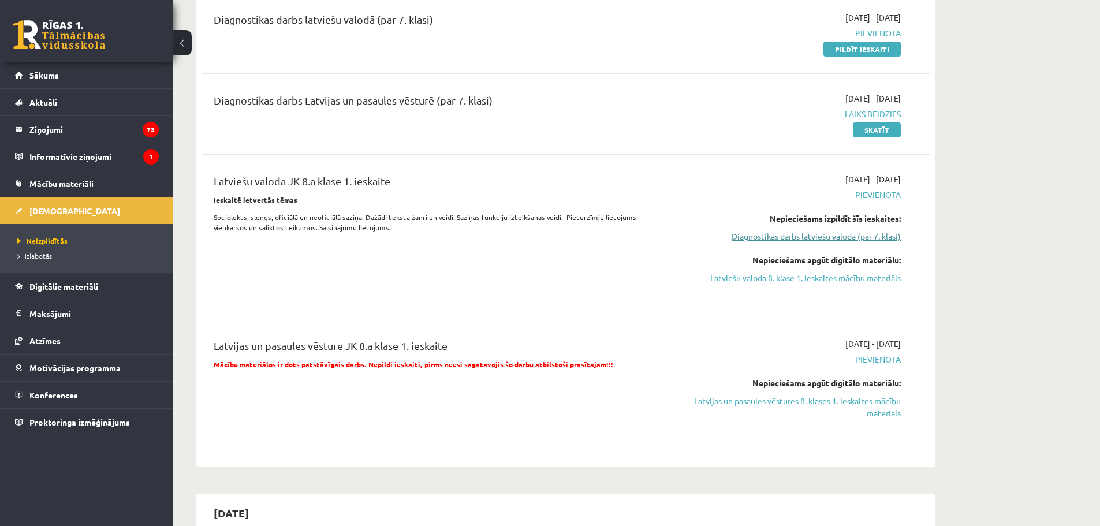
click at [837, 236] on link "Diagnostikas darbs latviešu valodā (par 7. klasi)" at bounding box center [792, 236] width 218 height 12
click at [883, 130] on link "Skatīt" at bounding box center [877, 129] width 48 height 15
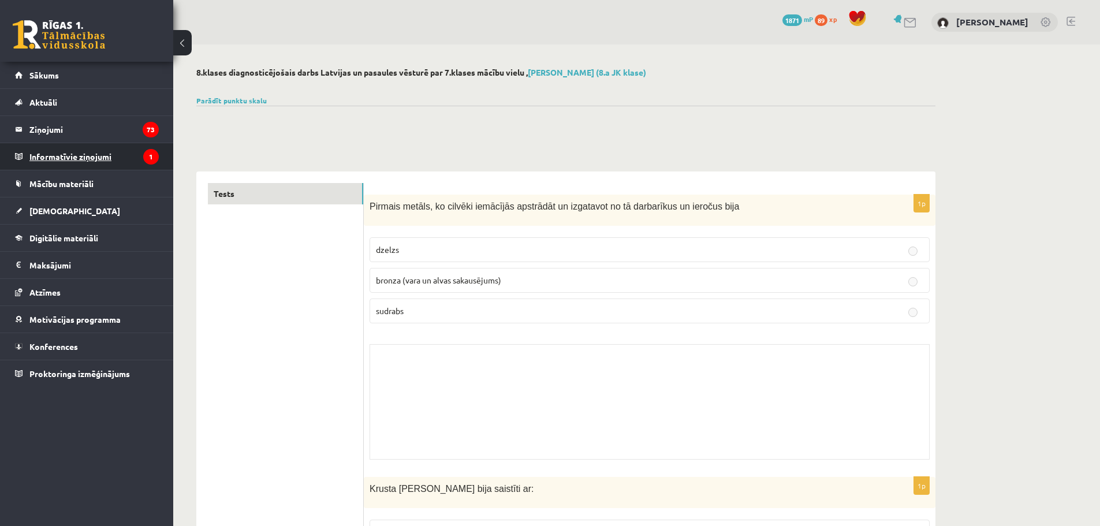
click at [85, 159] on legend "Informatīvie ziņojumi 1" at bounding box center [93, 156] width 129 height 27
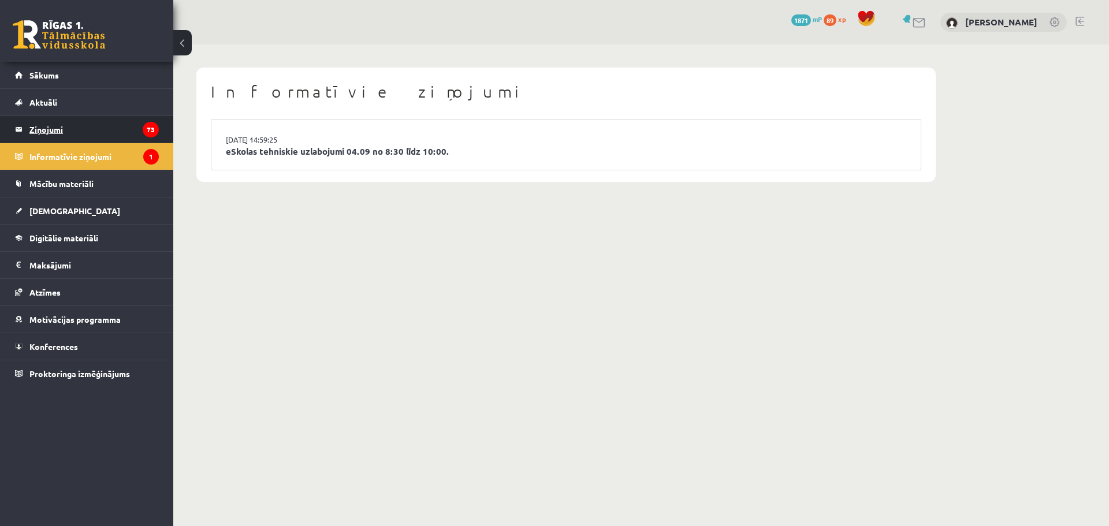
click at [48, 126] on legend "Ziņojumi 73" at bounding box center [93, 129] width 129 height 27
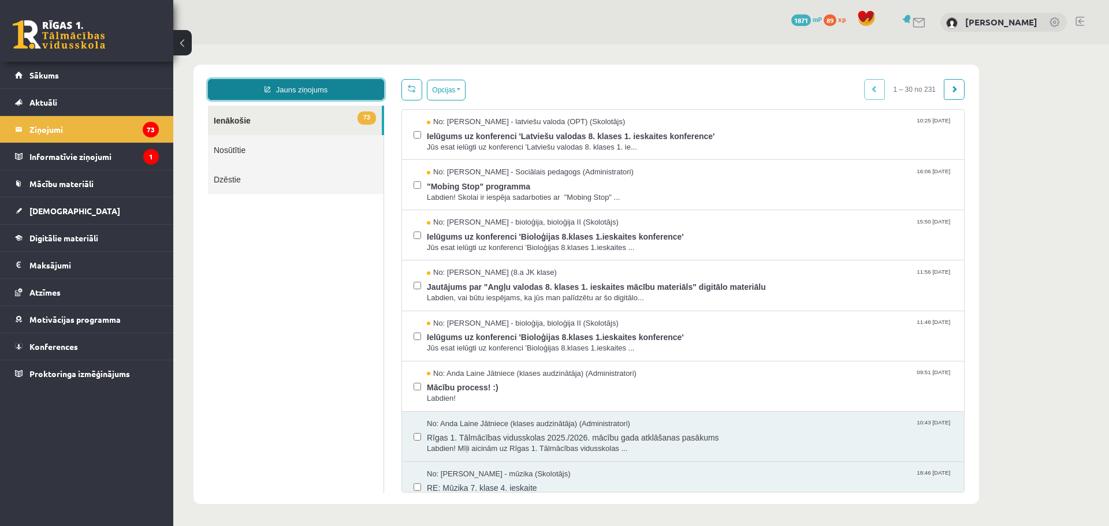
click at [309, 92] on link "Jauns ziņojums" at bounding box center [296, 89] width 176 height 21
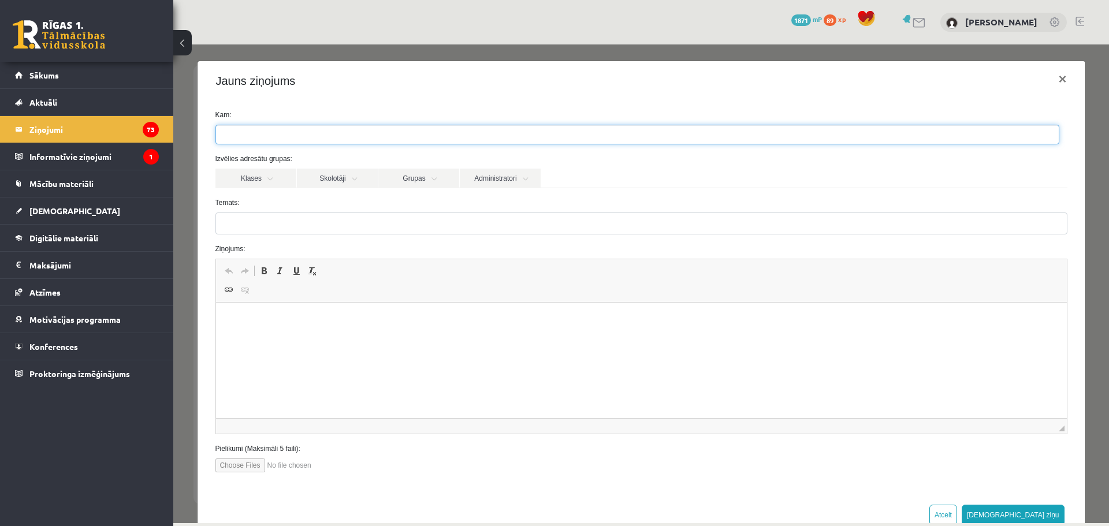
click at [371, 139] on ul at bounding box center [637, 134] width 842 height 18
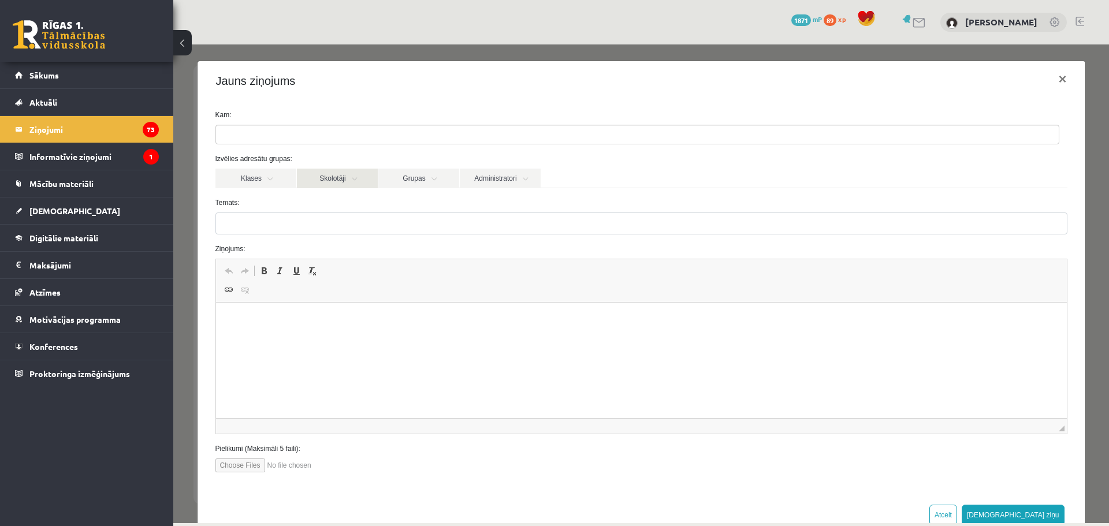
click at [337, 179] on link "Skolotāji" at bounding box center [337, 179] width 81 height 20
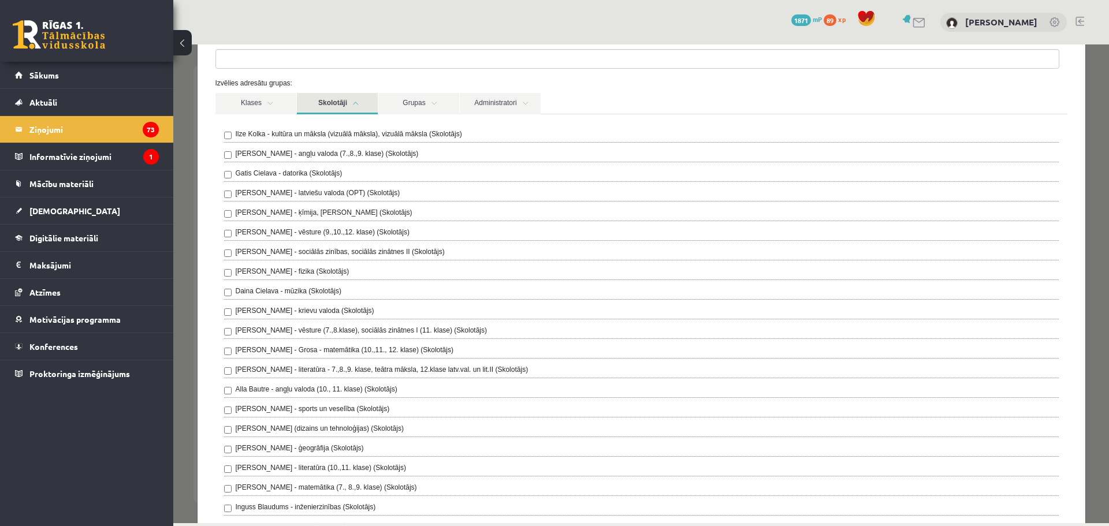
scroll to position [58, 0]
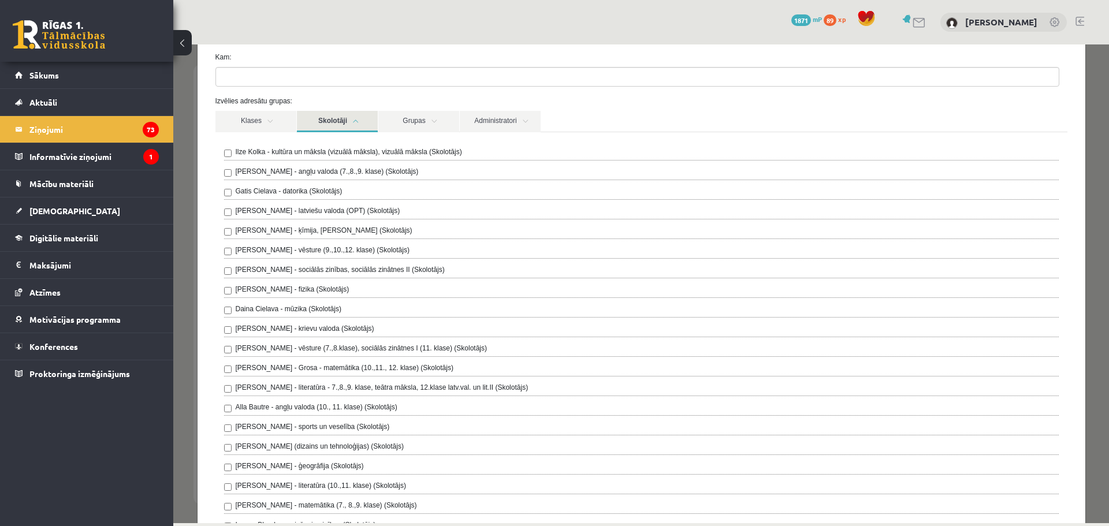
click at [333, 344] on label "Andris Garabidovičs - vēsture (7.,8.klase), sociālās zinātnes I (11. klase) (Sk…" at bounding box center [362, 348] width 252 height 10
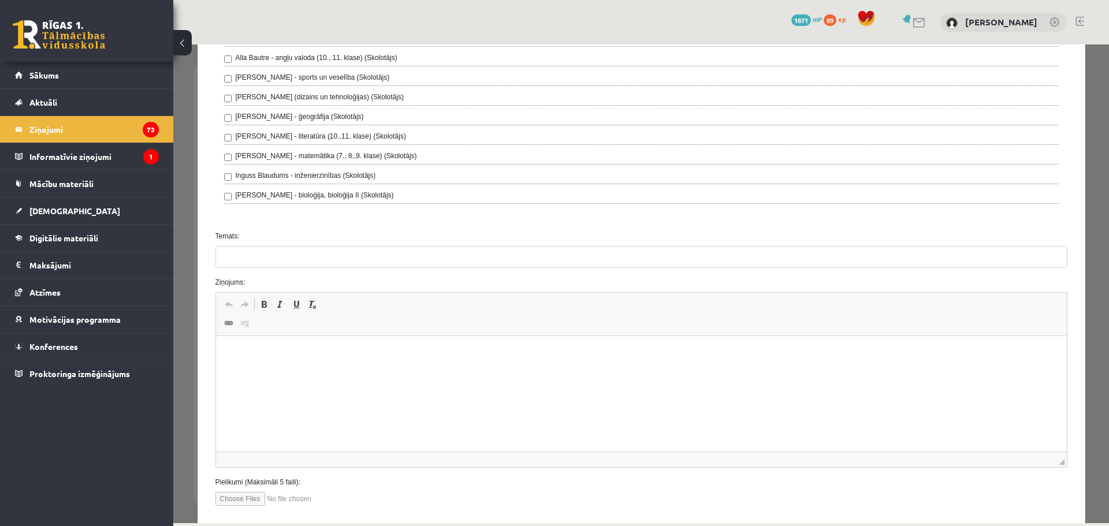
scroll to position [404, 0]
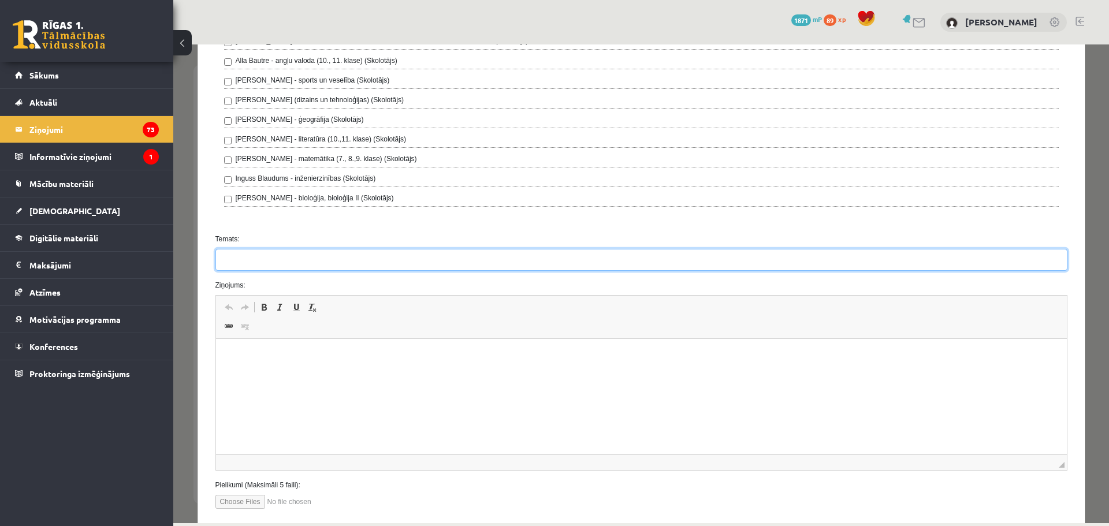
click at [273, 262] on input "Temats:" at bounding box center [641, 260] width 852 height 22
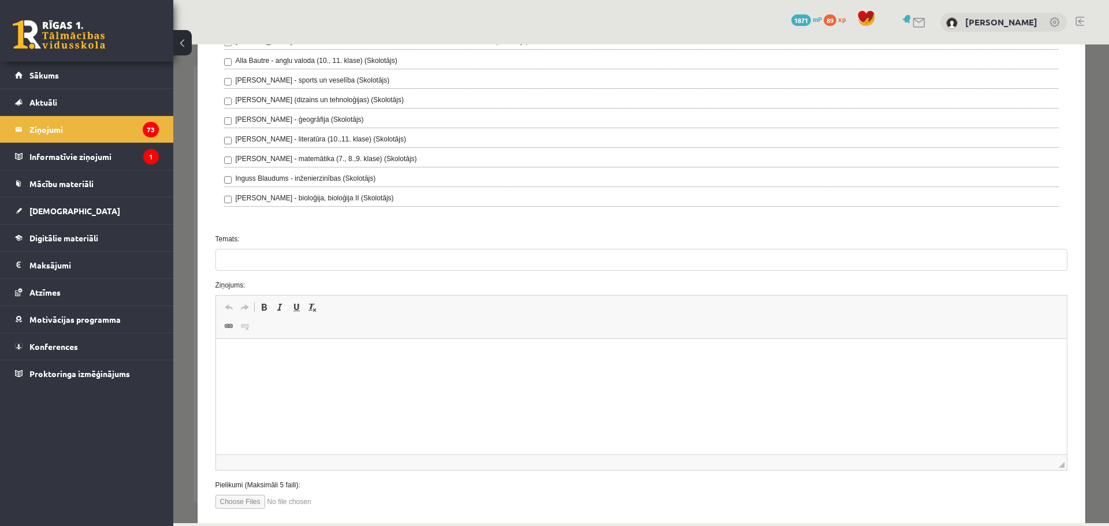
click at [299, 360] on p "Bagātinātā teksta redaktors, wiswyg-editor-47024920598560-1757412301-63" at bounding box center [640, 356] width 827 height 12
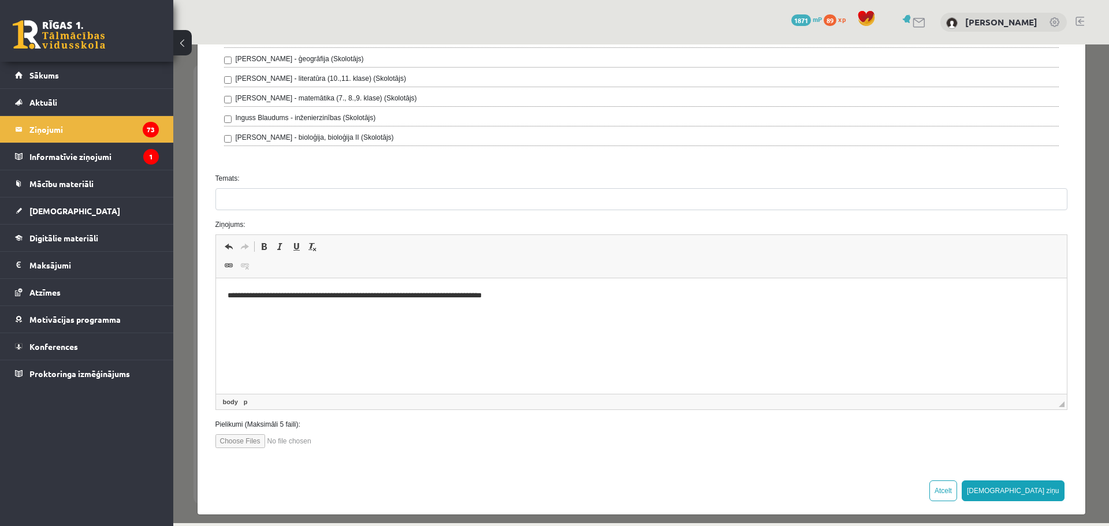
scroll to position [473, 0]
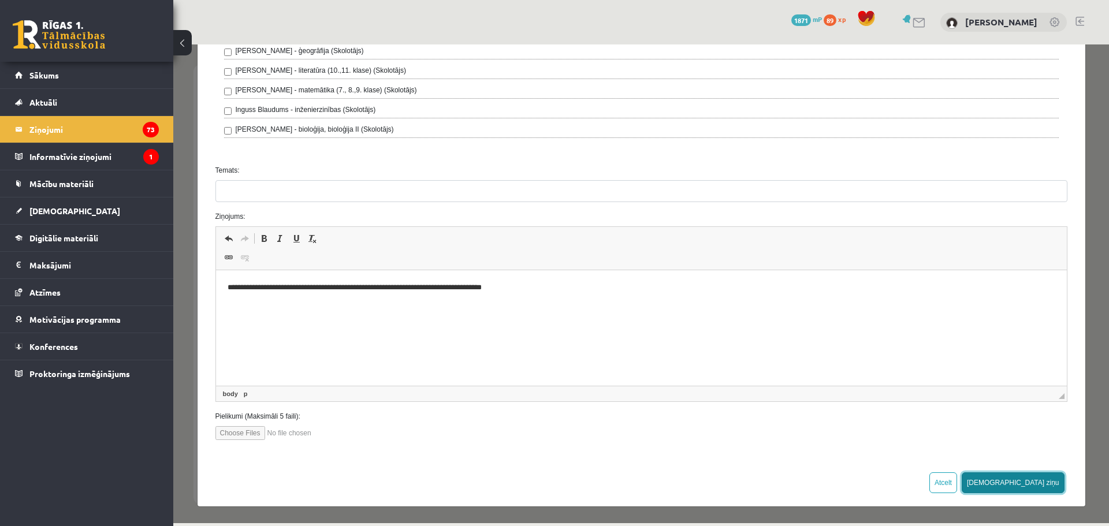
click at [1026, 483] on button "Sūtīt ziņu" at bounding box center [1012, 482] width 103 height 21
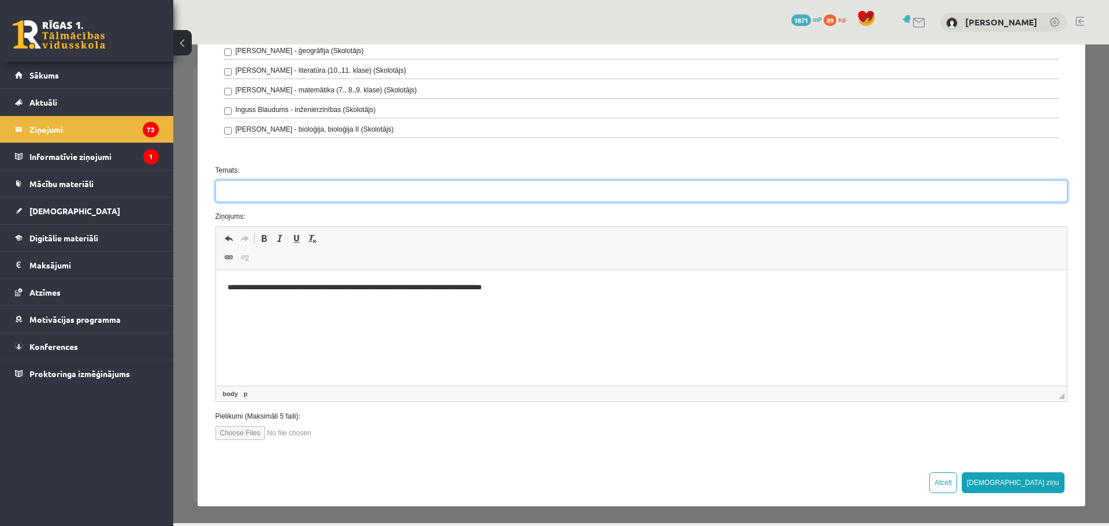
click at [255, 188] on input "Temats:" at bounding box center [641, 191] width 852 height 22
type input "*****"
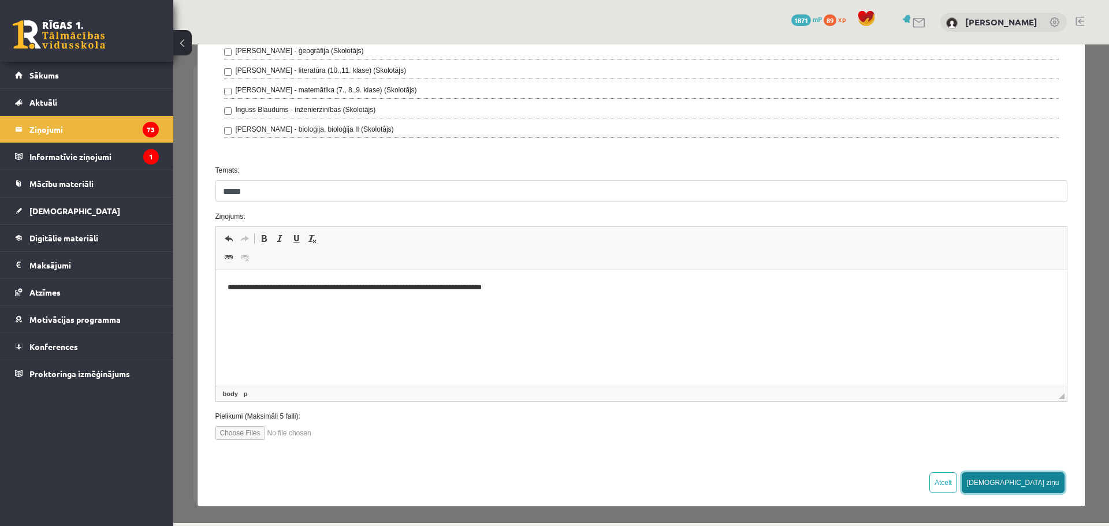
click at [1037, 483] on button "Sūtīt ziņu" at bounding box center [1012, 482] width 103 height 21
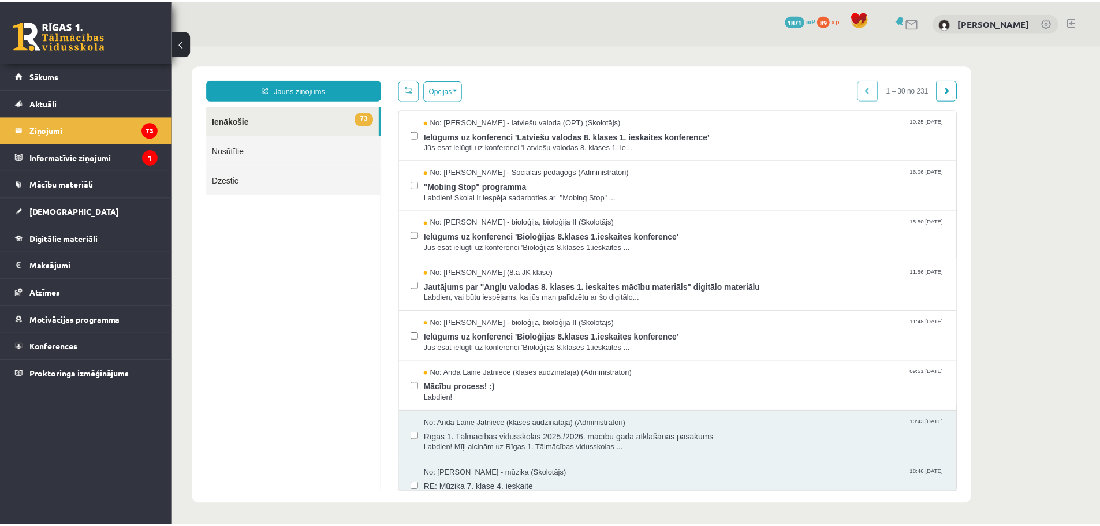
scroll to position [0, 0]
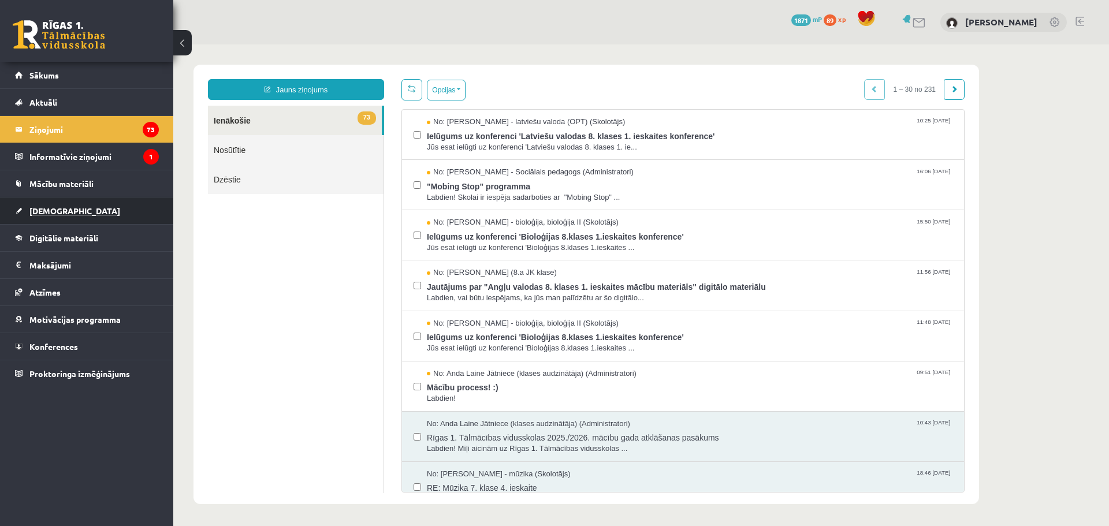
click at [43, 215] on span "[DEMOGRAPHIC_DATA]" at bounding box center [74, 211] width 91 height 10
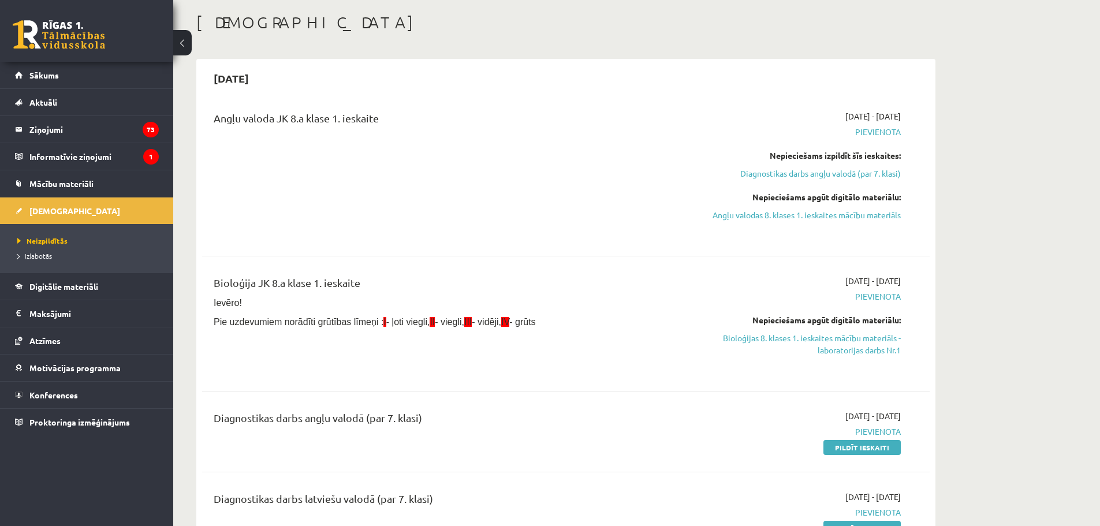
scroll to position [231, 0]
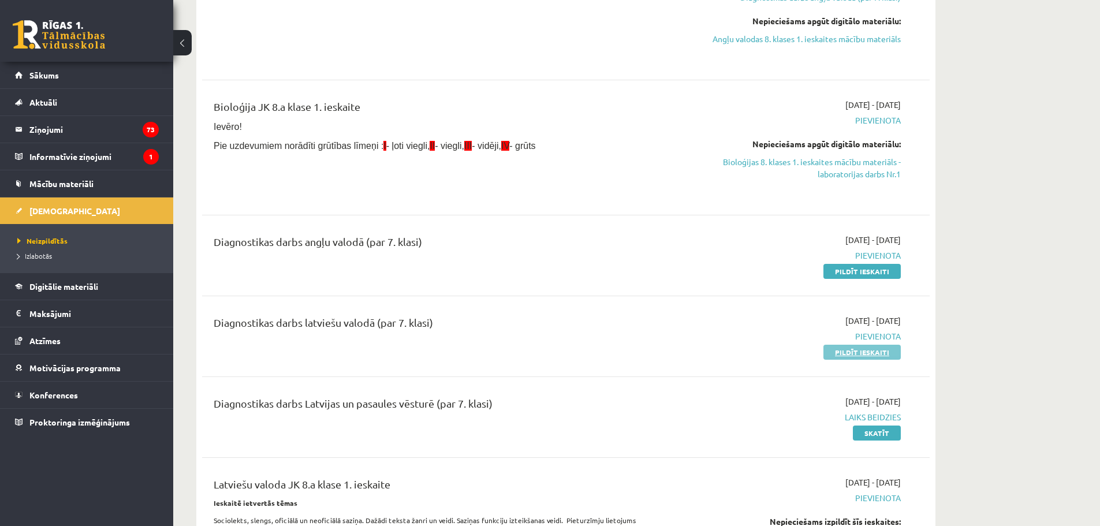
click at [866, 352] on link "Pildīt ieskaiti" at bounding box center [861, 352] width 77 height 15
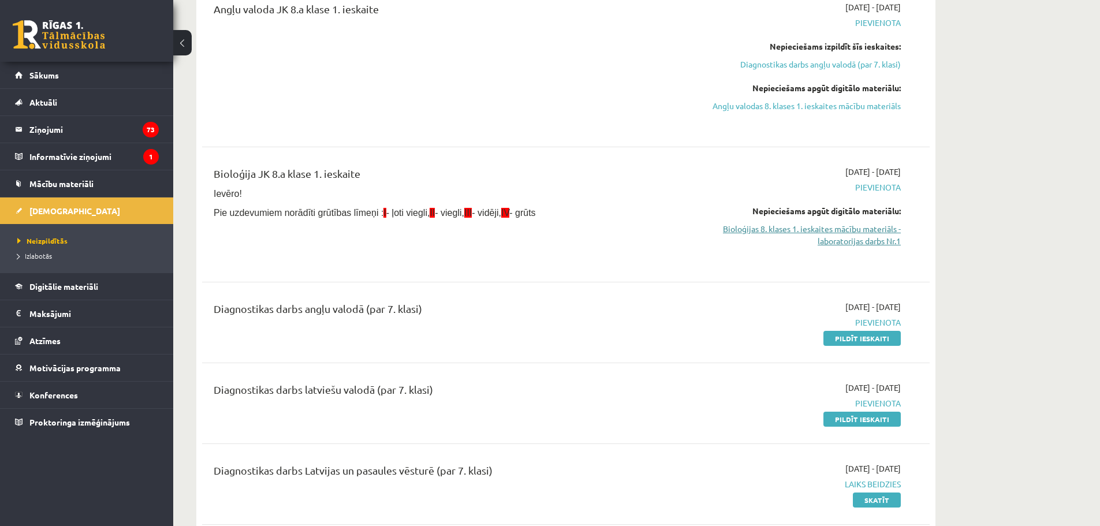
scroll to position [173, 0]
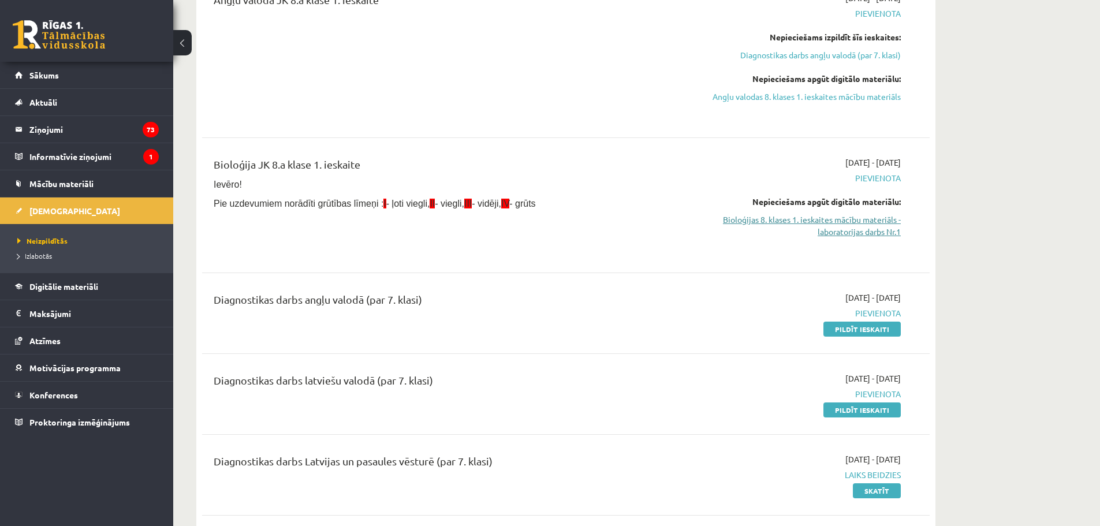
click at [827, 222] on link "Bioloģijas 8. klases 1. ieskaites mācību materiāls - laboratorijas darbs Nr.1" at bounding box center [792, 226] width 218 height 24
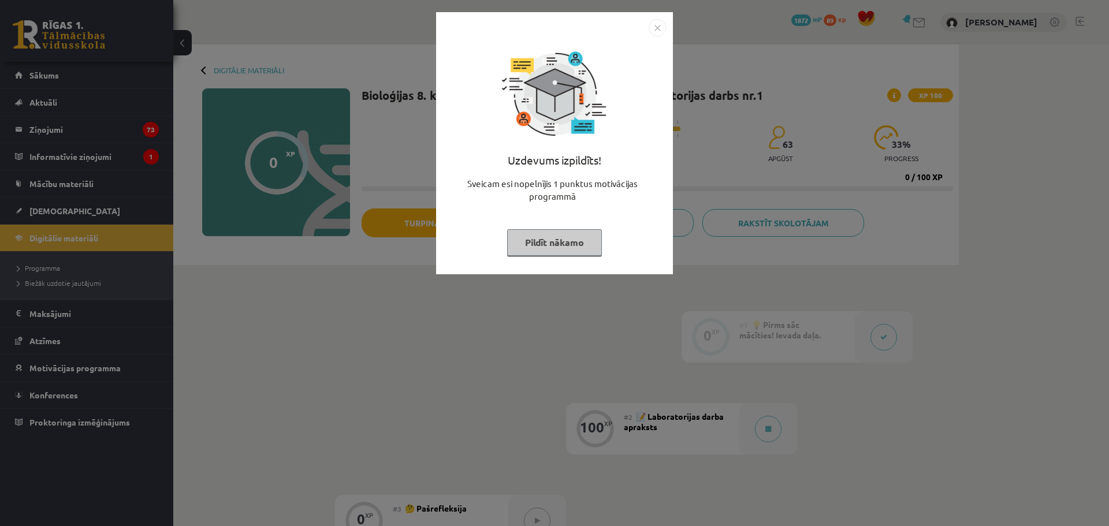
click at [523, 244] on button "Pildīt nākamo" at bounding box center [554, 242] width 95 height 27
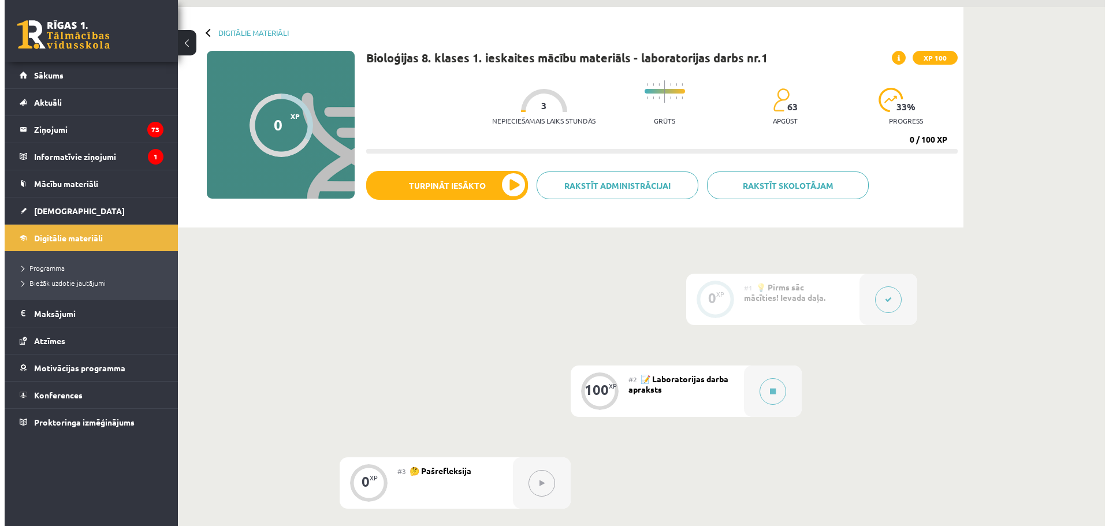
scroll to position [58, 0]
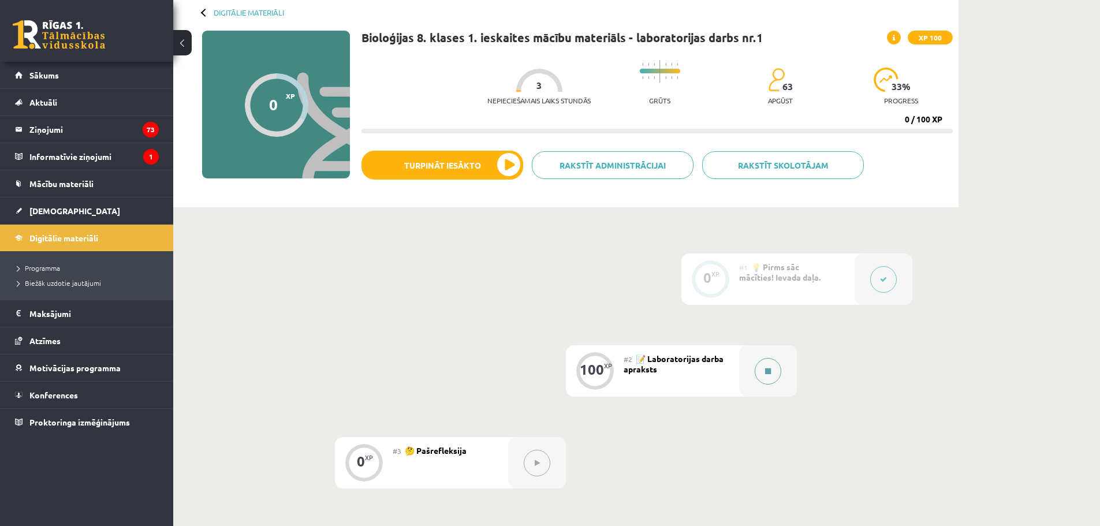
click at [759, 374] on button at bounding box center [768, 371] width 27 height 27
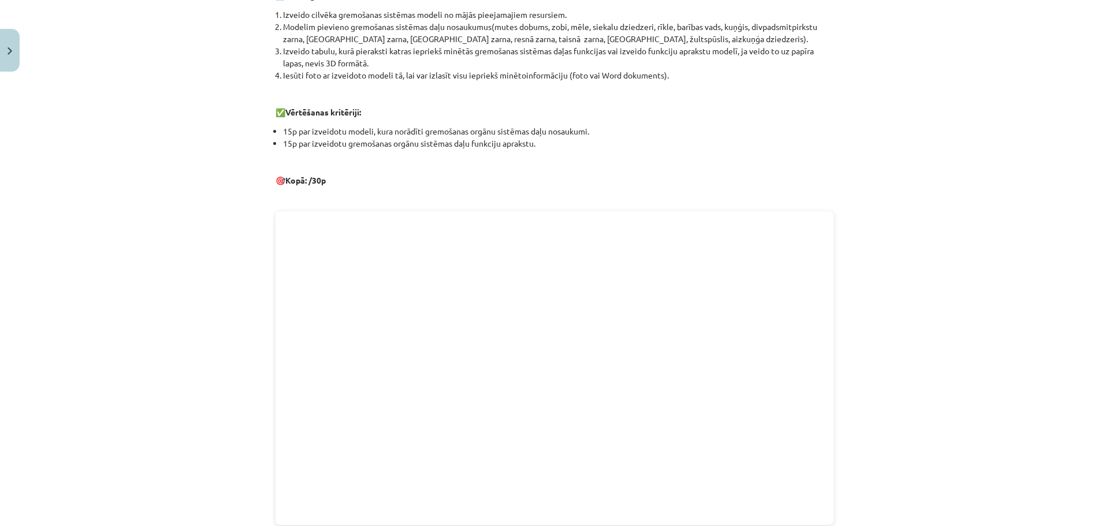
scroll to position [498, 0]
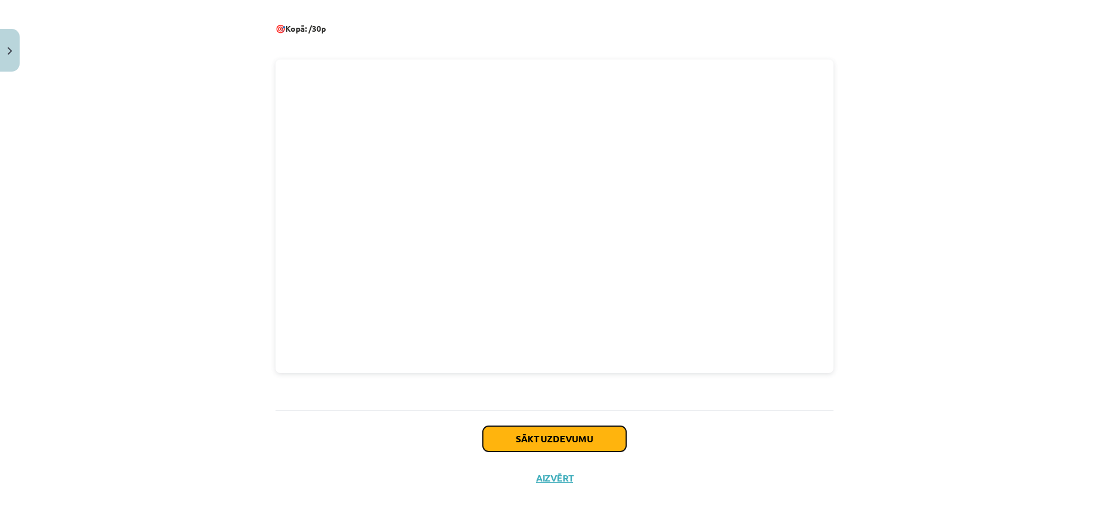
click at [570, 437] on button "Sākt uzdevumu" at bounding box center [554, 438] width 143 height 25
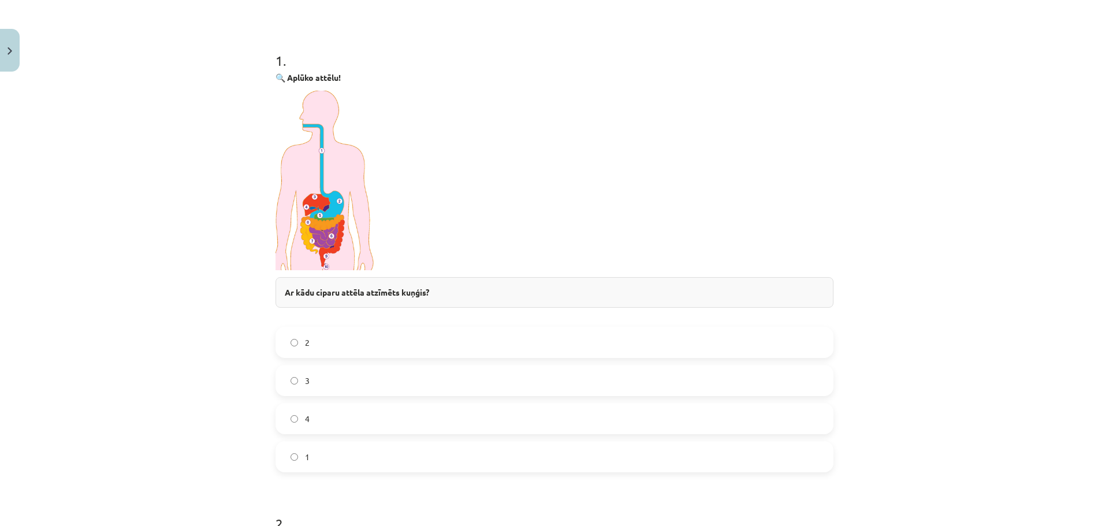
scroll to position [144, 0]
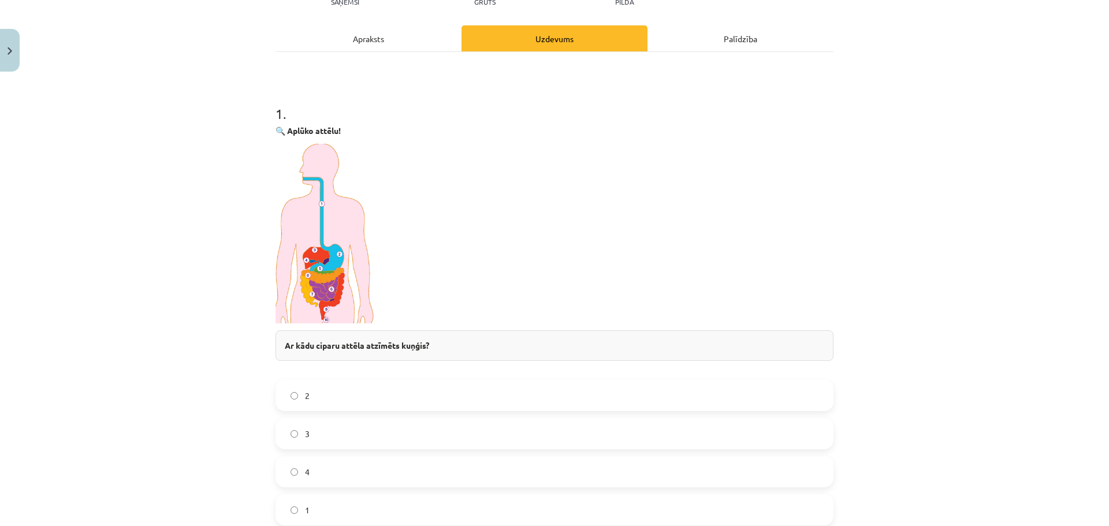
click at [330, 261] on img at bounding box center [325, 234] width 100 height 180
click at [320, 216] on img at bounding box center [325, 234] width 100 height 180
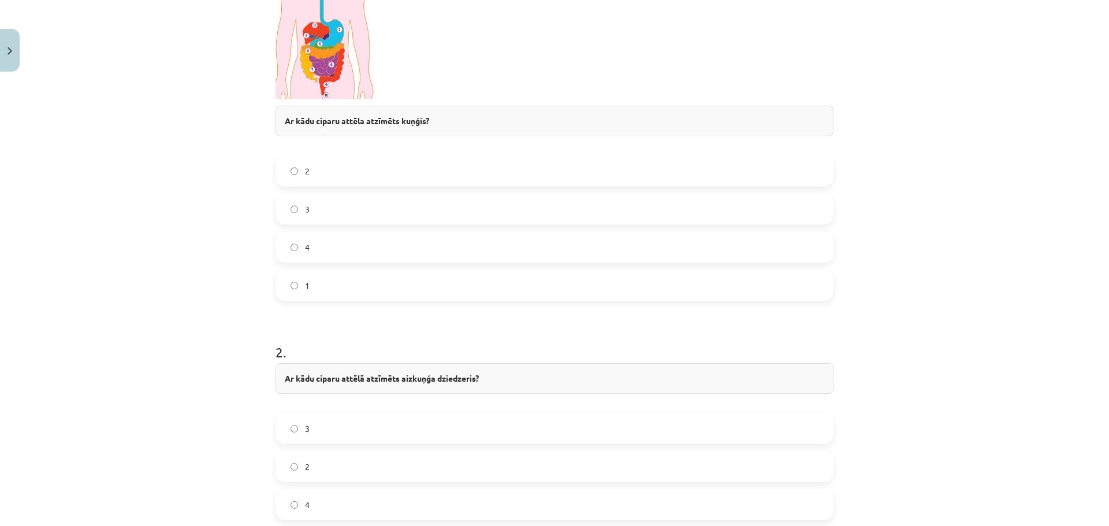
scroll to position [375, 0]
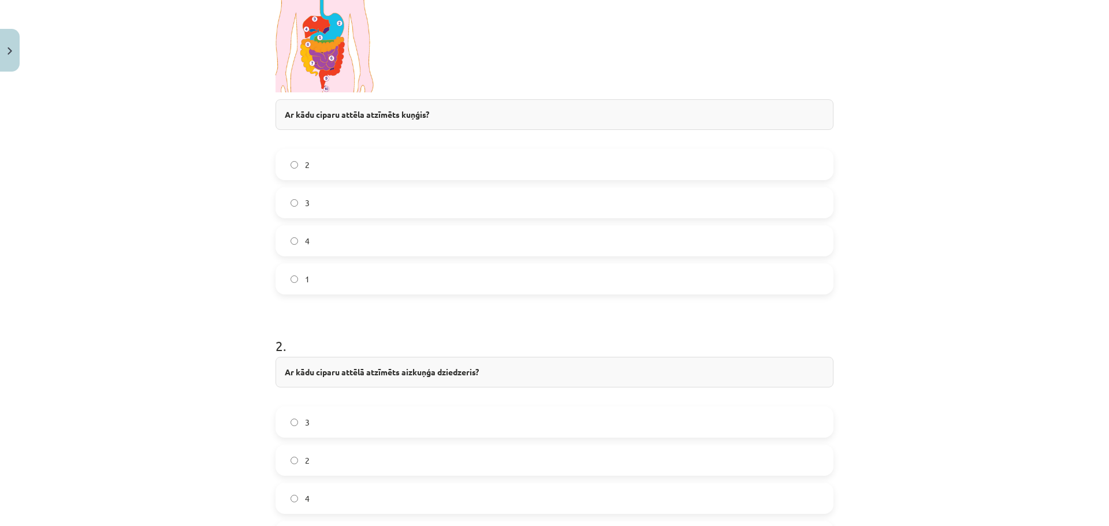
click at [284, 498] on label "4" at bounding box center [554, 498] width 555 height 29
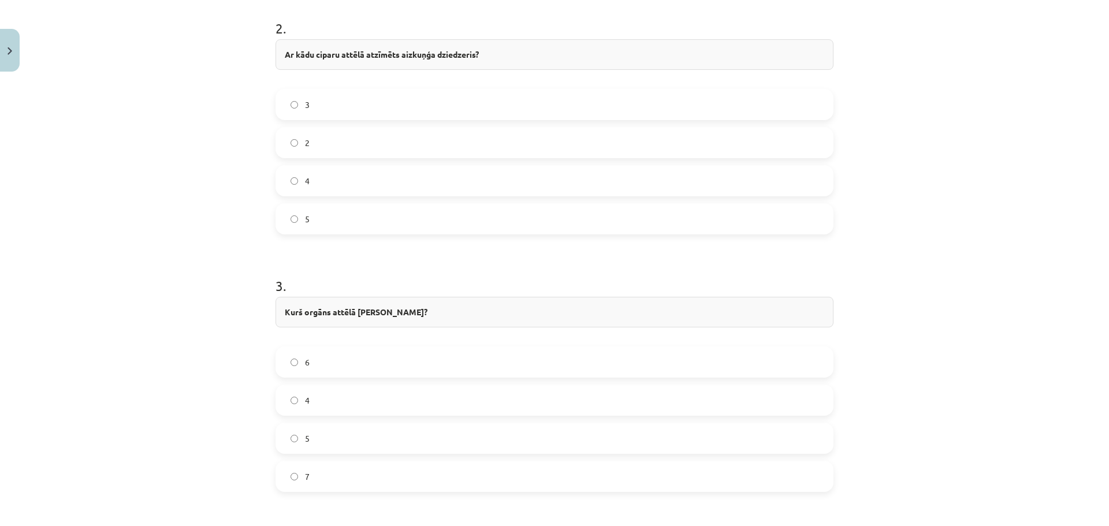
scroll to position [808, 0]
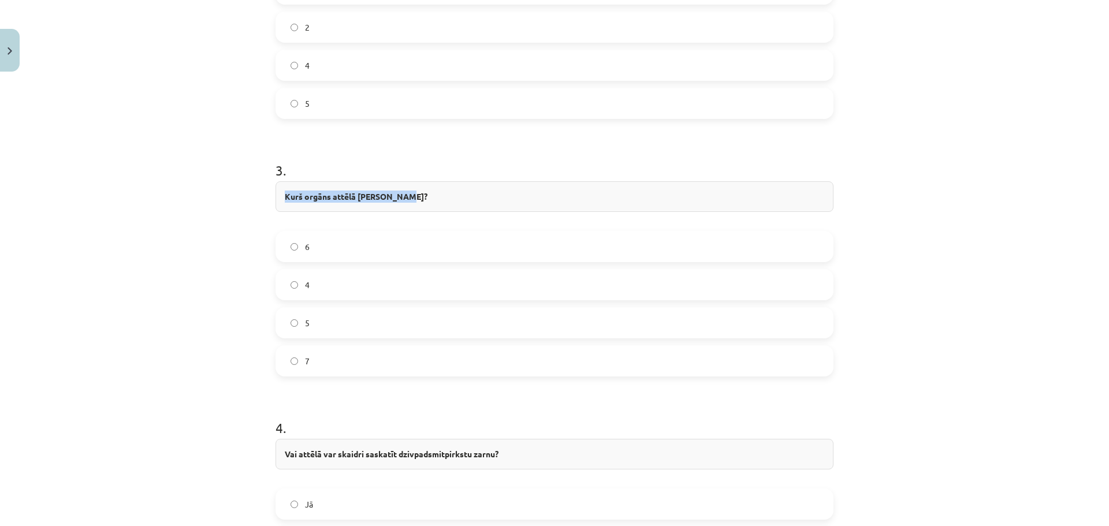
drag, startPoint x: 281, startPoint y: 197, endPoint x: 400, endPoint y: 199, distance: 118.4
click at [400, 199] on div "Kurš orgāns attēlā ražo žulti?" at bounding box center [554, 196] width 558 height 31
copy strong "Kurš orgāns attēlā ražo žulti?"
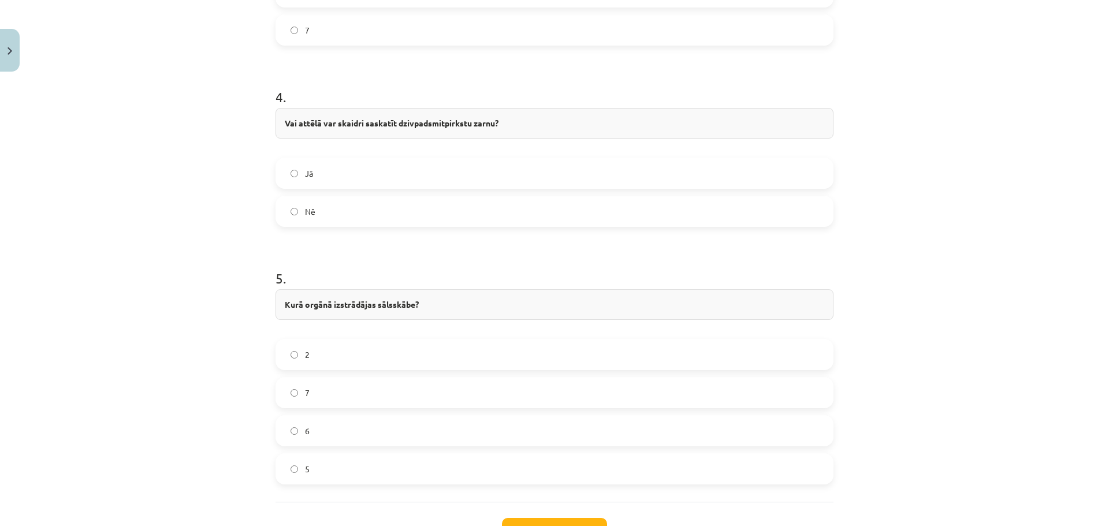
scroll to position [1213, 0]
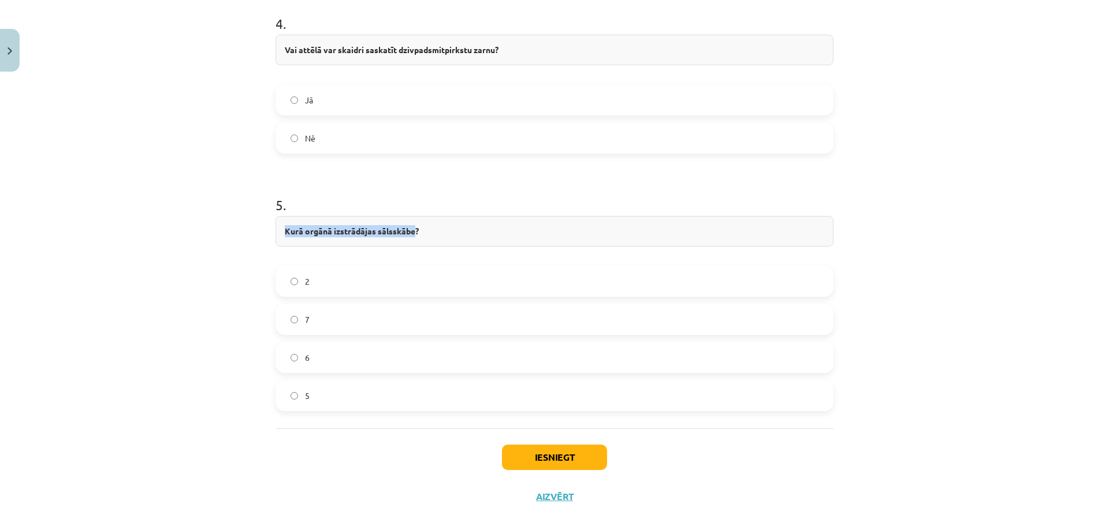
drag, startPoint x: 279, startPoint y: 229, endPoint x: 409, endPoint y: 237, distance: 130.7
click at [409, 237] on div "Kurā orgānā izstrādājas sālsskābe?" at bounding box center [554, 231] width 558 height 31
copy strong "Kurā orgānā izstrādājas sālsskābe"
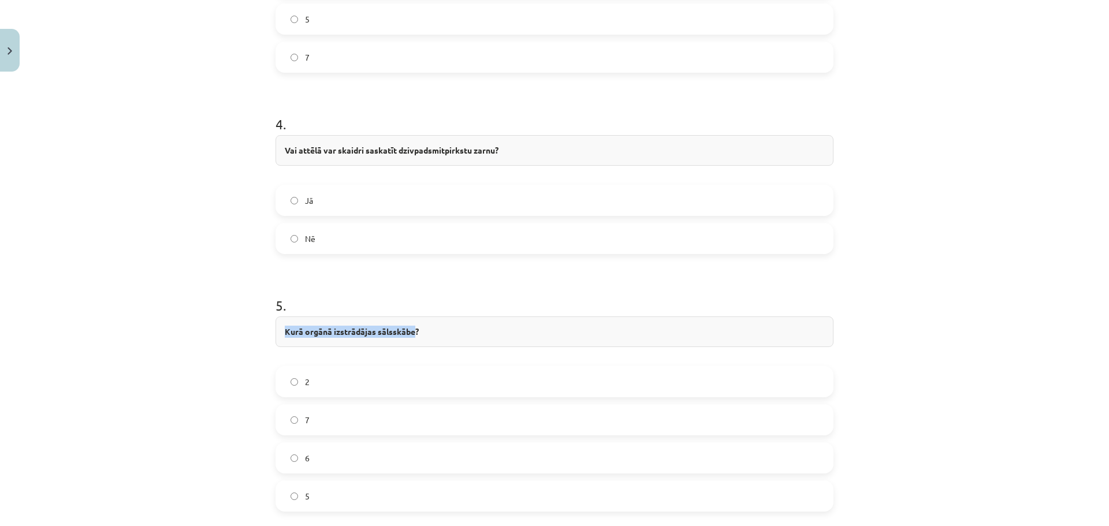
scroll to position [1232, 0]
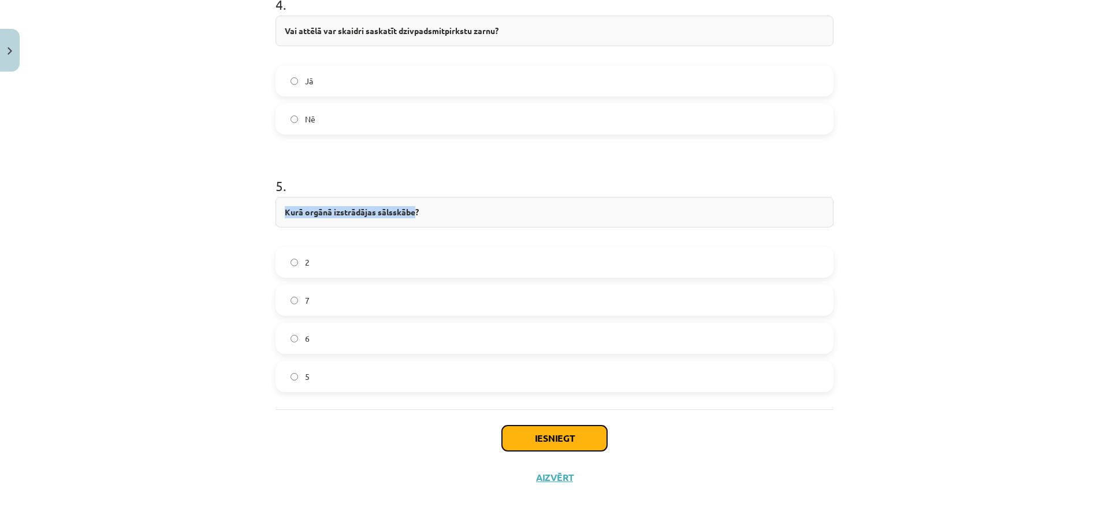
click at [549, 442] on button "Iesniegt" at bounding box center [554, 438] width 105 height 25
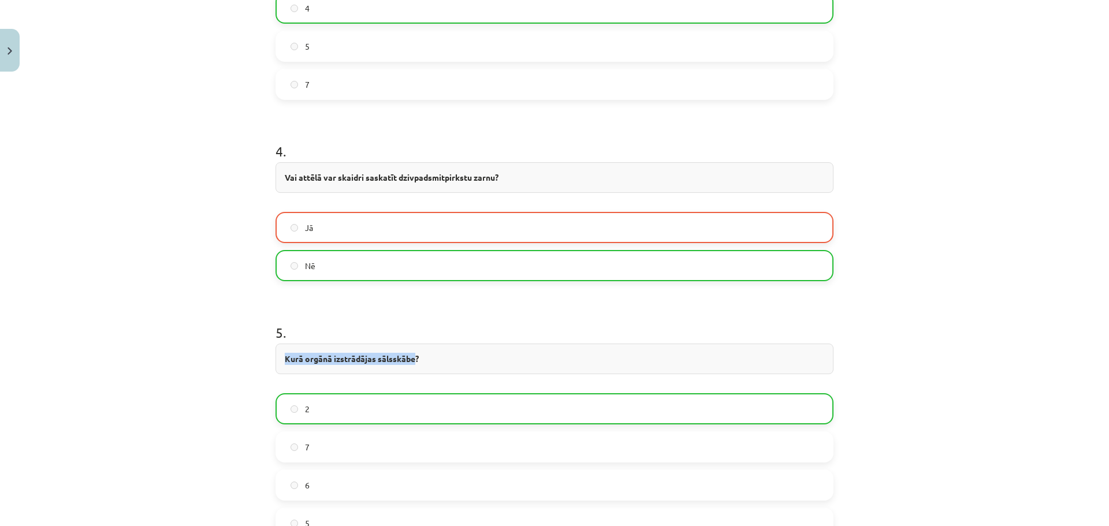
scroll to position [1269, 0]
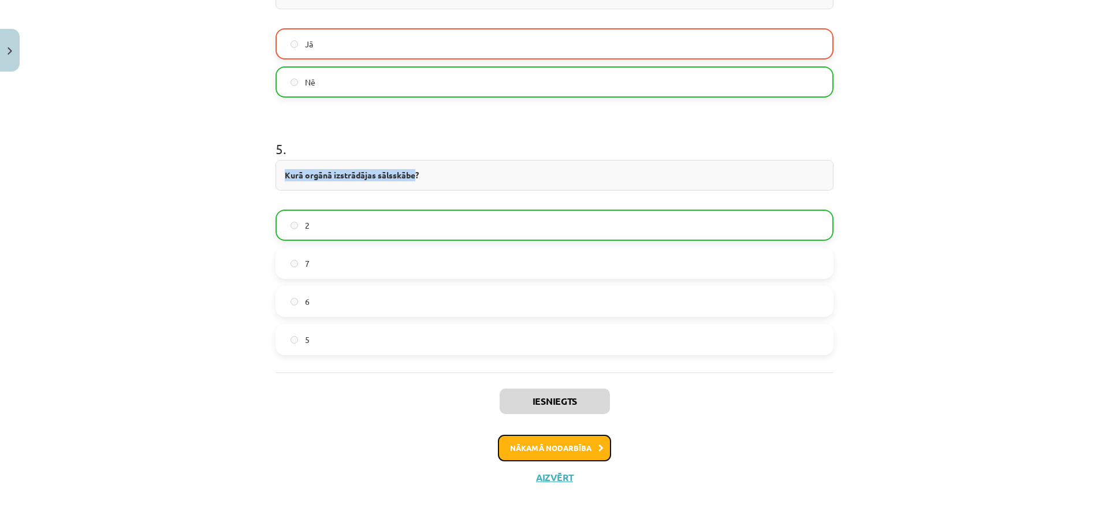
click at [529, 453] on button "Nākamā nodarbība" at bounding box center [554, 448] width 113 height 27
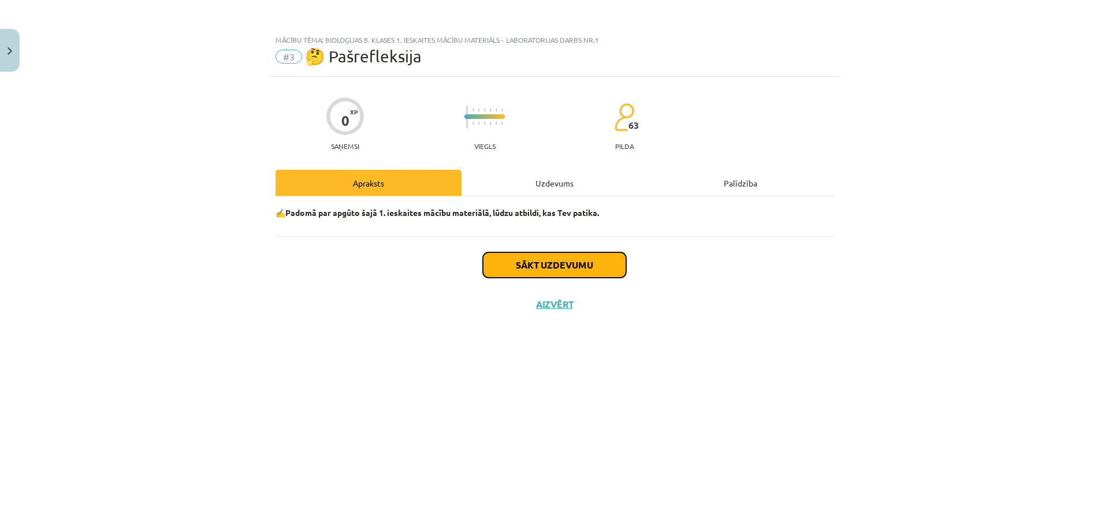
click at [542, 267] on button "Sākt uzdevumu" at bounding box center [554, 264] width 143 height 25
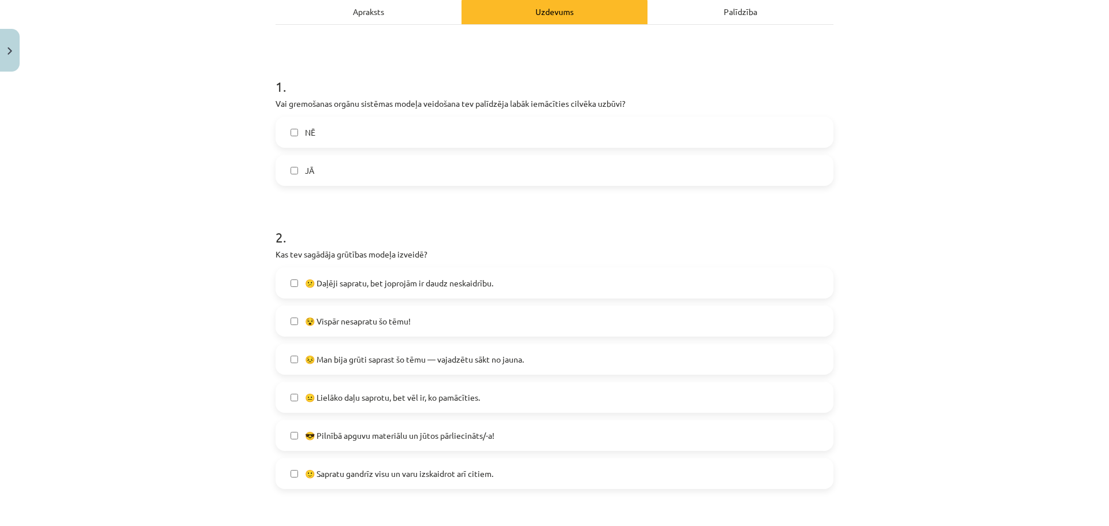
scroll to position [173, 0]
click at [387, 277] on span "😕 Daļēji sapratu, bet joprojām ir daudz neskaidrību." at bounding box center [399, 281] width 188 height 12
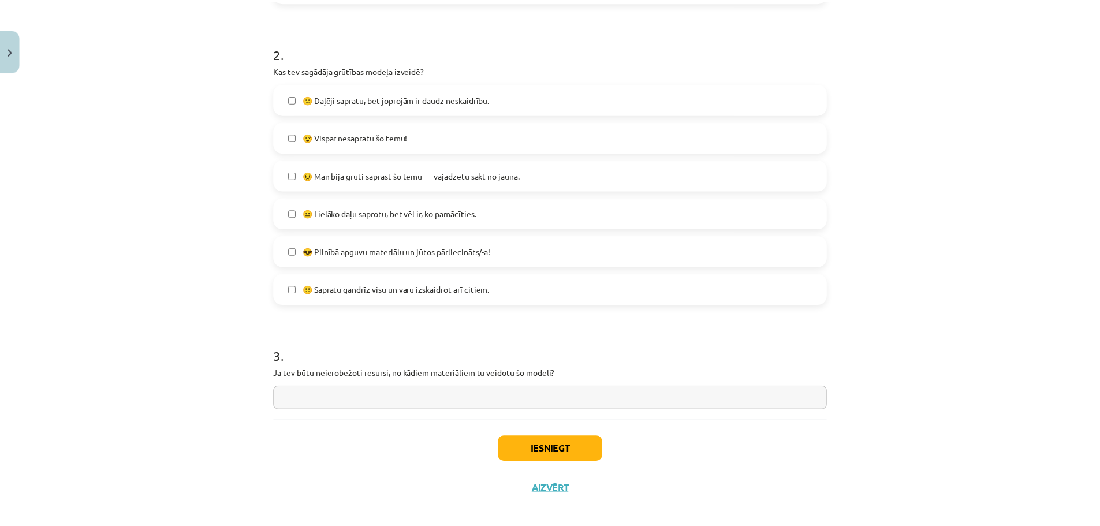
scroll to position [367, 0]
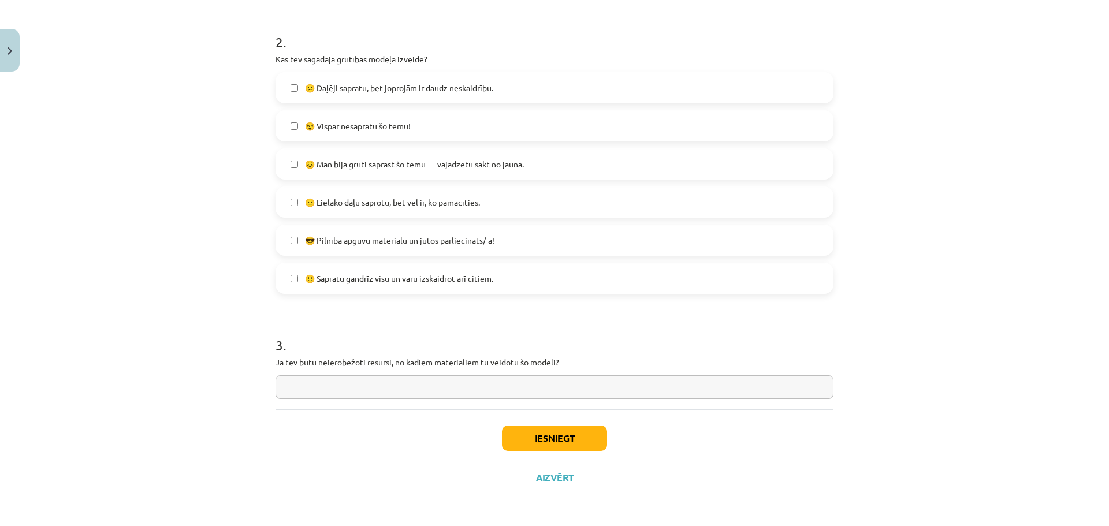
click at [395, 390] on input "text" at bounding box center [554, 387] width 558 height 24
type input "*********"
click at [549, 437] on button "Iesniegt" at bounding box center [554, 438] width 105 height 25
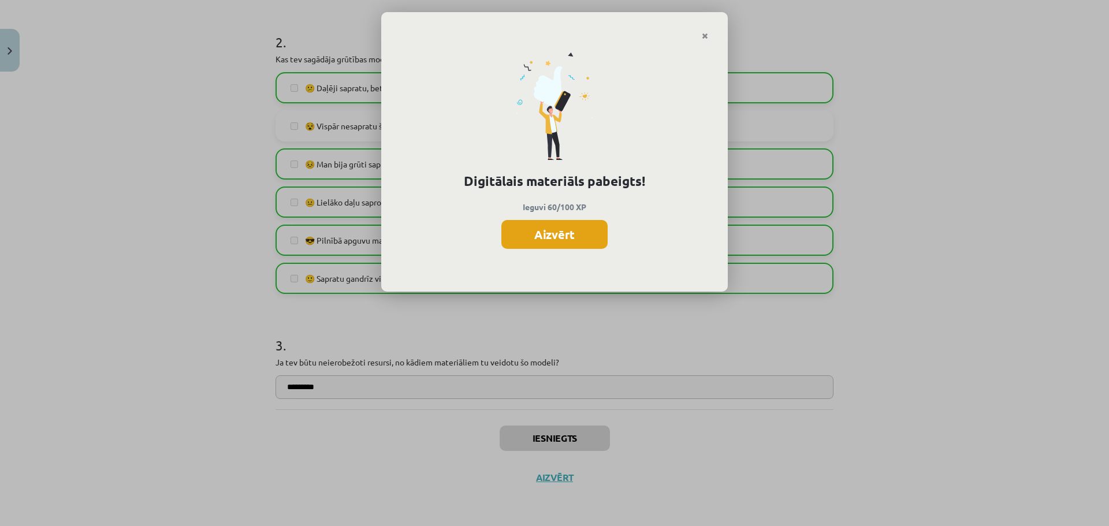
click at [531, 240] on button "Aizvērt" at bounding box center [554, 234] width 106 height 29
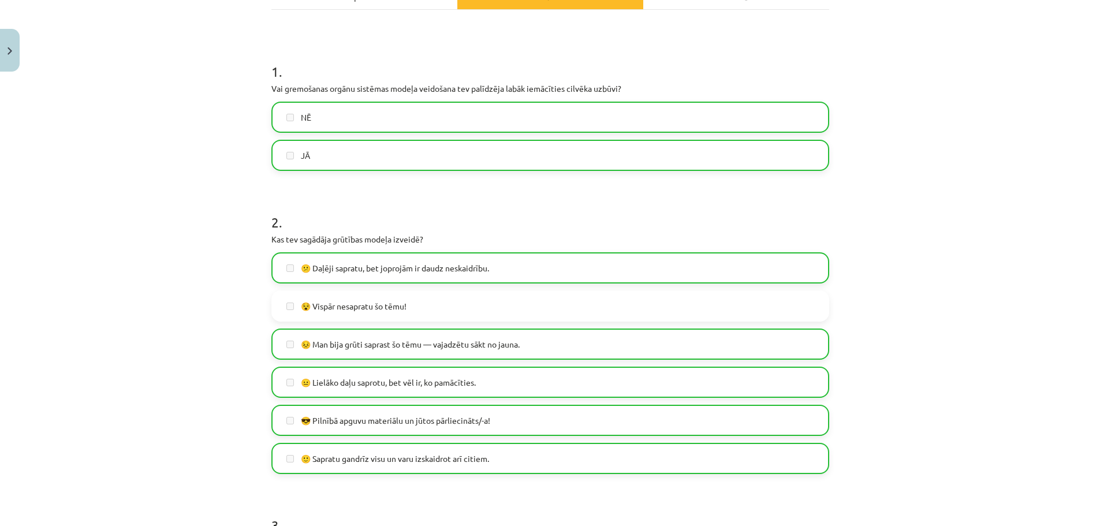
scroll to position [0, 0]
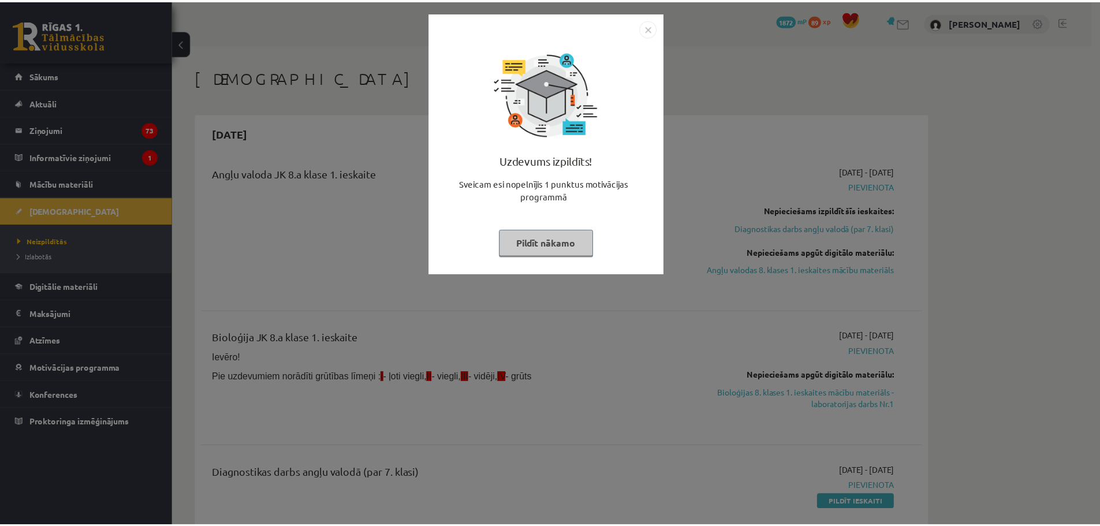
scroll to position [171, 0]
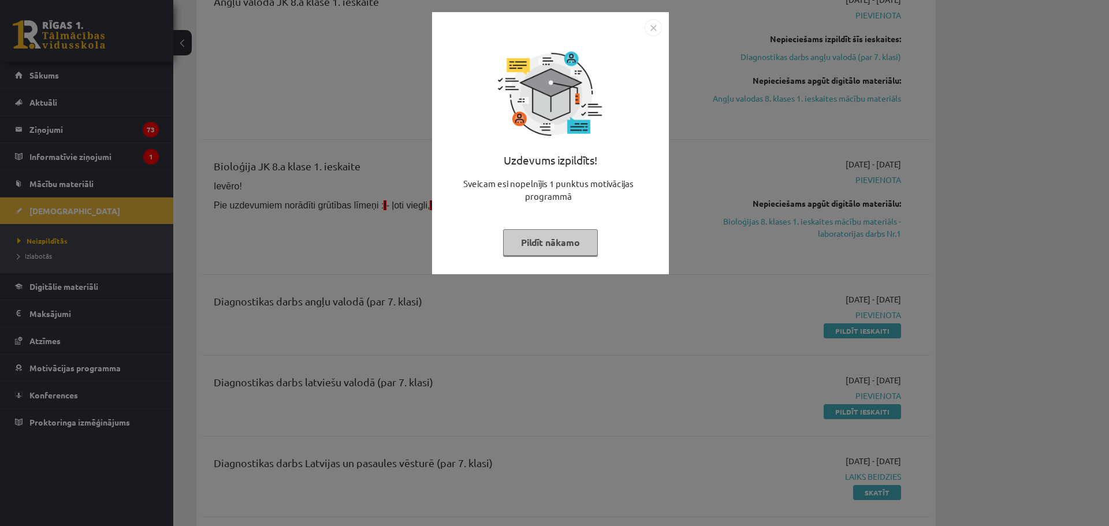
click at [651, 26] on img "Close" at bounding box center [652, 27] width 17 height 17
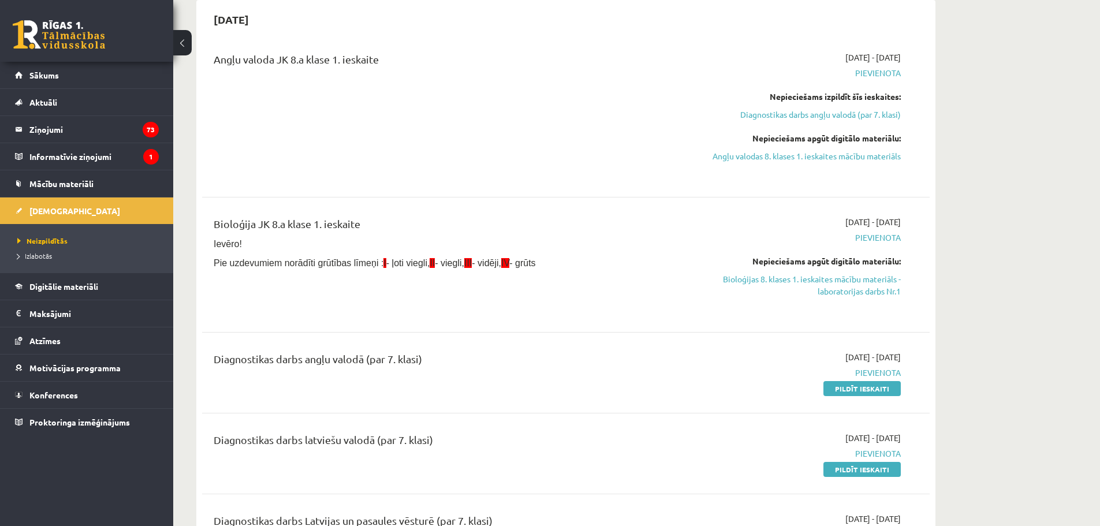
scroll to position [0, 0]
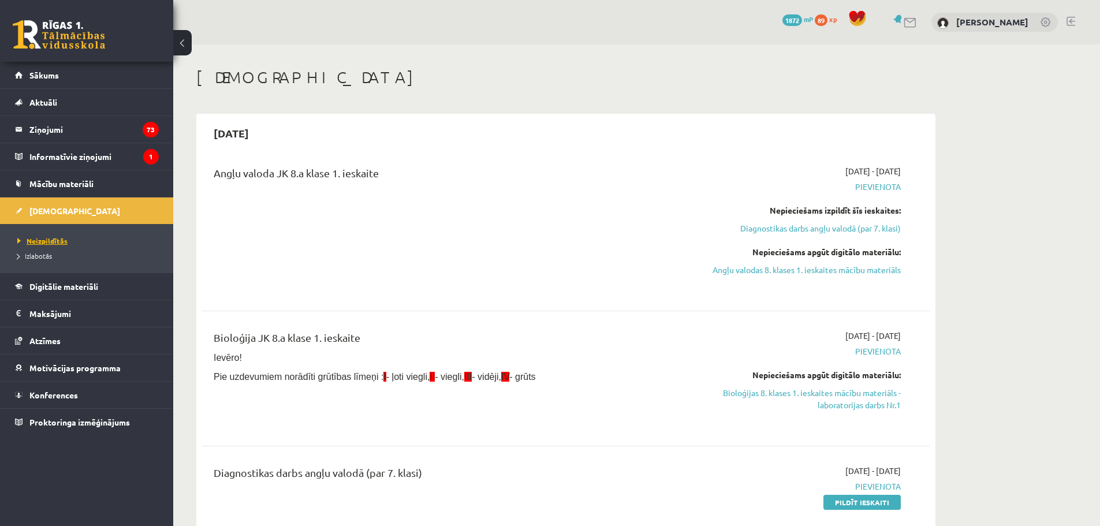
click at [43, 239] on span "Neizpildītās" at bounding box center [42, 240] width 50 height 9
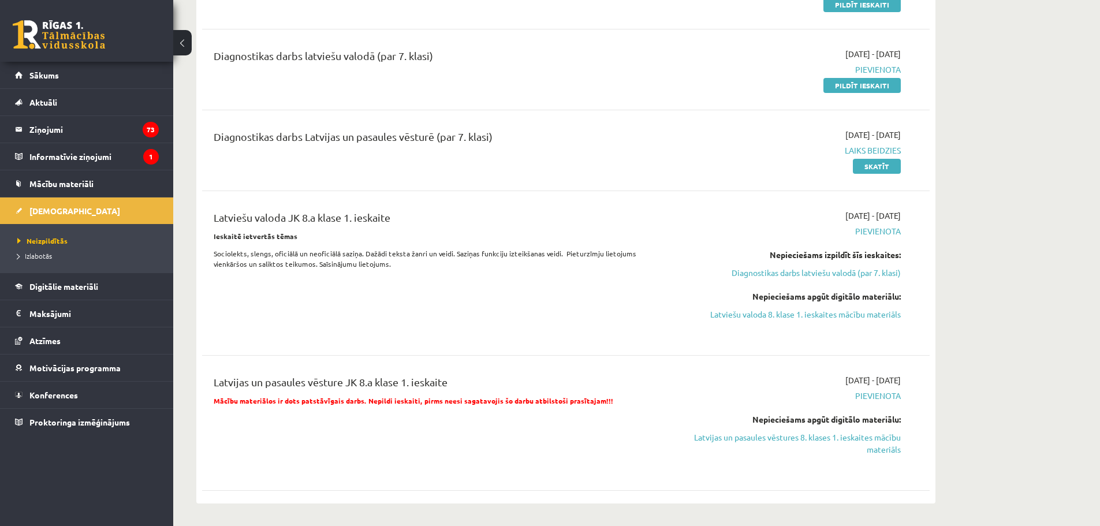
scroll to position [462, 0]
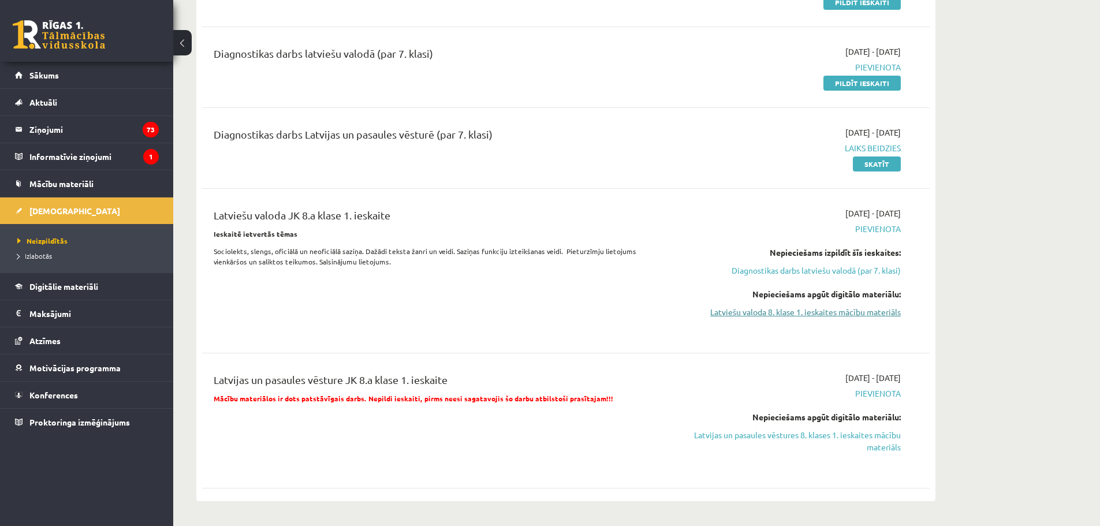
click at [856, 311] on link "Latviešu valoda 8. klase 1. ieskaites mācību materiāls" at bounding box center [792, 312] width 218 height 12
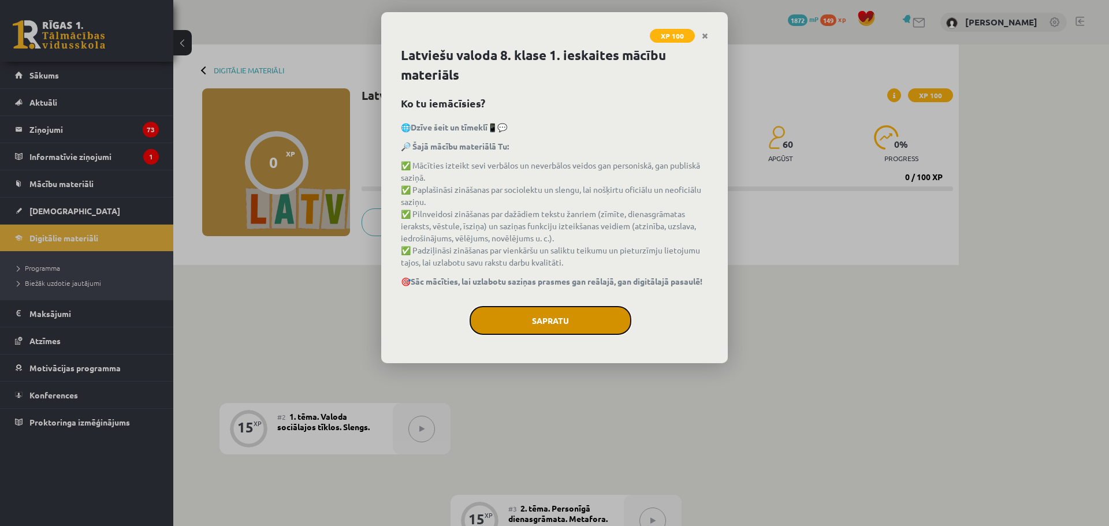
click at [567, 331] on button "Sapratu" at bounding box center [550, 320] width 162 height 29
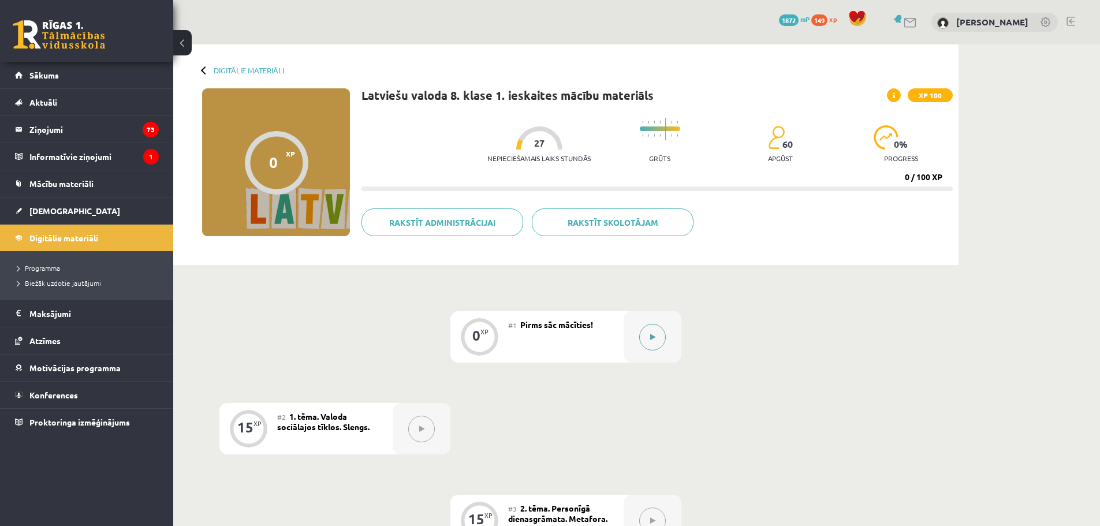
click at [654, 337] on icon at bounding box center [652, 337] width 5 height 7
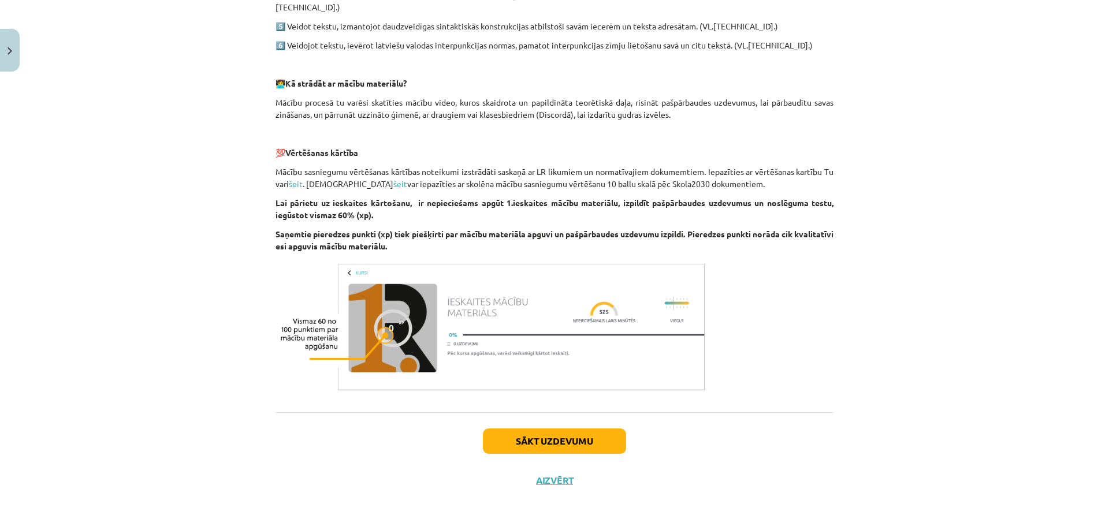
scroll to position [766, 0]
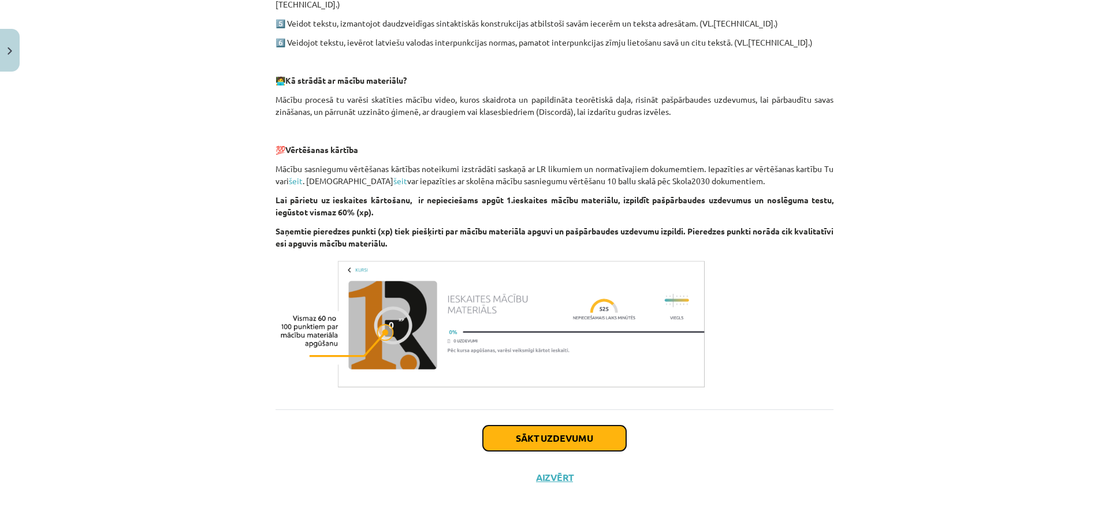
click at [590, 431] on button "Sākt uzdevumu" at bounding box center [554, 438] width 143 height 25
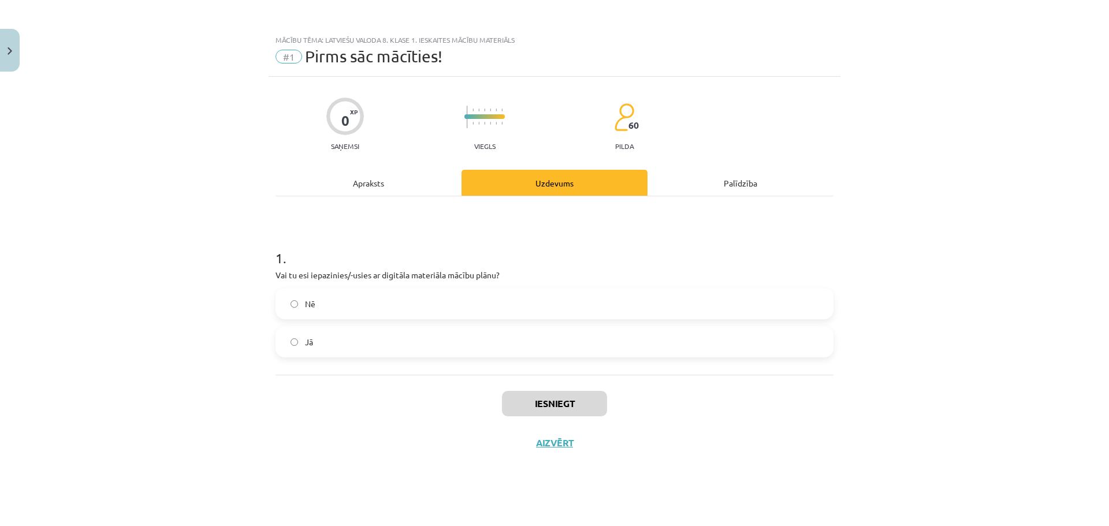
scroll to position [0, 0]
click at [300, 339] on label "Jā" at bounding box center [554, 341] width 555 height 29
click at [552, 404] on button "Iesniegt" at bounding box center [554, 403] width 105 height 25
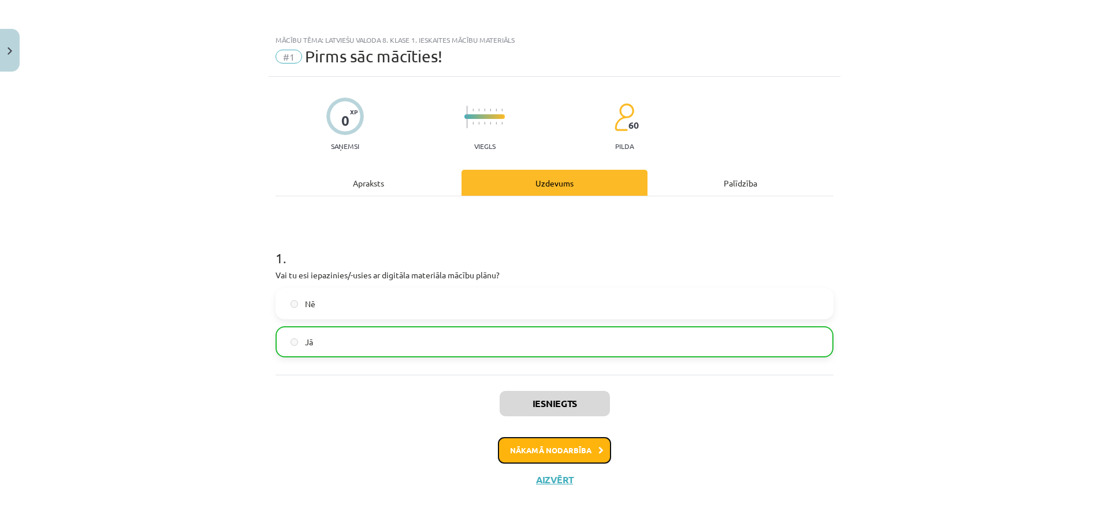
click at [556, 453] on button "Nākamā nodarbība" at bounding box center [554, 450] width 113 height 27
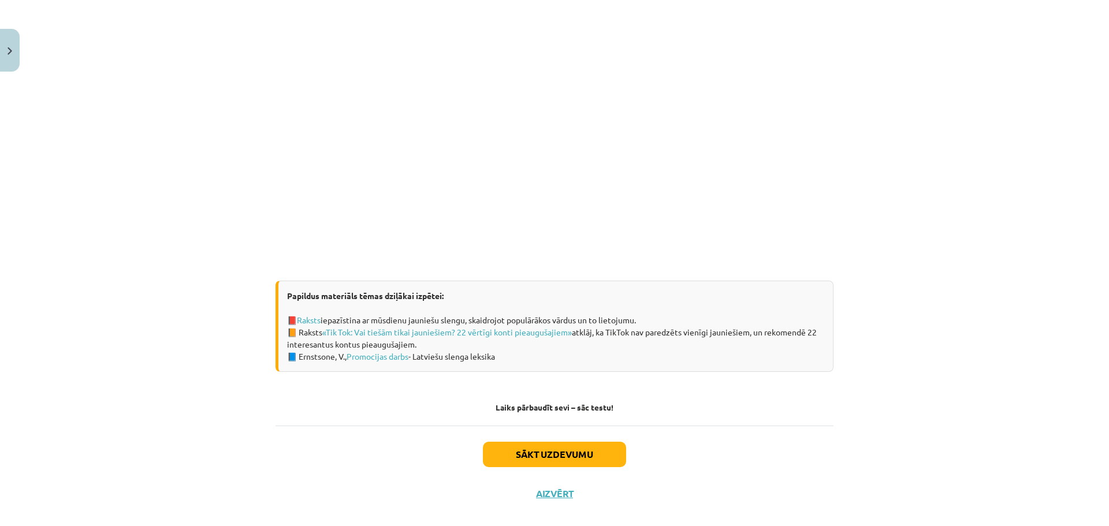
scroll to position [613, 0]
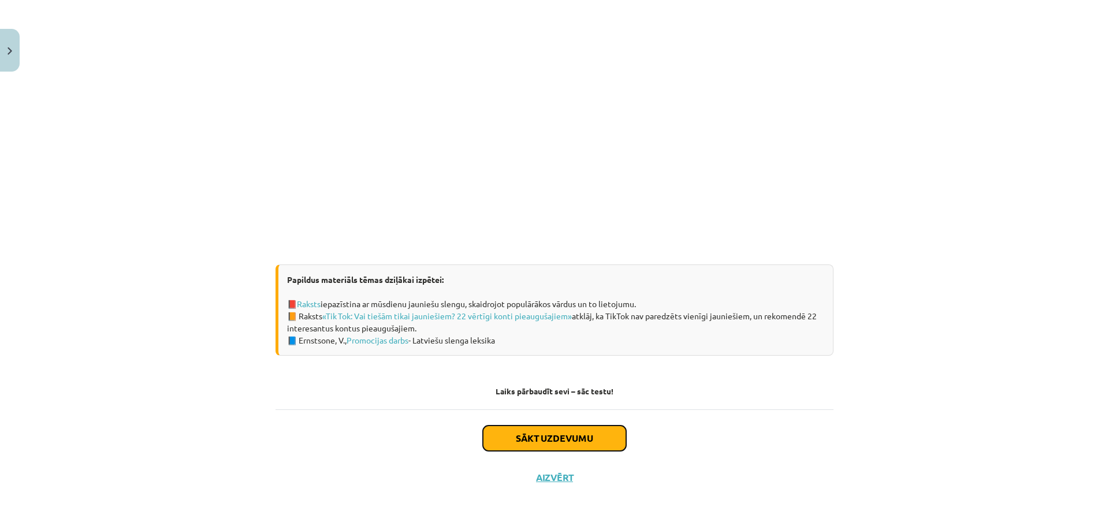
click at [558, 434] on button "Sākt uzdevumu" at bounding box center [554, 438] width 143 height 25
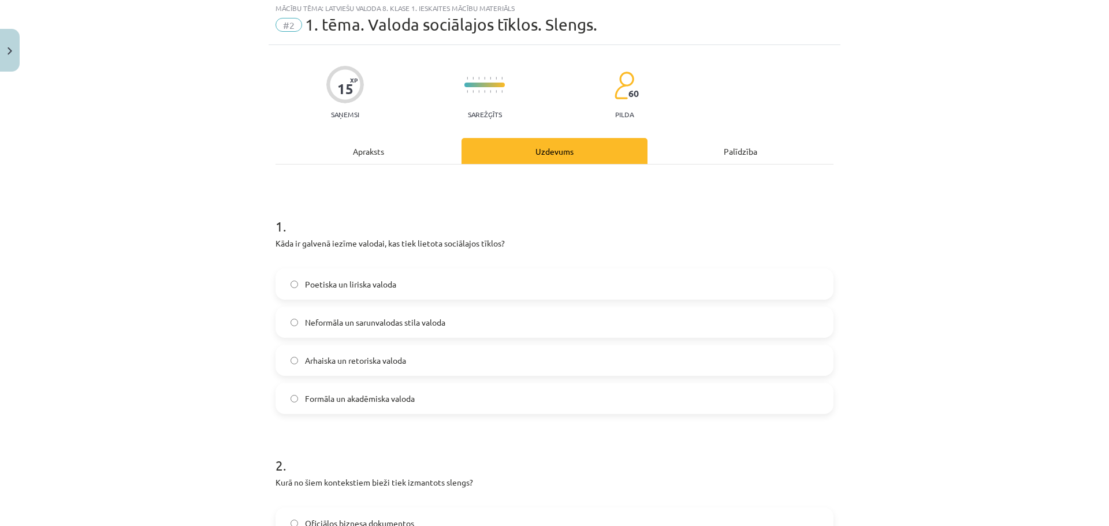
scroll to position [29, 0]
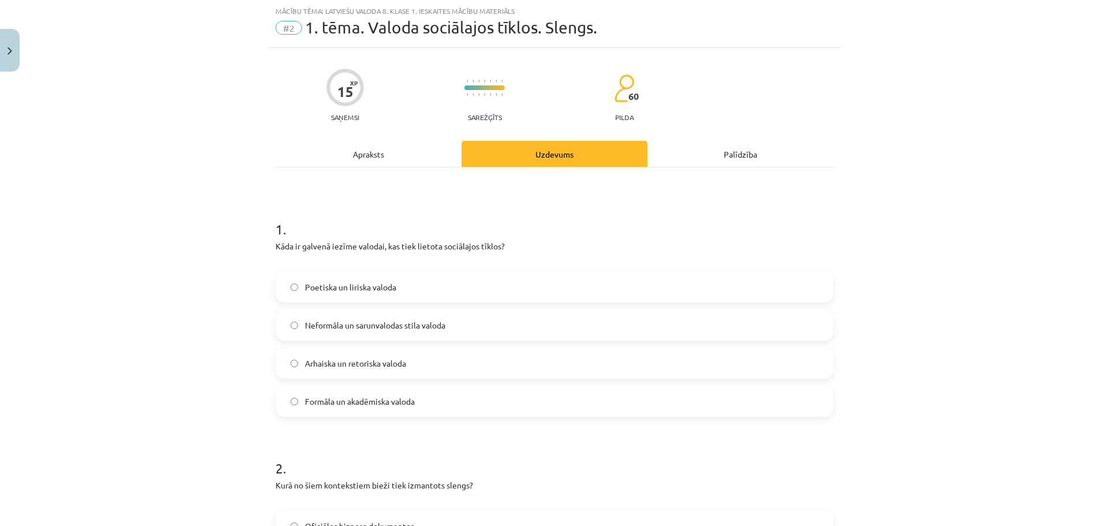
click at [392, 327] on span "Neformāla un sarunvalodas stila valoda" at bounding box center [375, 325] width 140 height 12
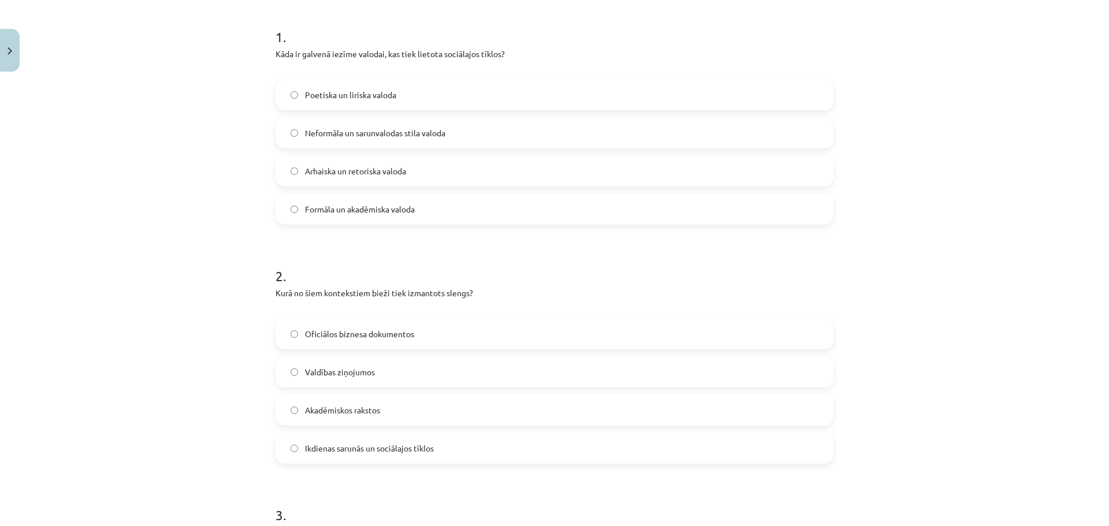
scroll to position [260, 0]
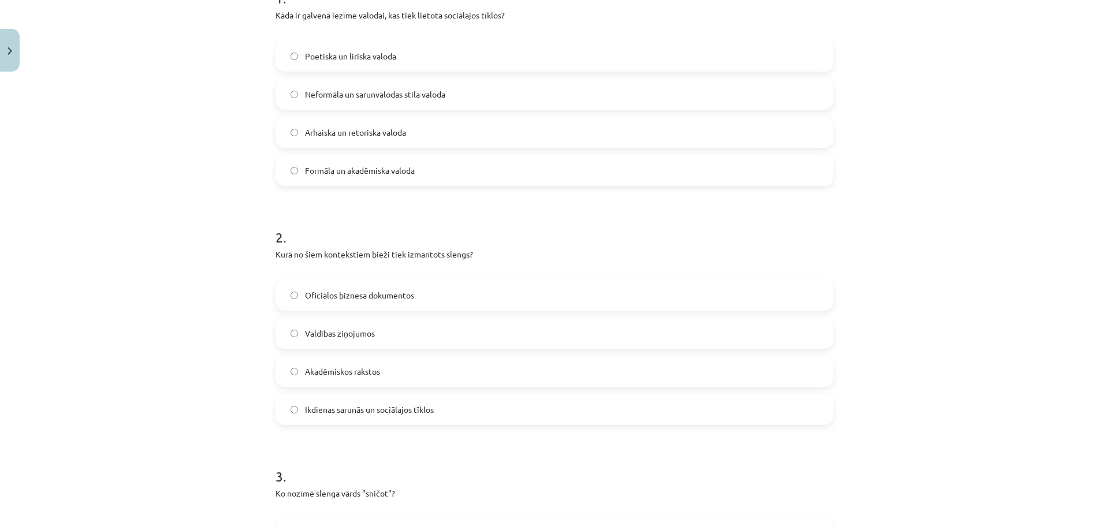
click at [434, 418] on label "Ikdienas sarunās un sociālajos tīklos" at bounding box center [554, 409] width 555 height 29
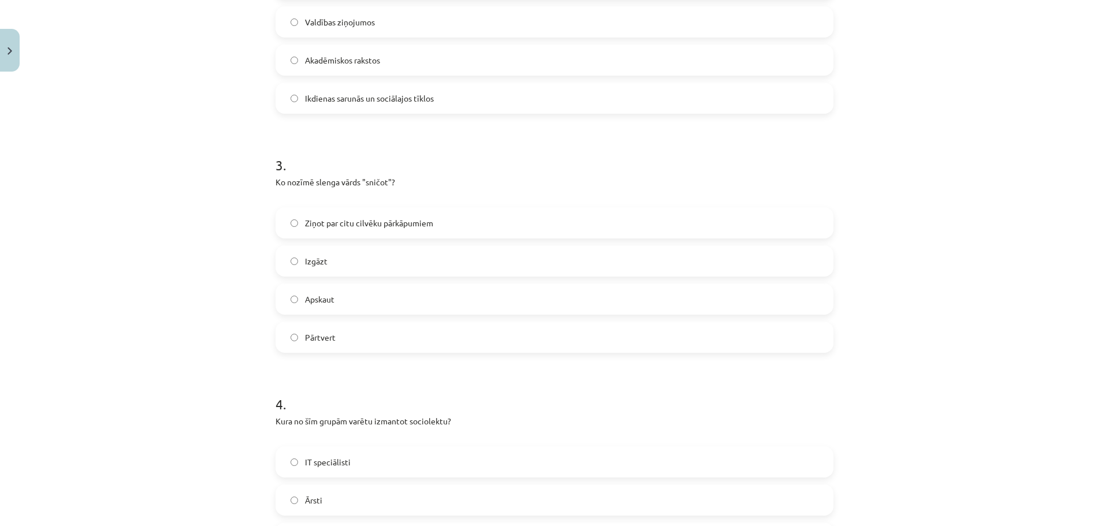
scroll to position [606, 0]
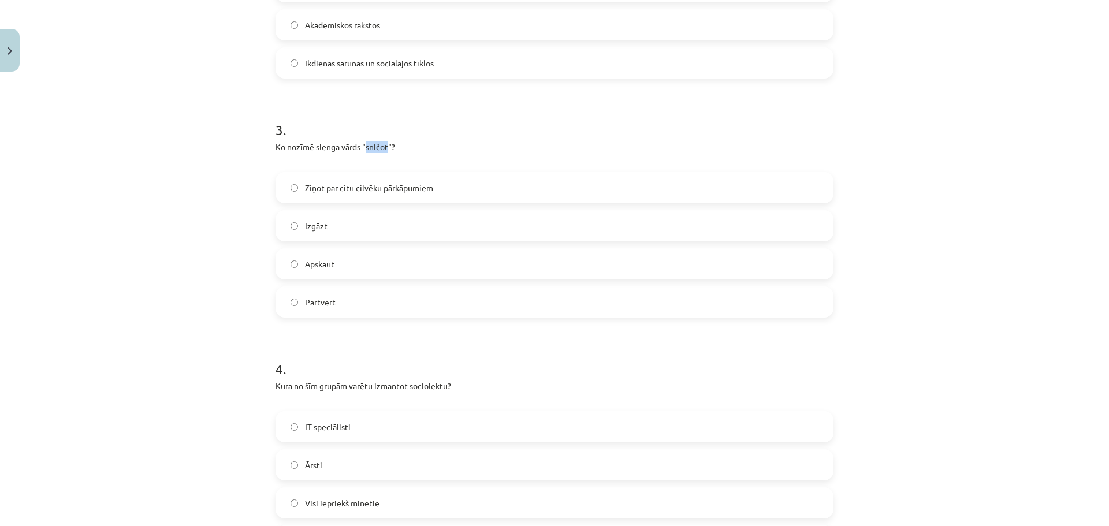
drag, startPoint x: 361, startPoint y: 146, endPoint x: 385, endPoint y: 142, distance: 23.4
click at [385, 142] on p "Ko nozīmē slenga vārds "sničot"?" at bounding box center [554, 153] width 558 height 24
copy p "sničot"
click at [383, 185] on span "Ziņot par citu cilvēku pārkāpumiem" at bounding box center [369, 188] width 128 height 12
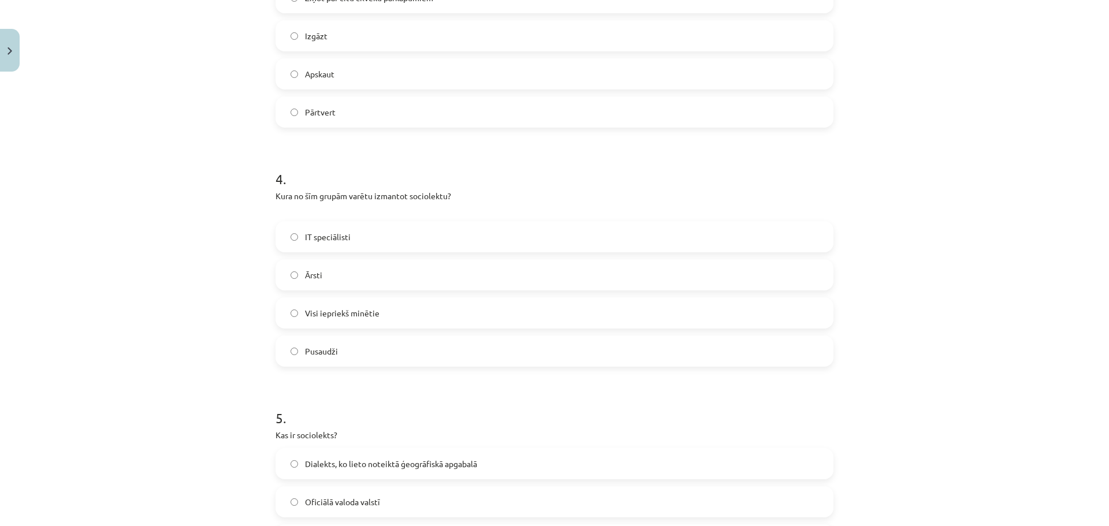
scroll to position [837, 0]
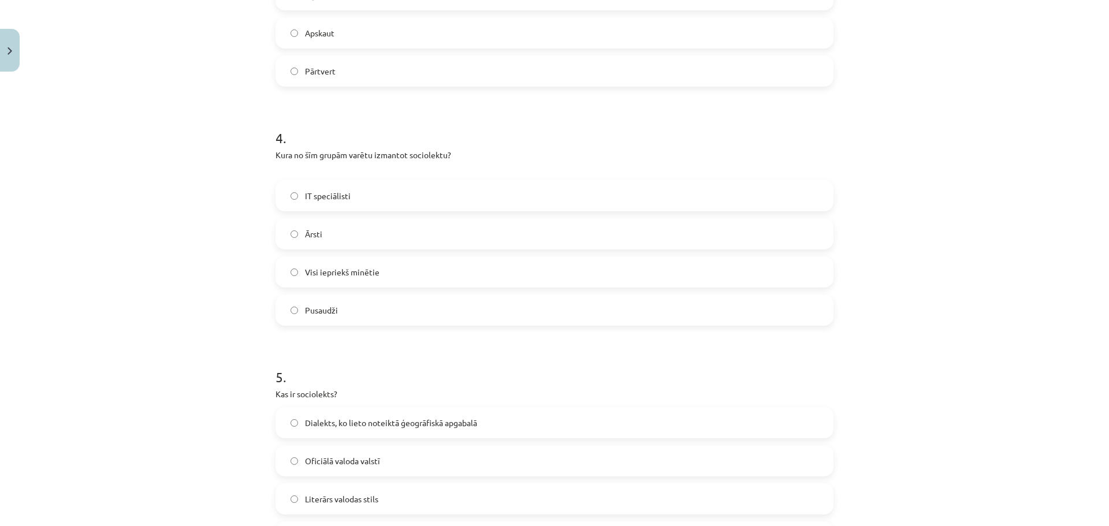
click at [377, 313] on label "Pusaudži" at bounding box center [554, 310] width 555 height 29
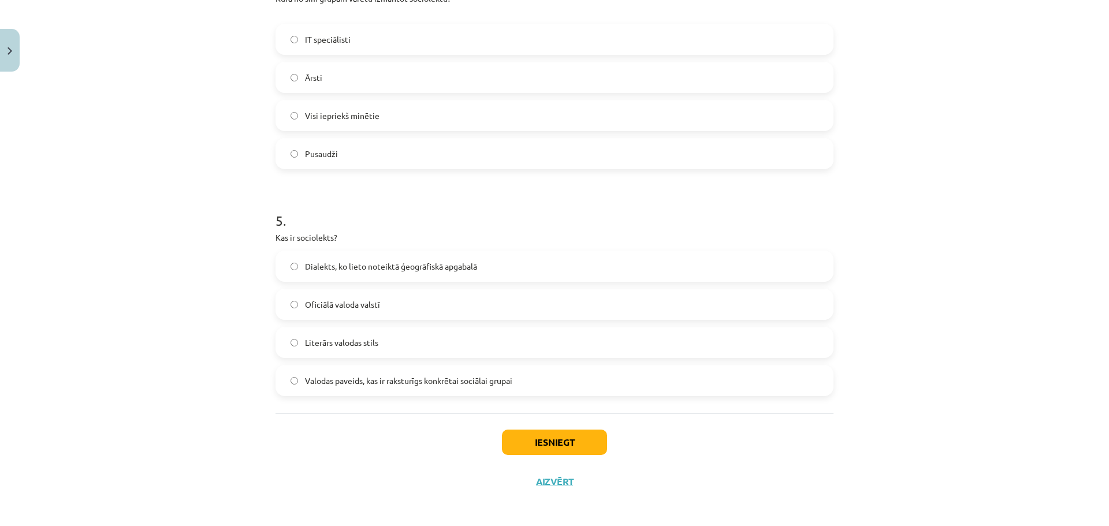
scroll to position [998, 0]
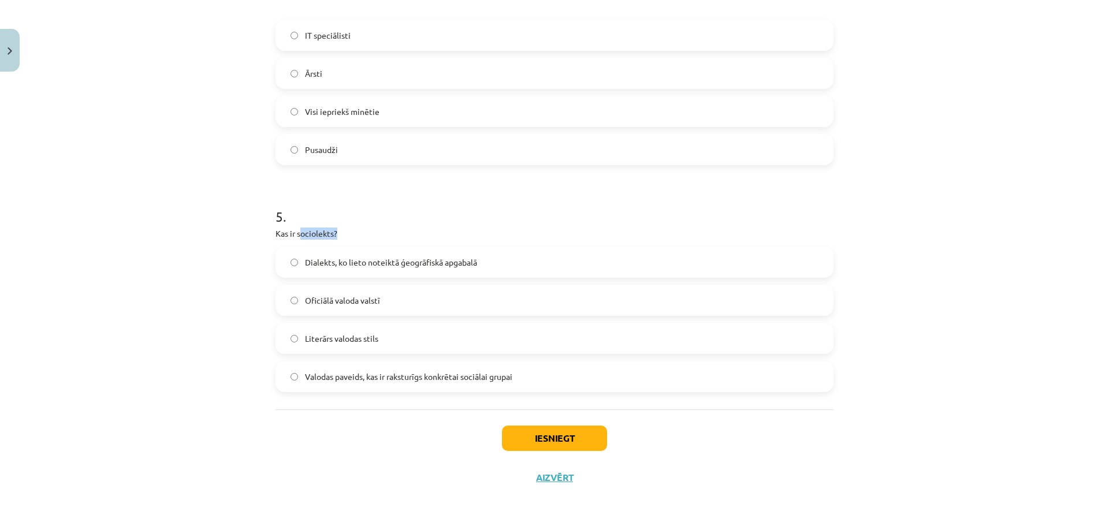
drag, startPoint x: 295, startPoint y: 232, endPoint x: 345, endPoint y: 233, distance: 50.3
click at [345, 233] on p "Kas ir sociolekts?" at bounding box center [554, 233] width 558 height 12
copy p "ociolekts?"
click at [418, 376] on span "Valodas paveids, kas ir raksturīgs konkrētai sociālai grupai" at bounding box center [408, 377] width 207 height 12
click at [551, 438] on button "Iesniegt" at bounding box center [554, 438] width 105 height 25
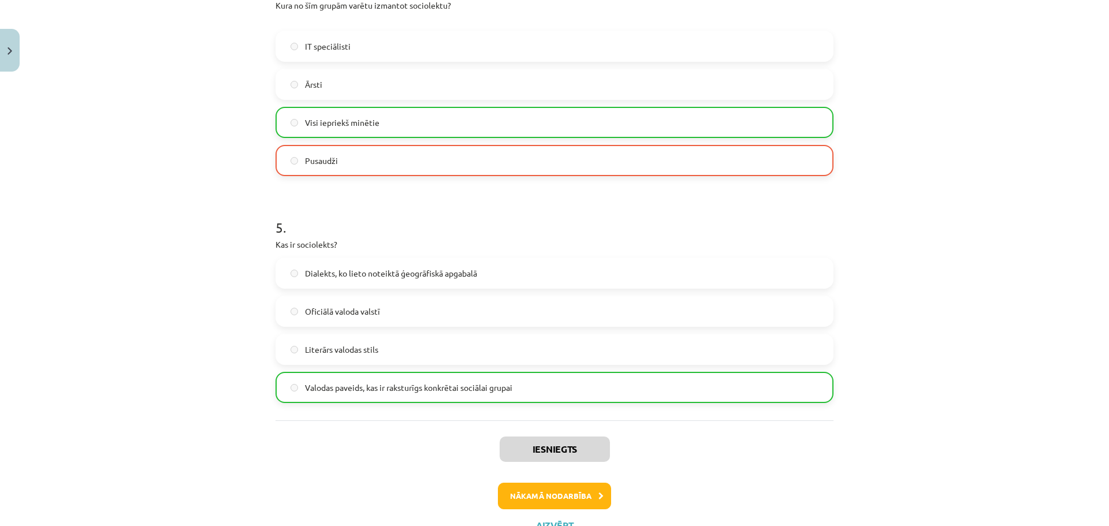
scroll to position [1035, 0]
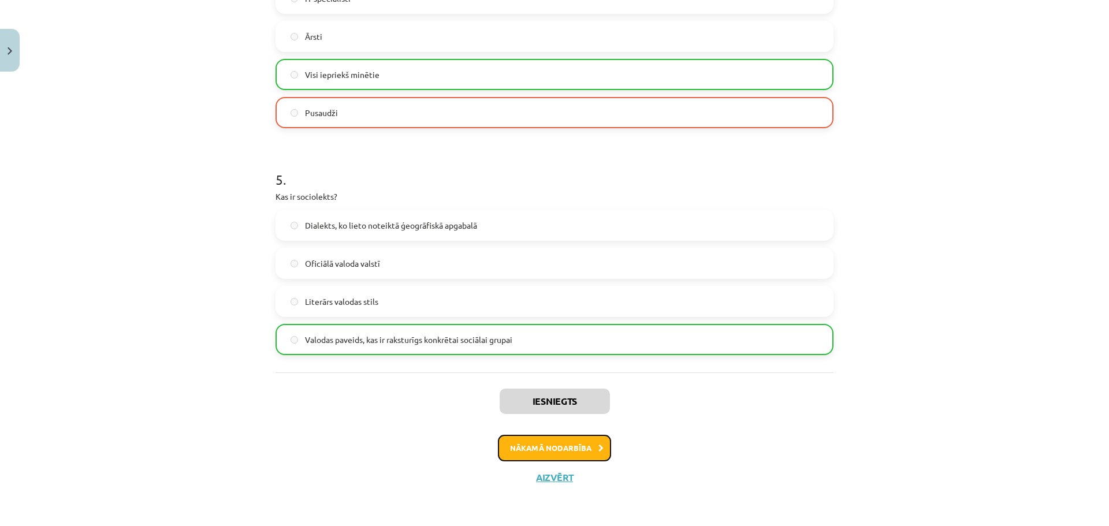
click at [589, 452] on button "Nākamā nodarbība" at bounding box center [554, 448] width 113 height 27
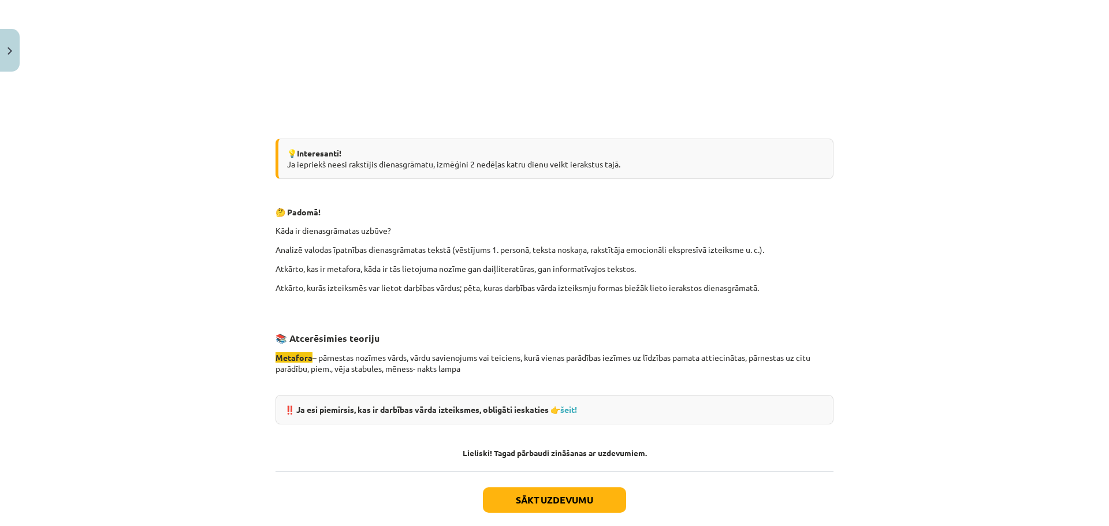
scroll to position [953, 0]
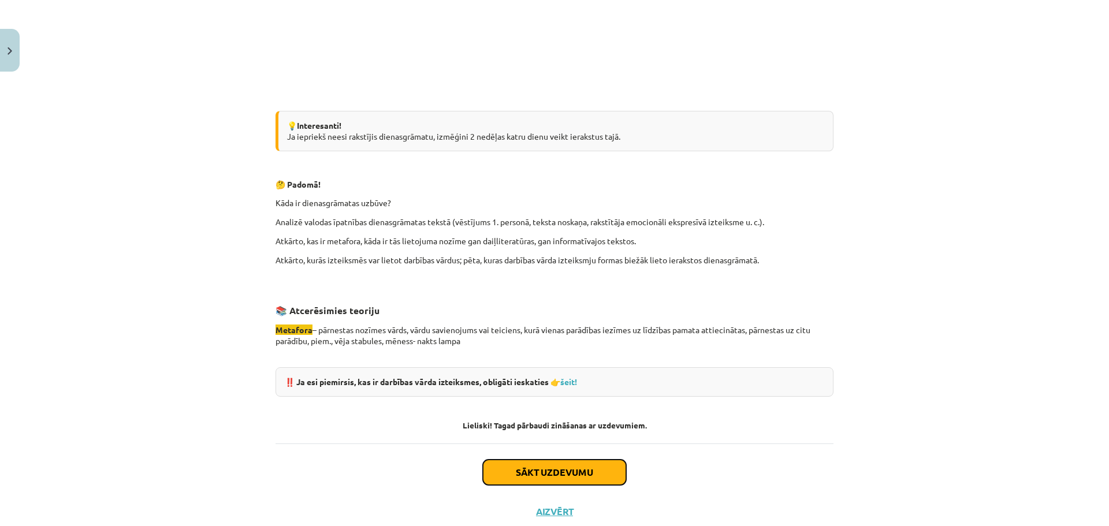
click at [549, 469] on button "Sākt uzdevumu" at bounding box center [554, 472] width 143 height 25
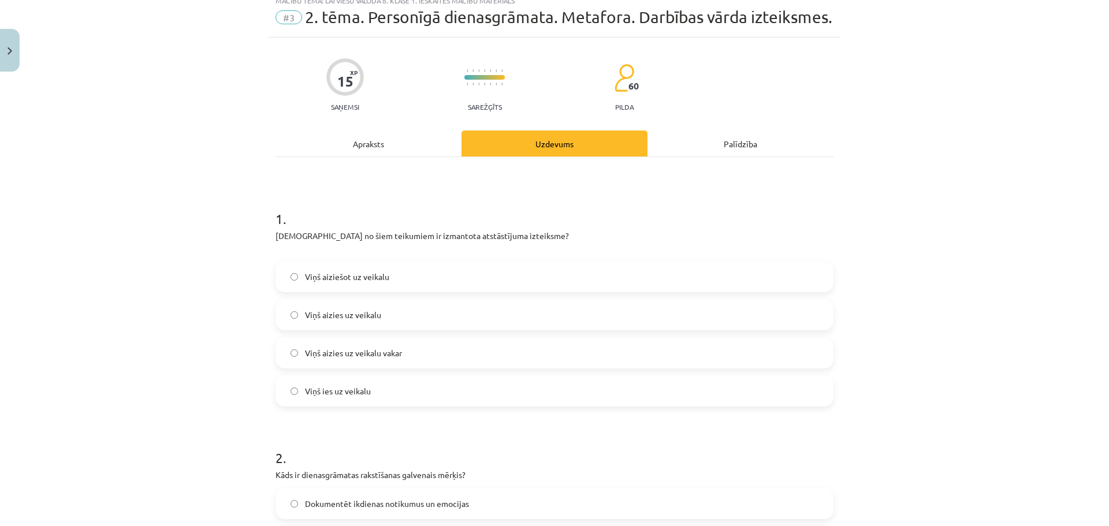
scroll to position [29, 0]
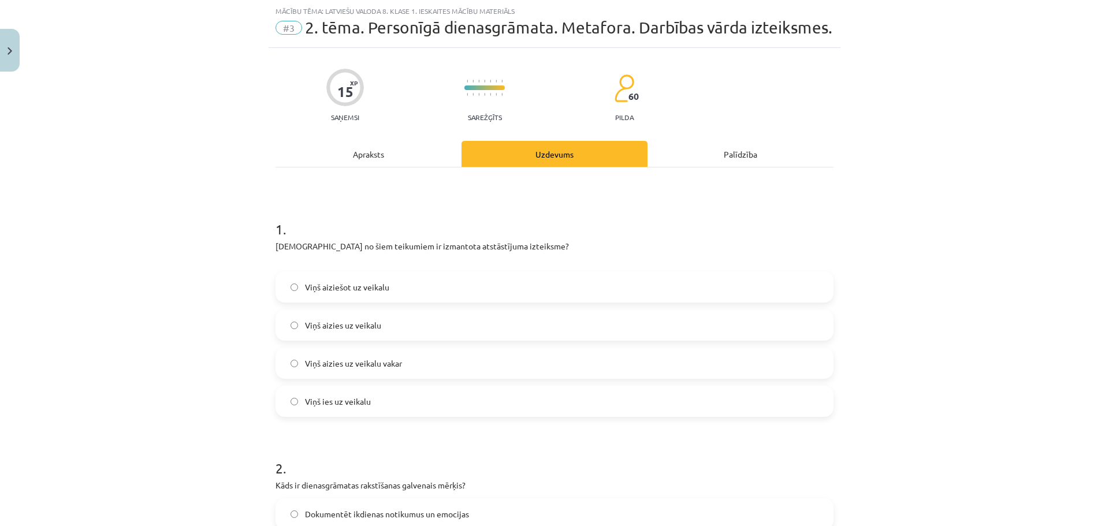
click at [334, 288] on span "Viņš aiziešot uz veikalu" at bounding box center [347, 287] width 84 height 12
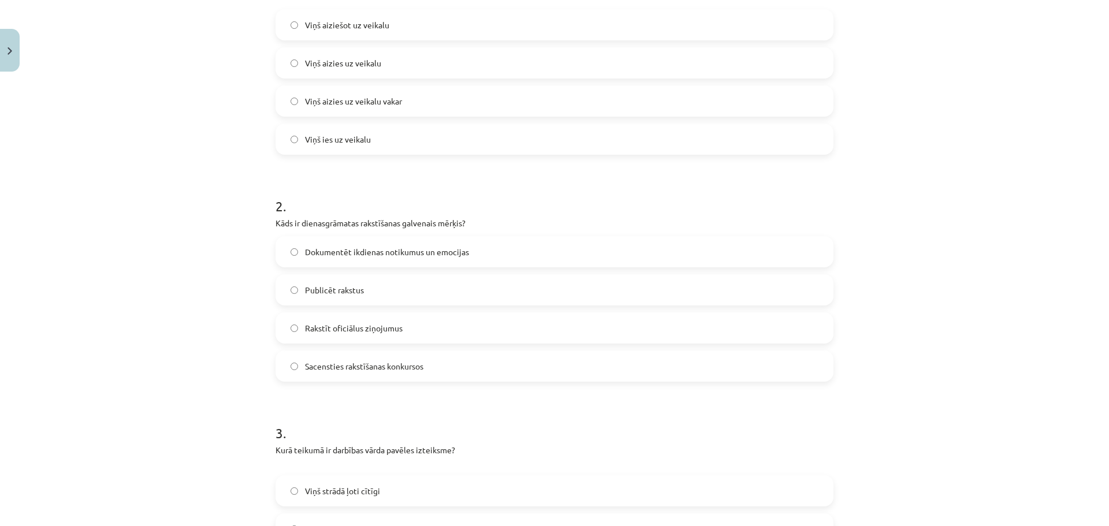
scroll to position [375, 0]
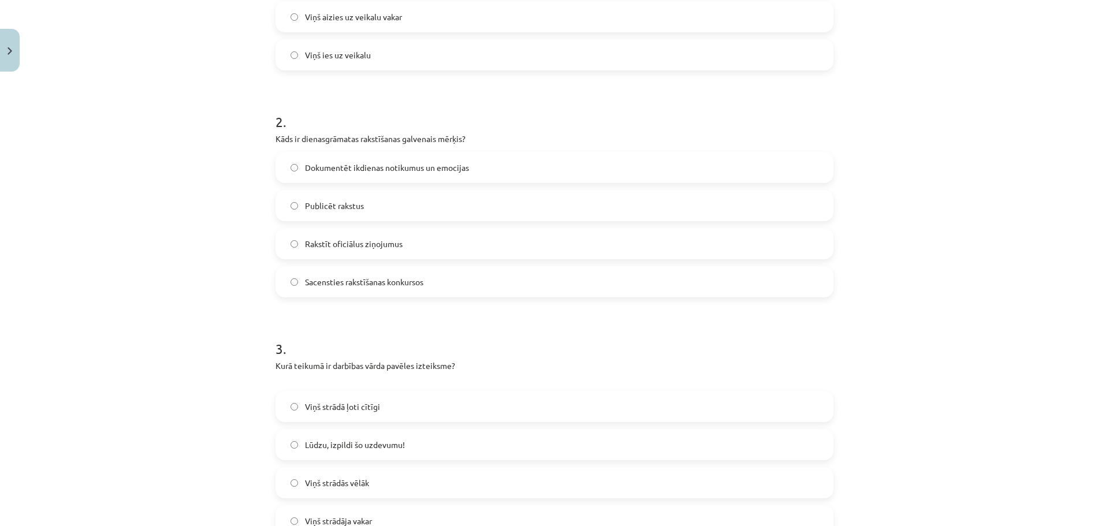
click at [411, 173] on span "Dokumentēt ikdienas notikumus un emocijas" at bounding box center [387, 168] width 164 height 12
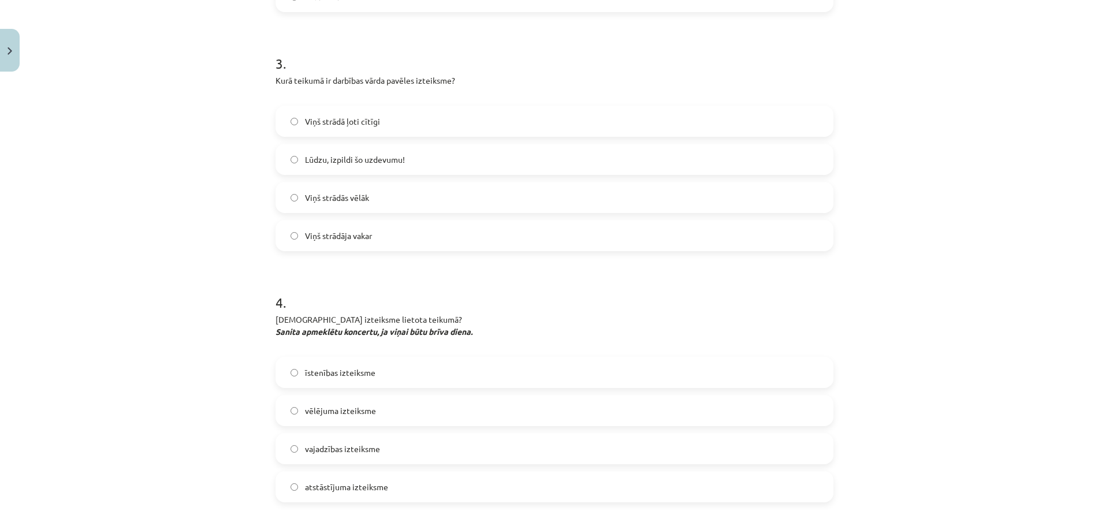
scroll to position [664, 0]
click at [360, 155] on span "Lūdzu, izpildi šo uzdevumu!" at bounding box center [355, 156] width 100 height 12
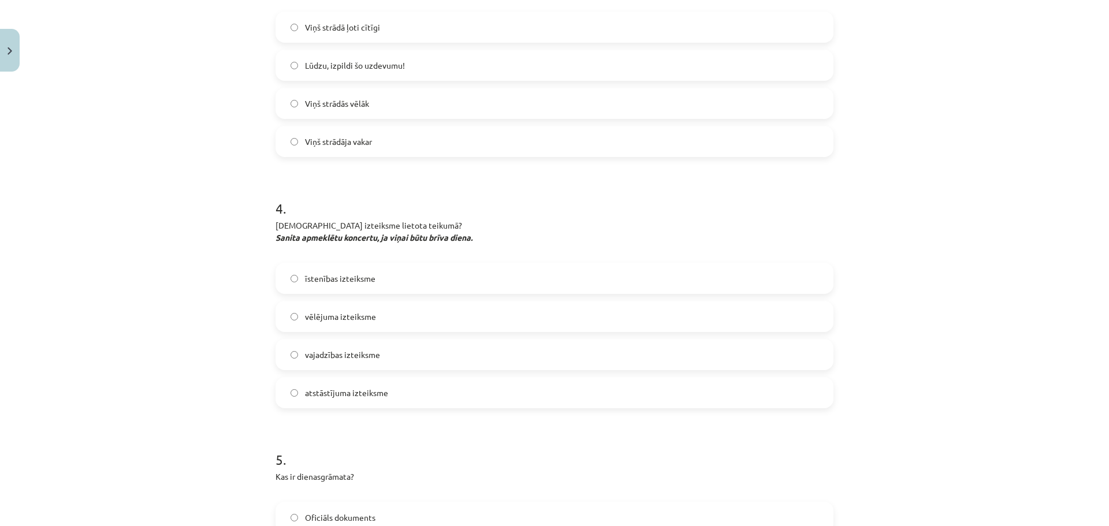
scroll to position [779, 0]
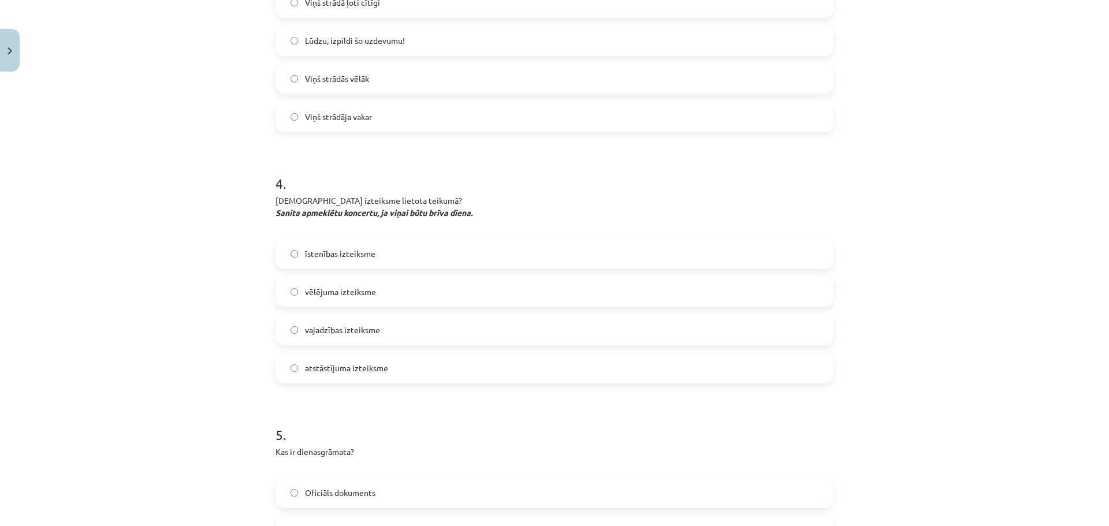
click at [345, 291] on span "vēlējuma izteiksme" at bounding box center [340, 292] width 71 height 12
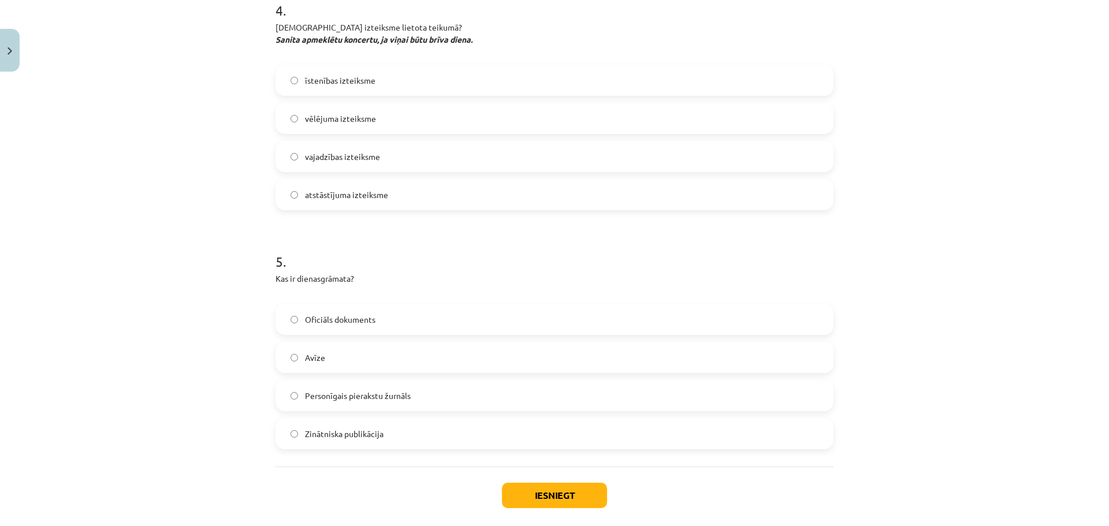
scroll to position [952, 0]
click at [393, 401] on span "Personīgais pierakstu žurnāls" at bounding box center [358, 396] width 106 height 12
click at [537, 502] on button "Iesniegt" at bounding box center [554, 495] width 105 height 25
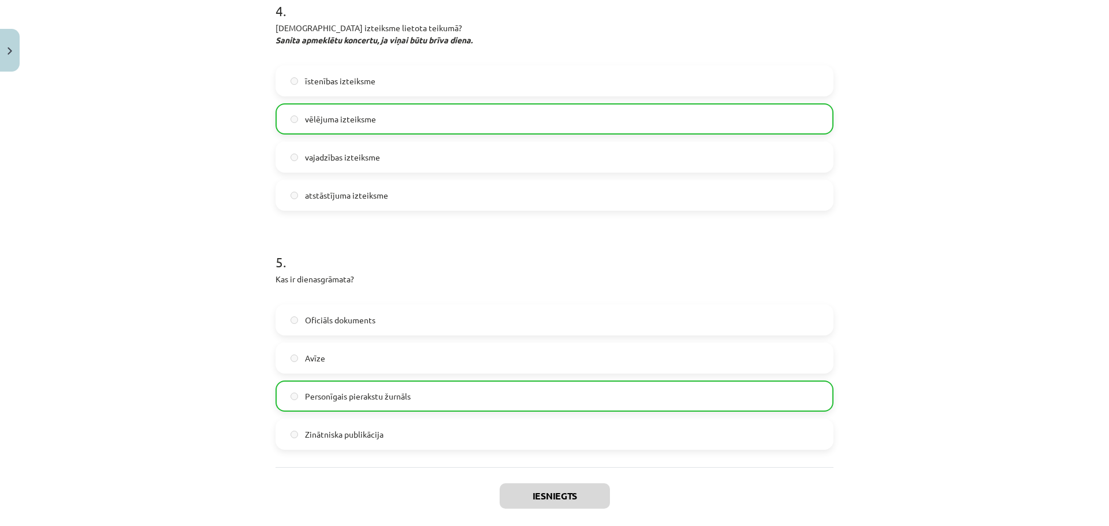
scroll to position [1047, 0]
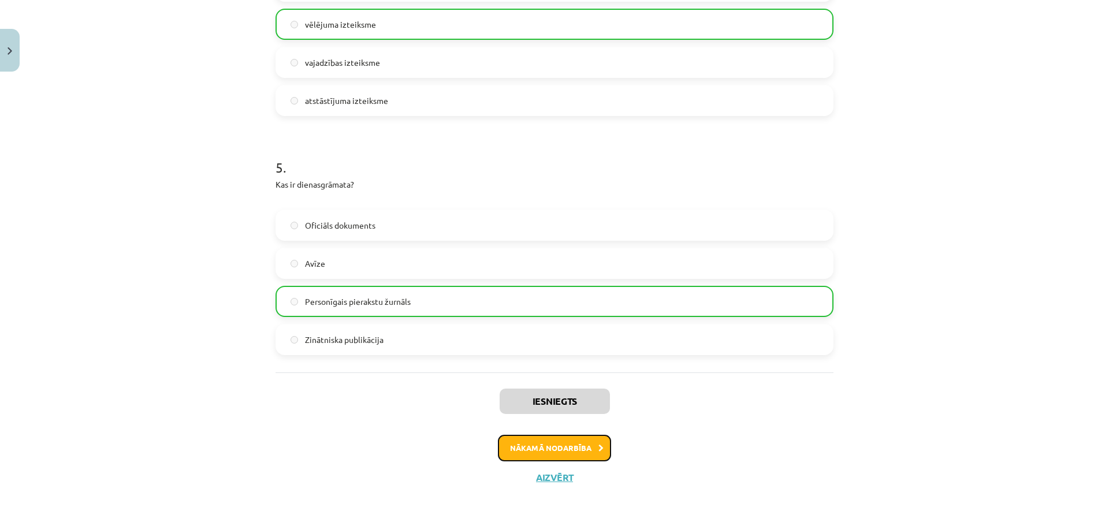
click at [595, 443] on button "Nākamā nodarbība" at bounding box center [554, 448] width 113 height 27
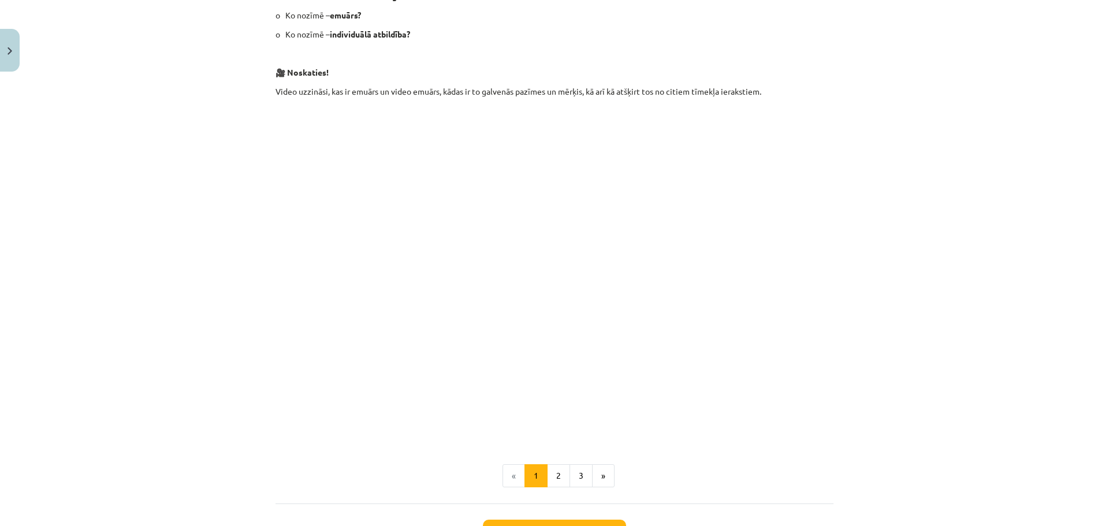
scroll to position [375, 0]
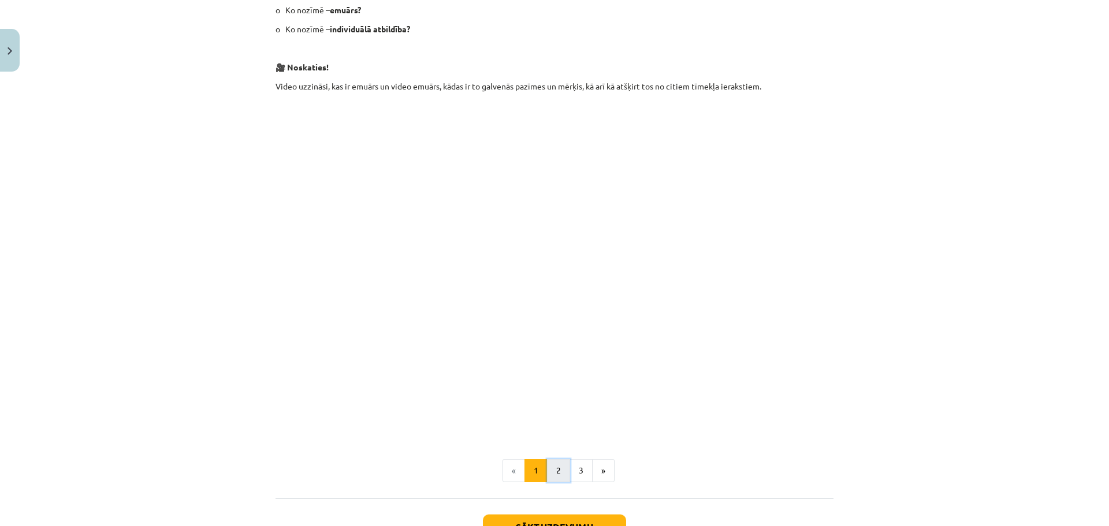
click at [561, 471] on button "2" at bounding box center [558, 470] width 23 height 23
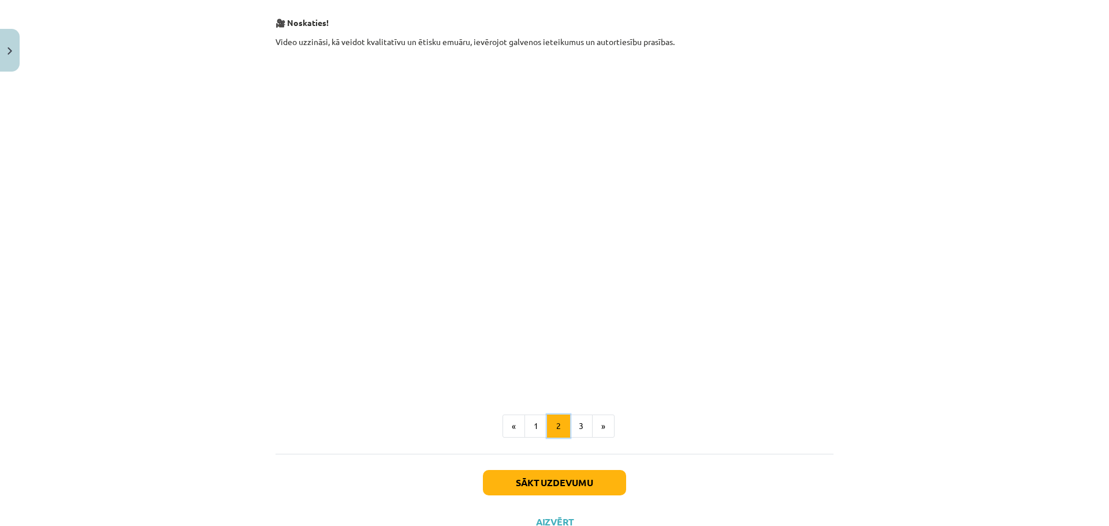
scroll to position [225, 0]
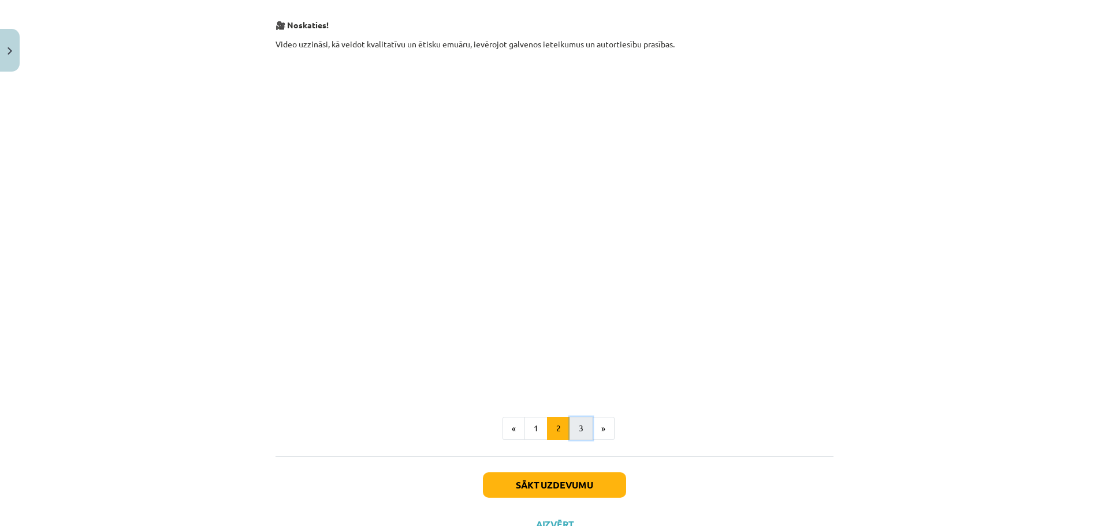
click at [575, 428] on button "3" at bounding box center [580, 428] width 23 height 23
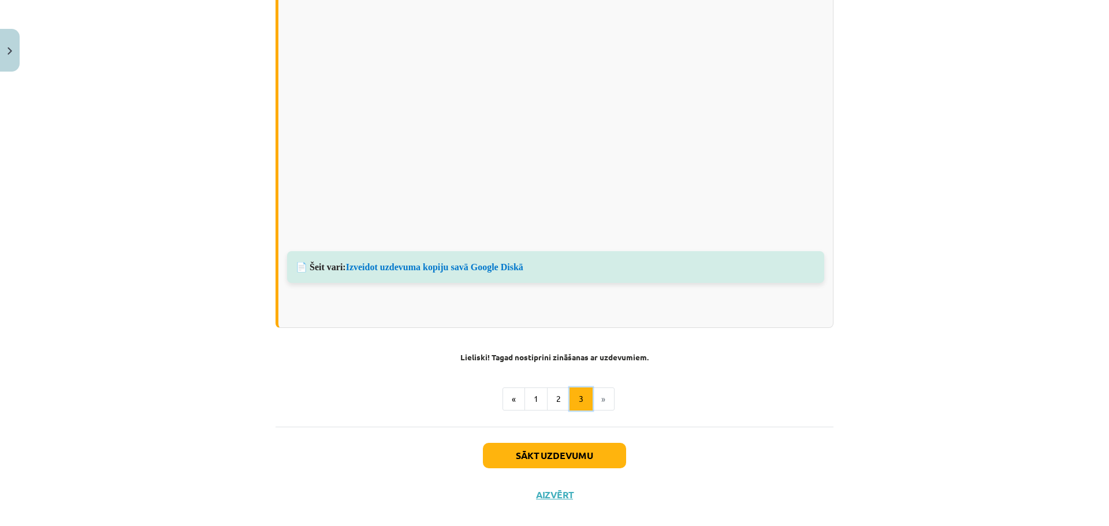
scroll to position [818, 0]
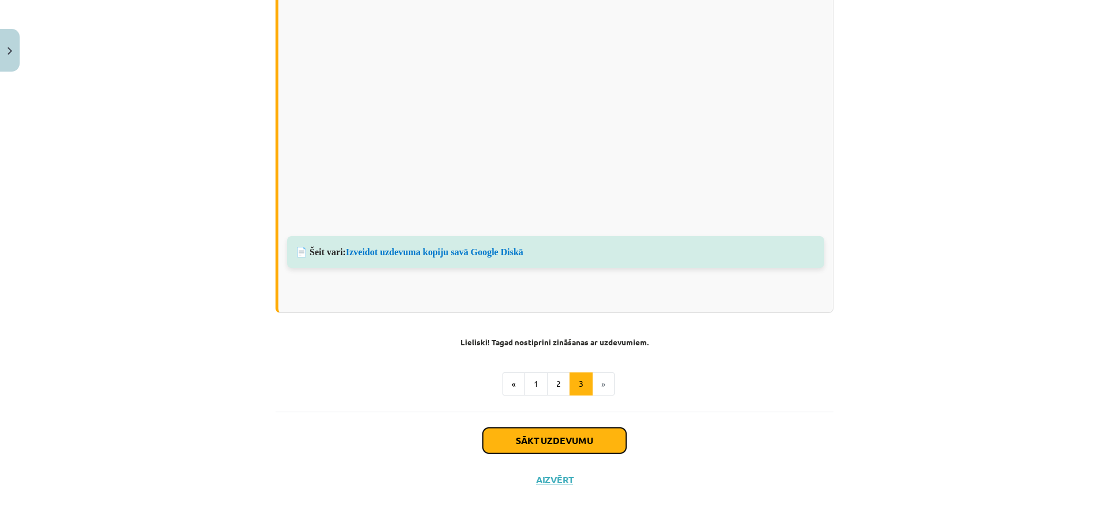
click at [557, 437] on button "Sākt uzdevumu" at bounding box center [554, 440] width 143 height 25
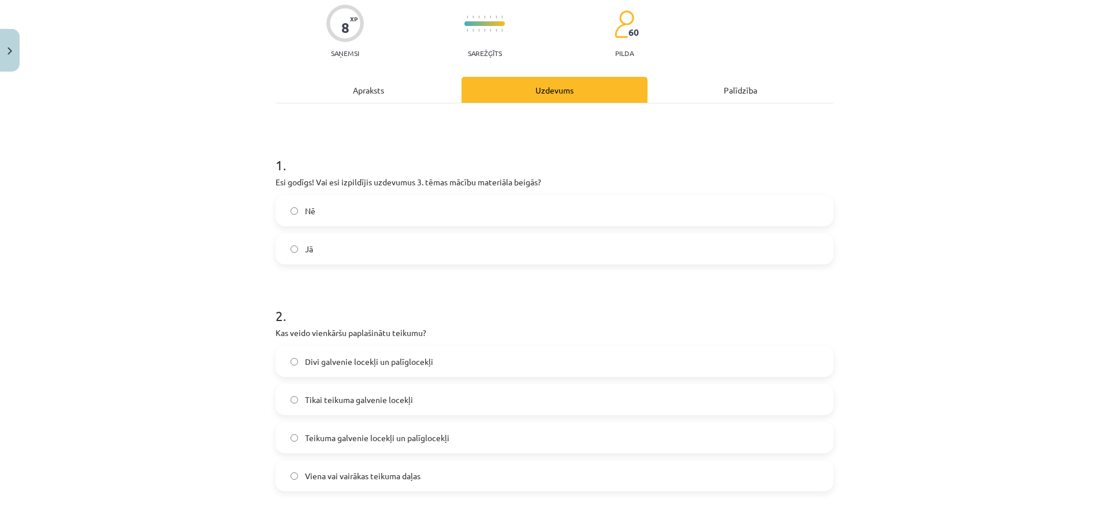
scroll to position [0, 0]
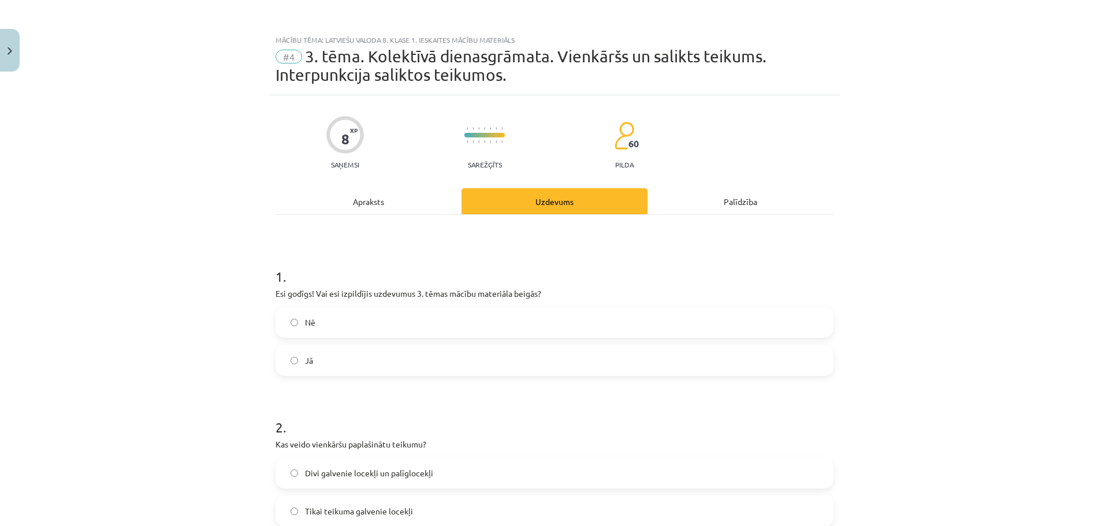
click at [374, 200] on div "Apraksts" at bounding box center [368, 201] width 186 height 26
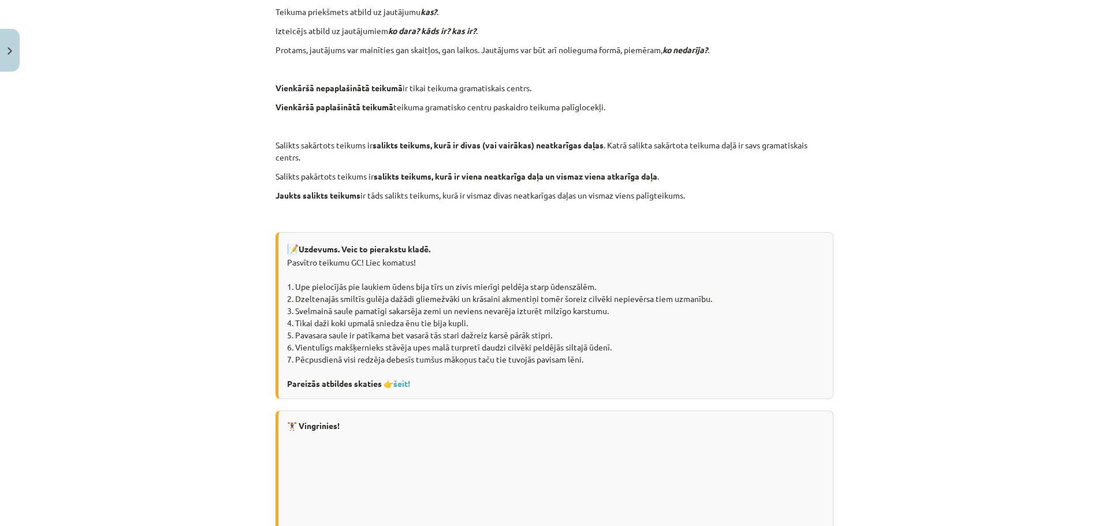
scroll to position [318, 0]
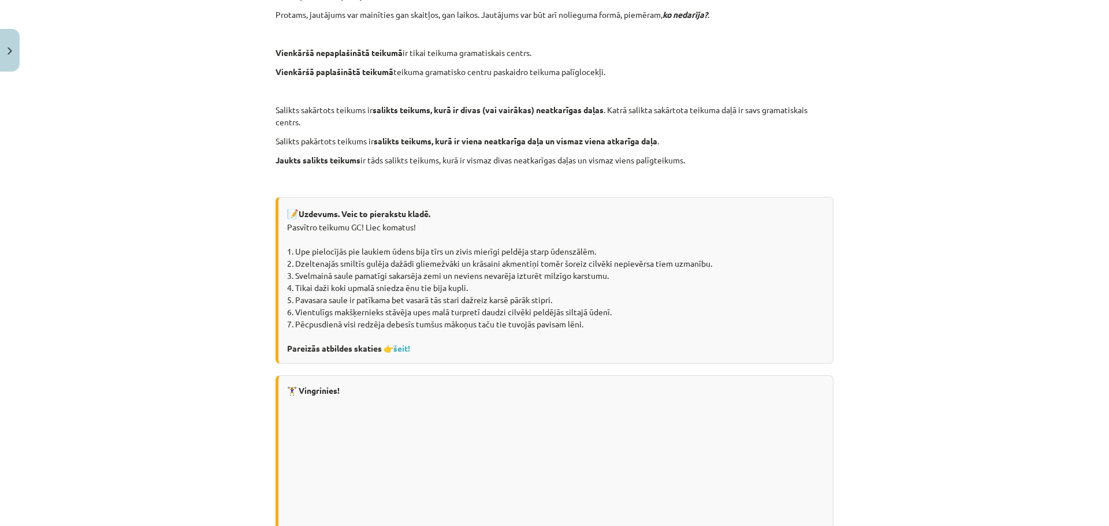
click at [303, 246] on div "📝 Uzdevums. Veic to pierakstu kladē. Pasvītro teikumu GC! Liec komatus! 1. Upe …" at bounding box center [554, 280] width 558 height 167
drag, startPoint x: 314, startPoint y: 247, endPoint x: 327, endPoint y: 252, distance: 14.3
click at [316, 248] on div "📝 Uzdevums. Veic to pierakstu kladē. Pasvītro teikumu GC! Liec komatus! 1. Upe …" at bounding box center [554, 280] width 558 height 167
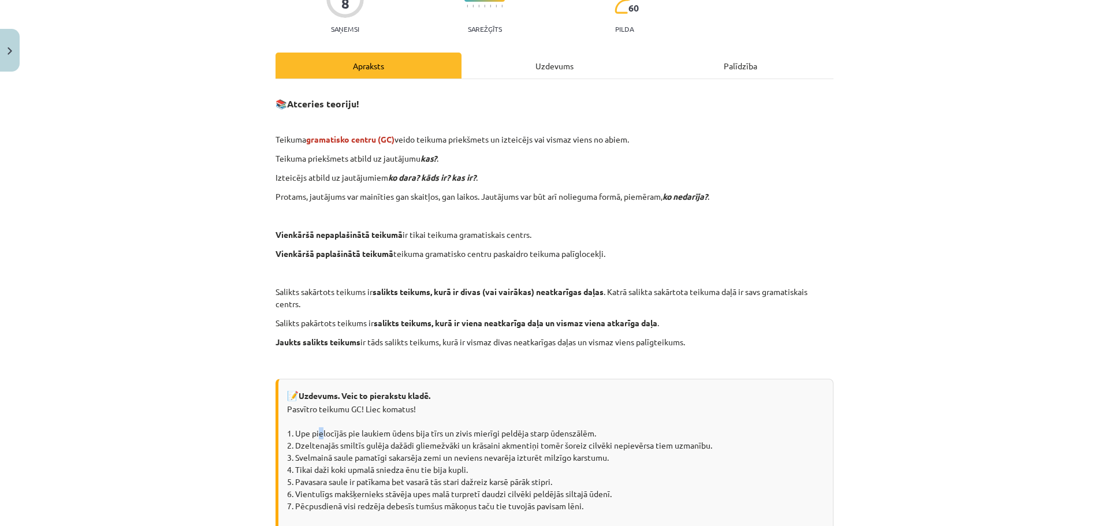
scroll to position [87, 0]
